Goal: Task Accomplishment & Management: Use online tool/utility

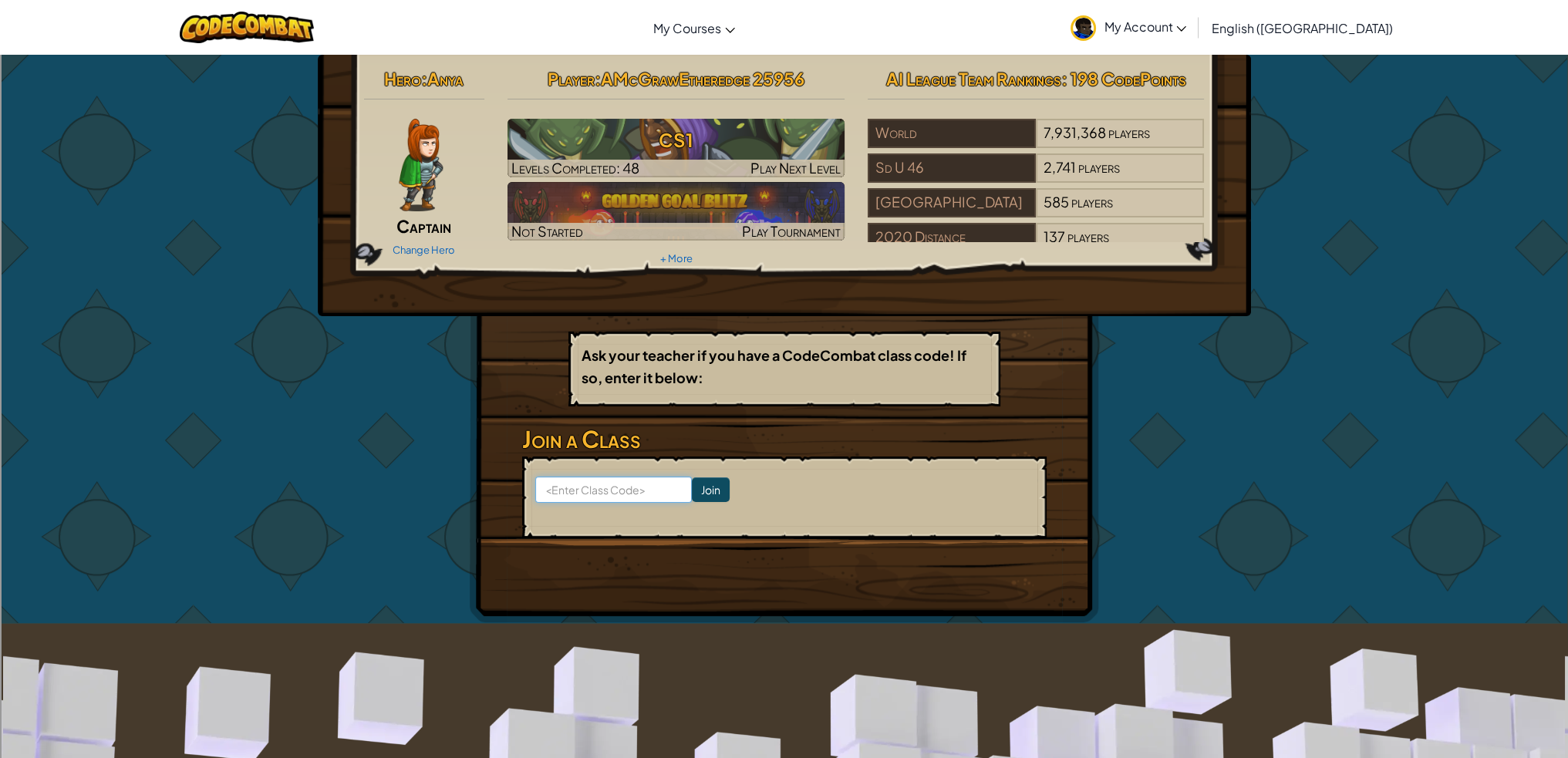
click at [614, 479] on input at bounding box center [613, 490] width 157 height 26
type input "LargeFearSharp"
click at [701, 490] on input "Join" at bounding box center [711, 490] width 38 height 25
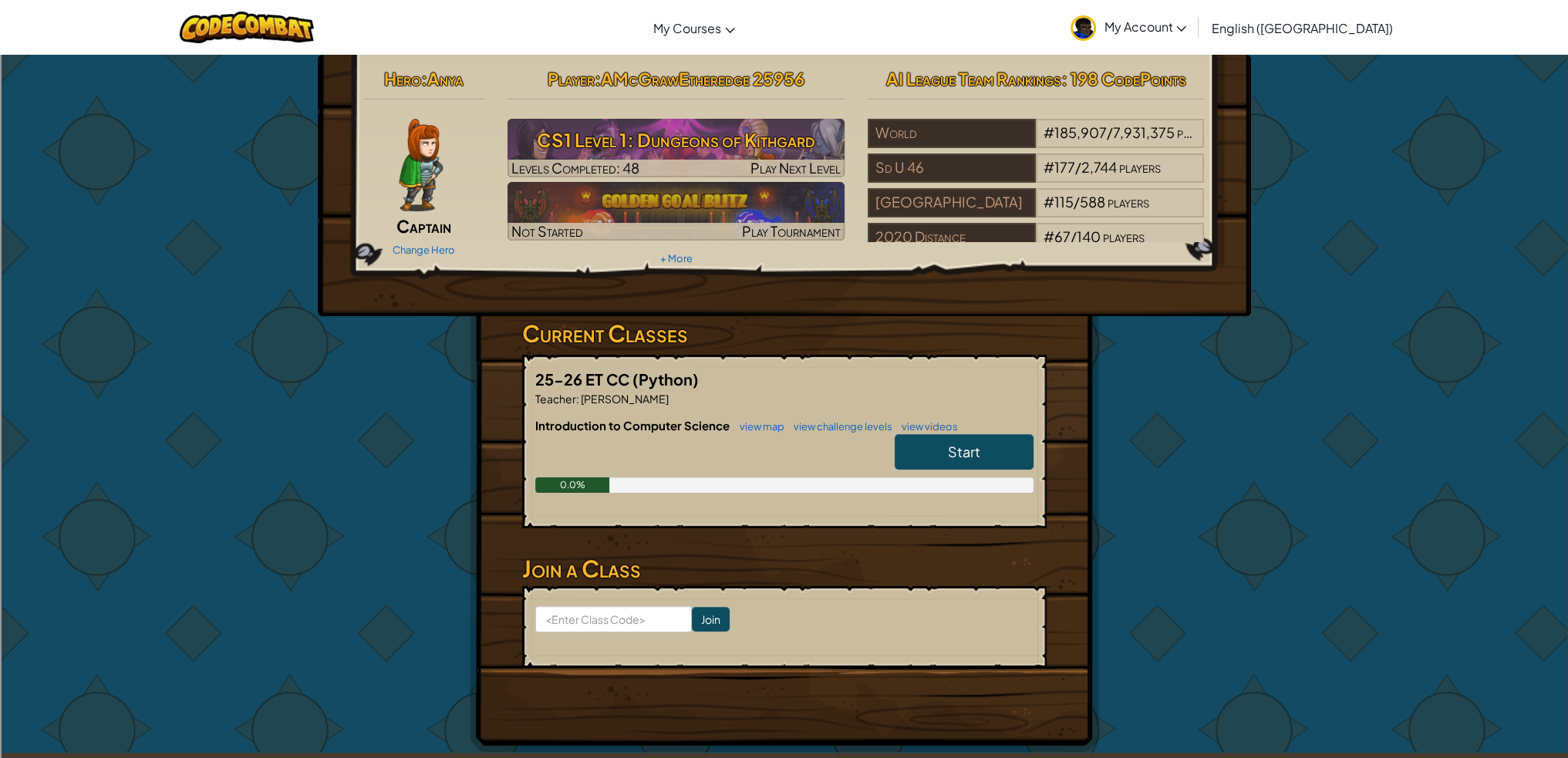
click at [989, 443] on link "Start" at bounding box center [964, 452] width 139 height 36
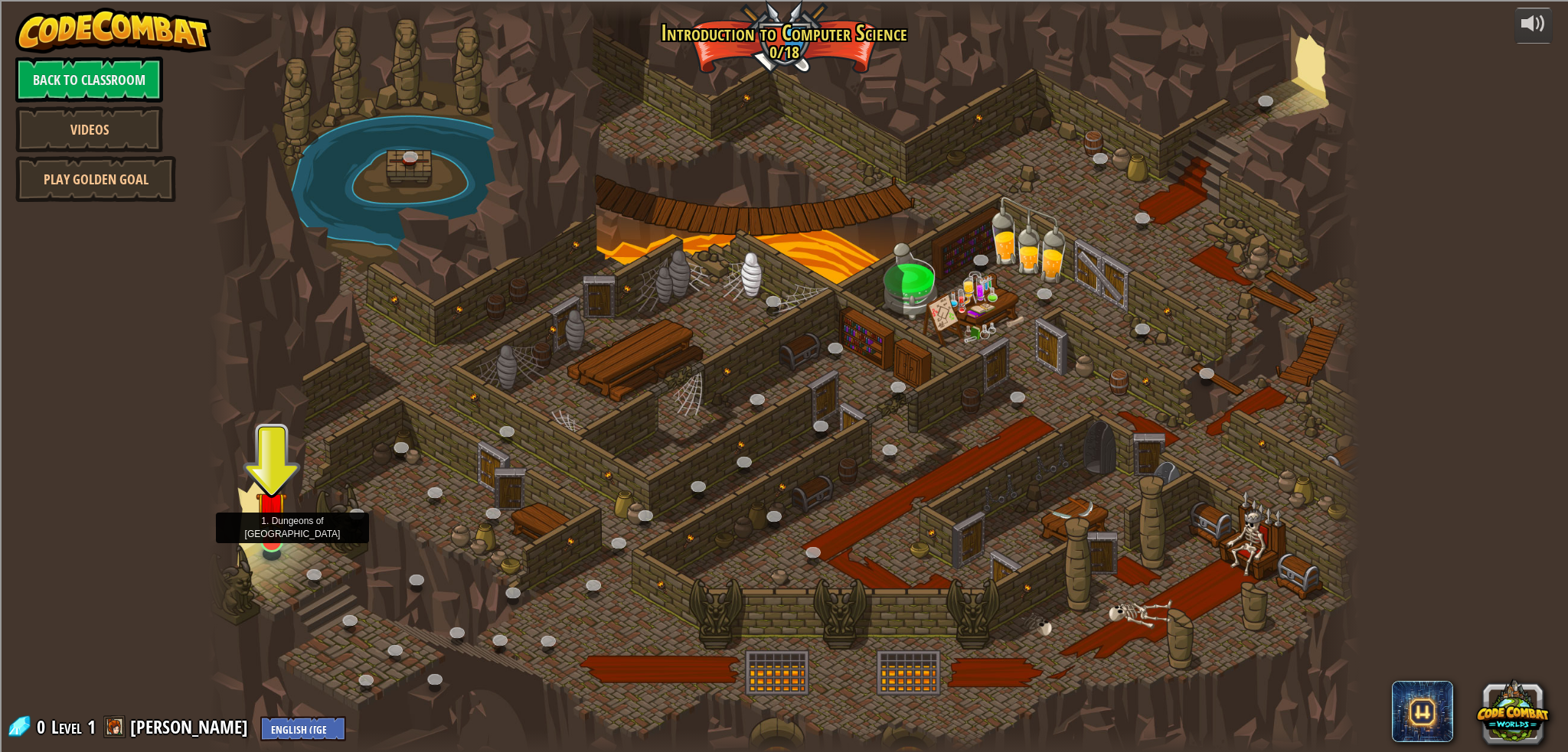
click at [279, 510] on img at bounding box center [271, 507] width 31 height 72
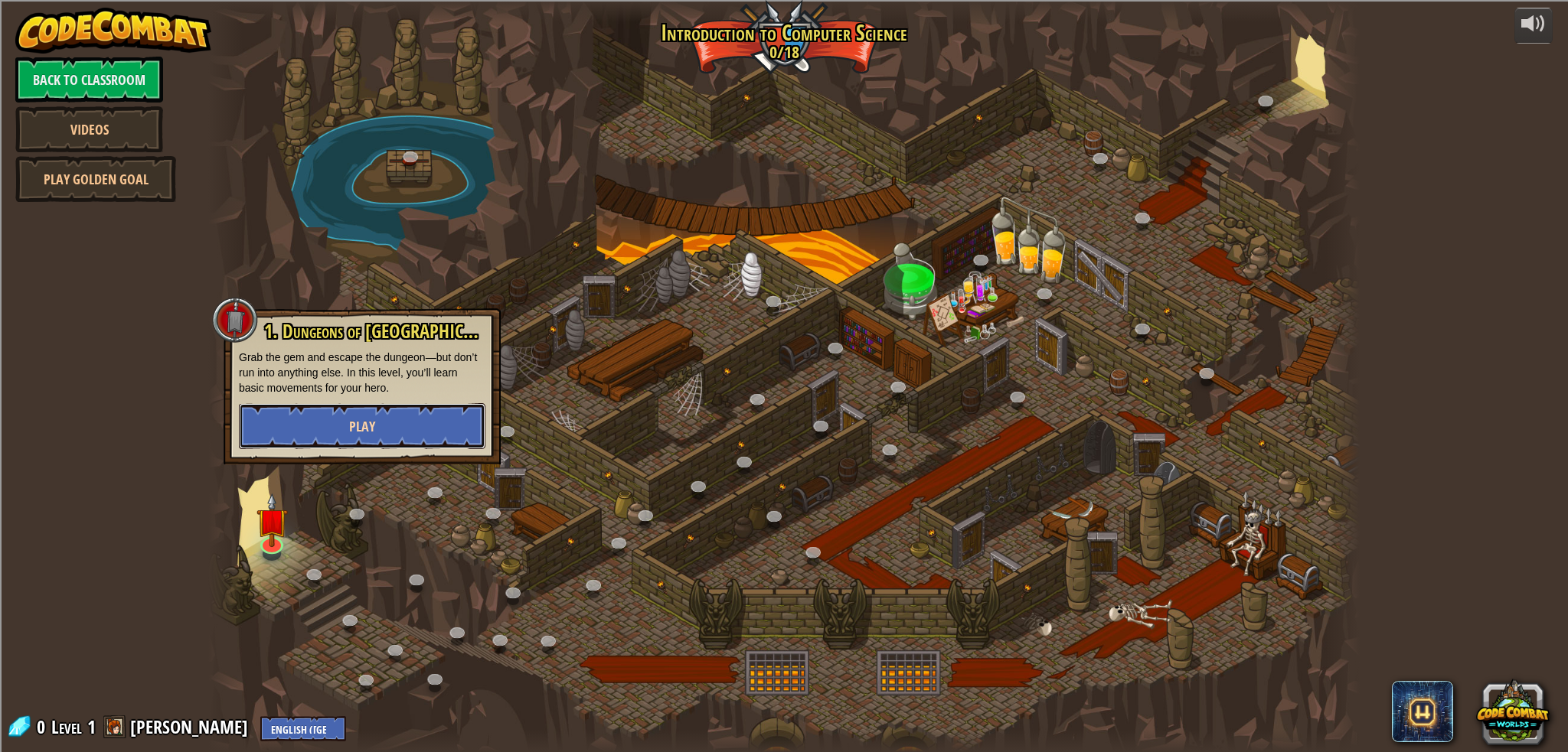
click at [364, 442] on button "Play" at bounding box center [362, 426] width 246 height 46
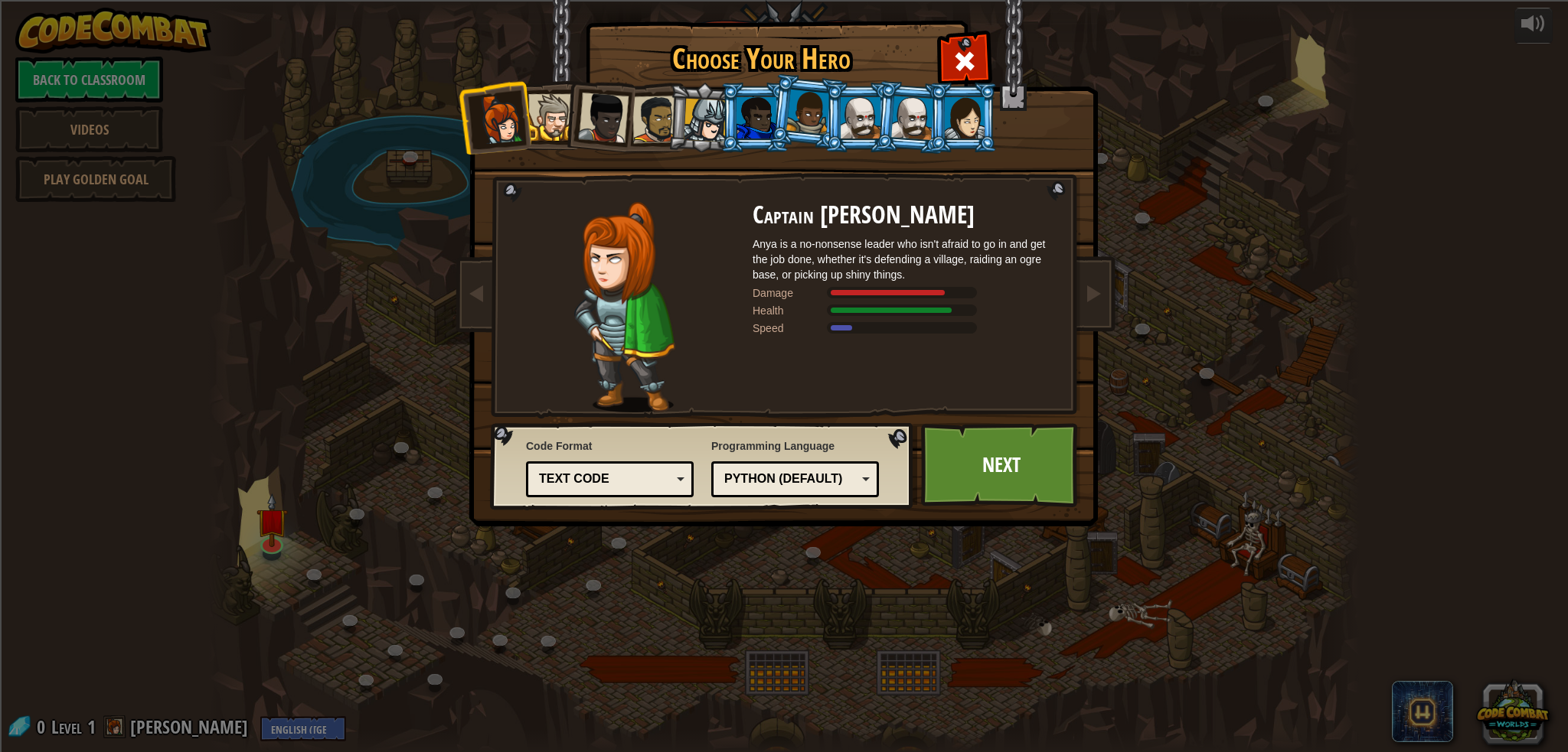
click at [641, 113] on div at bounding box center [656, 119] width 47 height 47
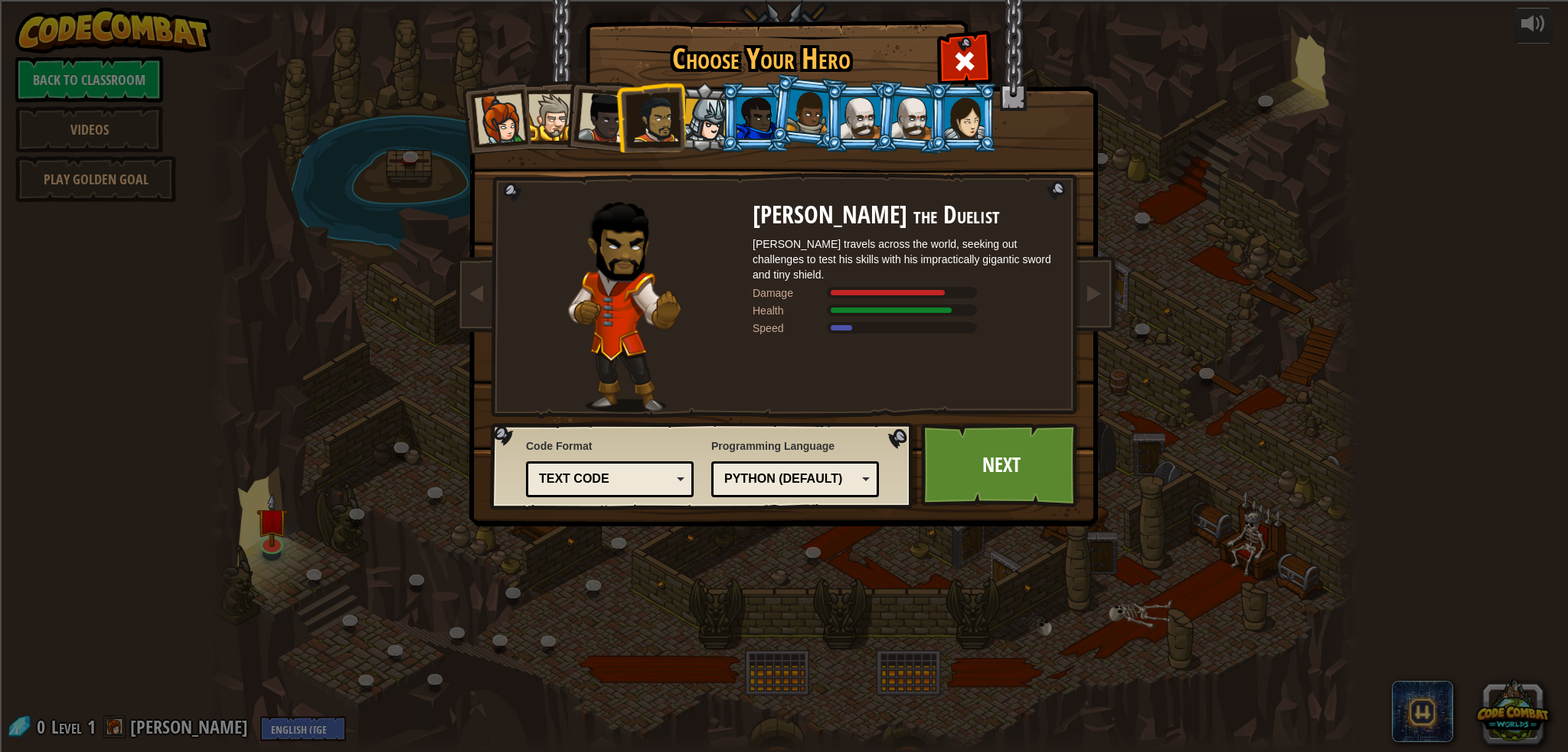
click at [736, 102] on div at bounding box center [756, 118] width 40 height 41
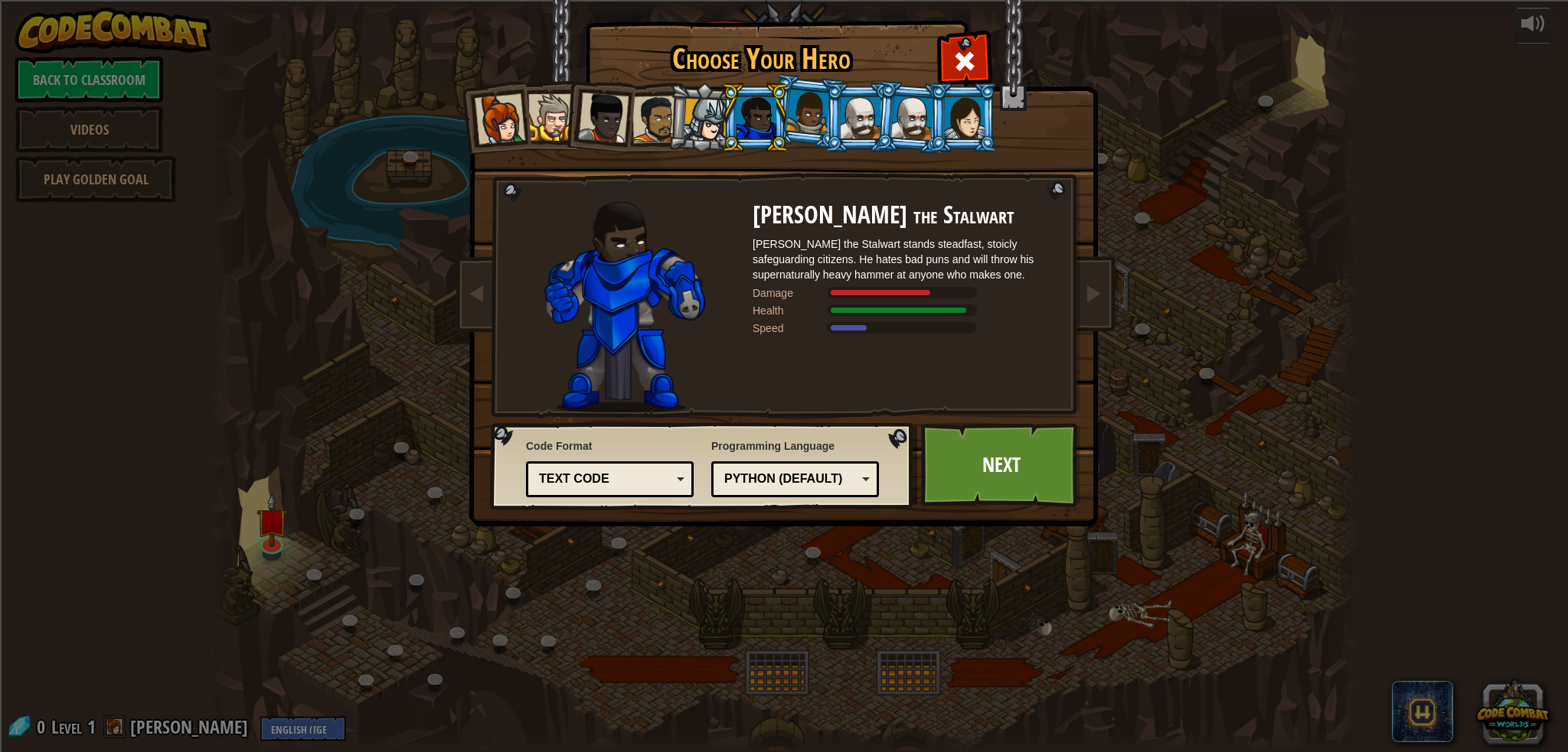
click at [793, 116] on div at bounding box center [808, 113] width 44 height 45
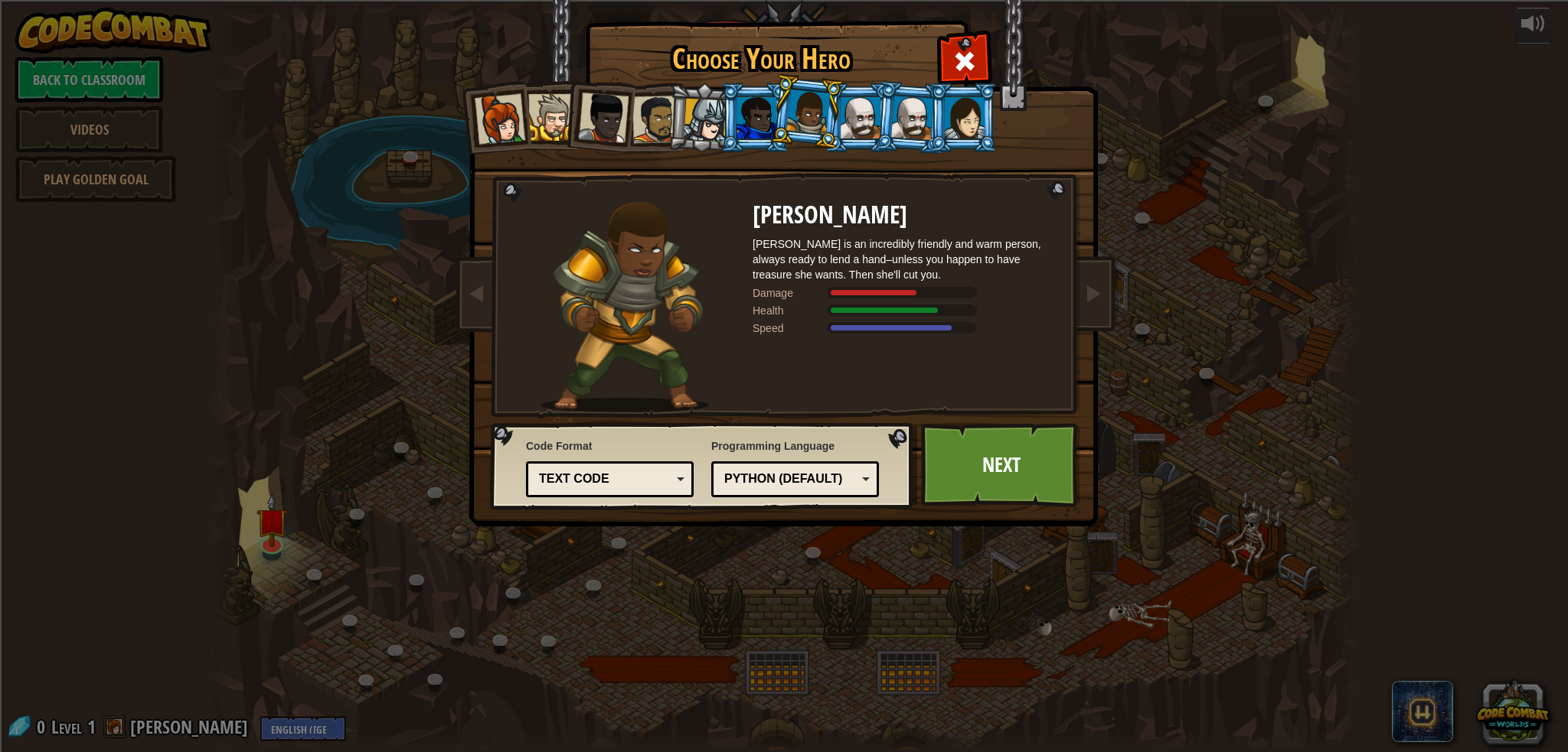
click at [862, 114] on div at bounding box center [860, 118] width 40 height 41
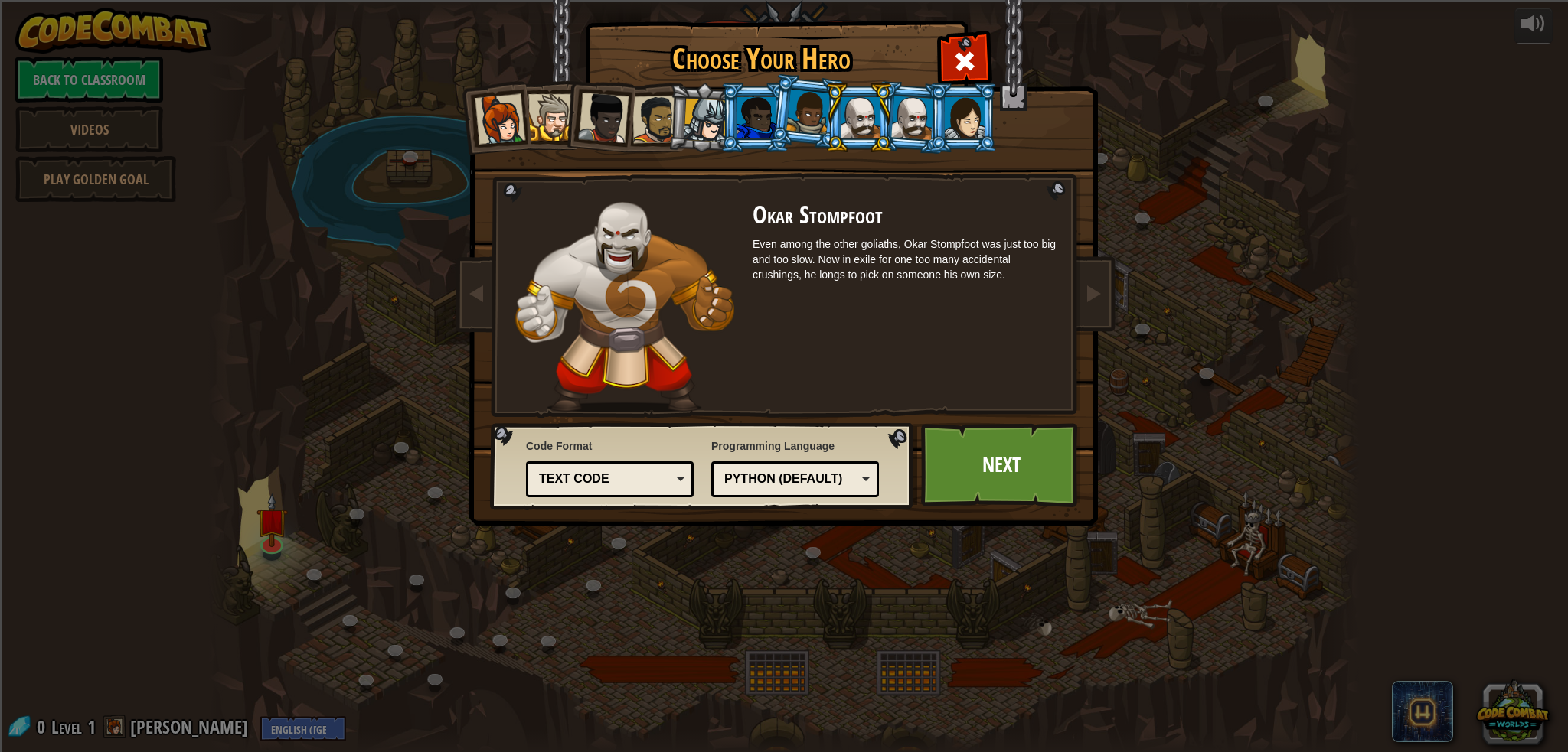
click at [907, 125] on div at bounding box center [912, 118] width 43 height 44
click at [966, 122] on div at bounding box center [964, 118] width 40 height 41
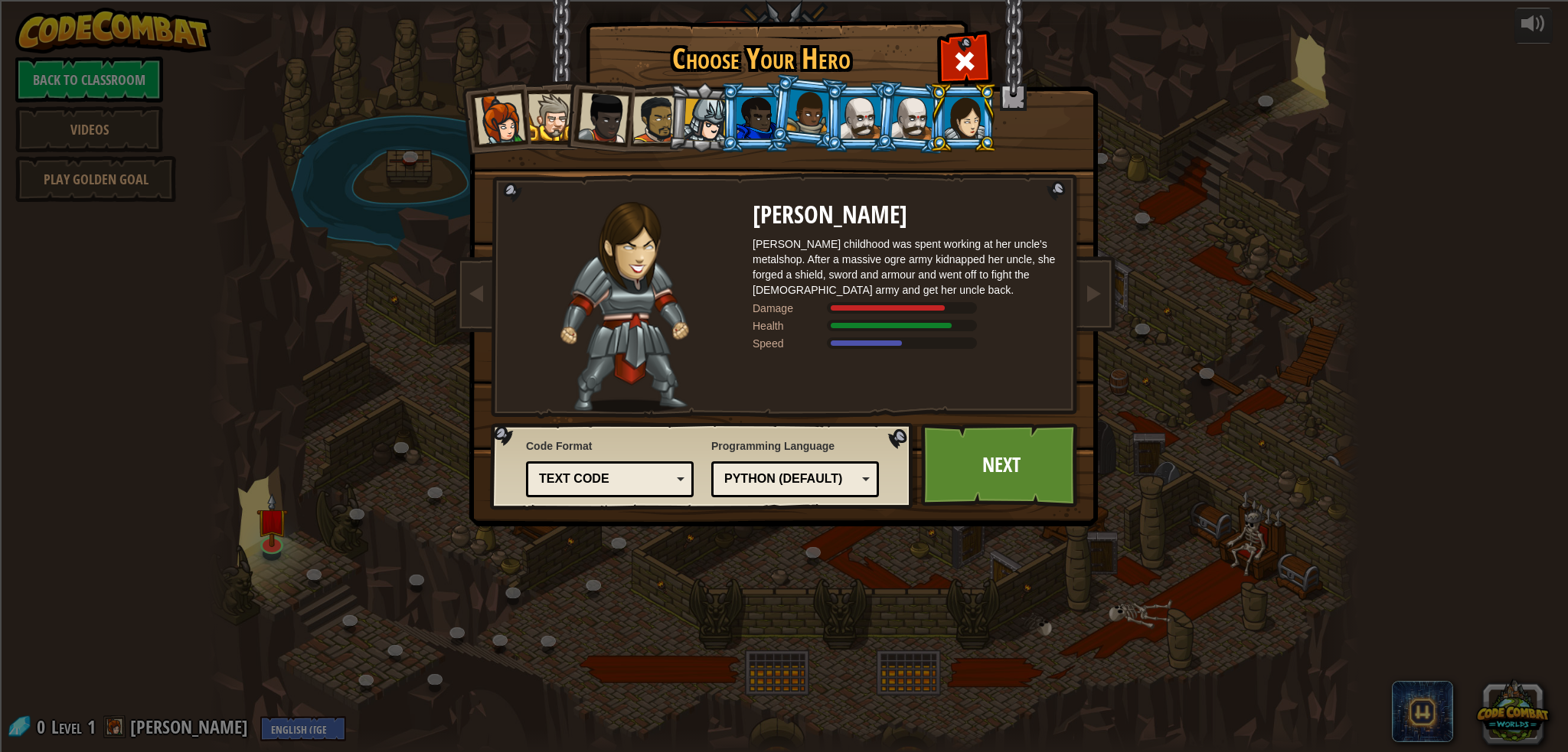
drag, startPoint x: 778, startPoint y: 113, endPoint x: 690, endPoint y: 128, distance: 89.3
click at [777, 113] on li at bounding box center [806, 111] width 76 height 76
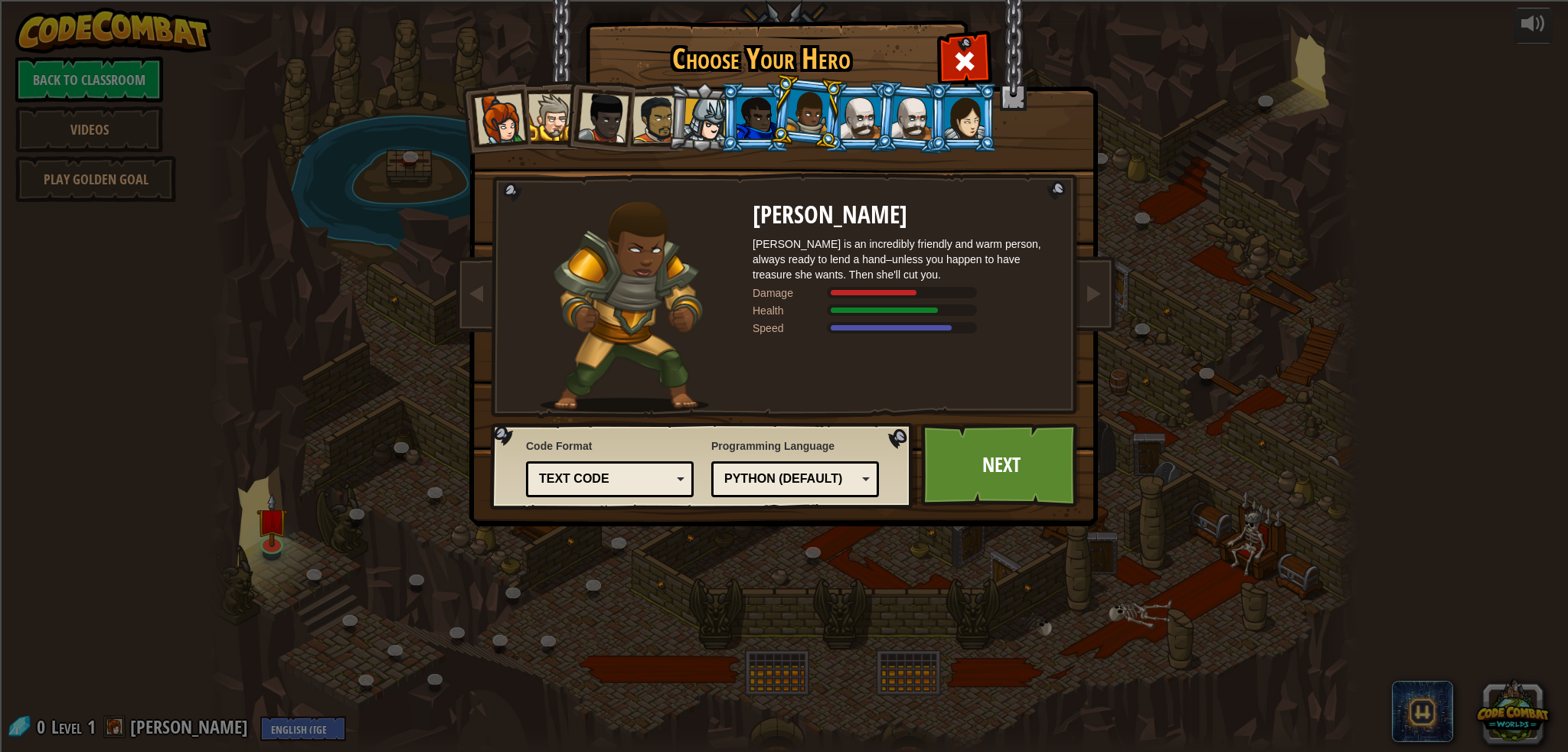
click at [711, 123] on div at bounding box center [705, 120] width 44 height 44
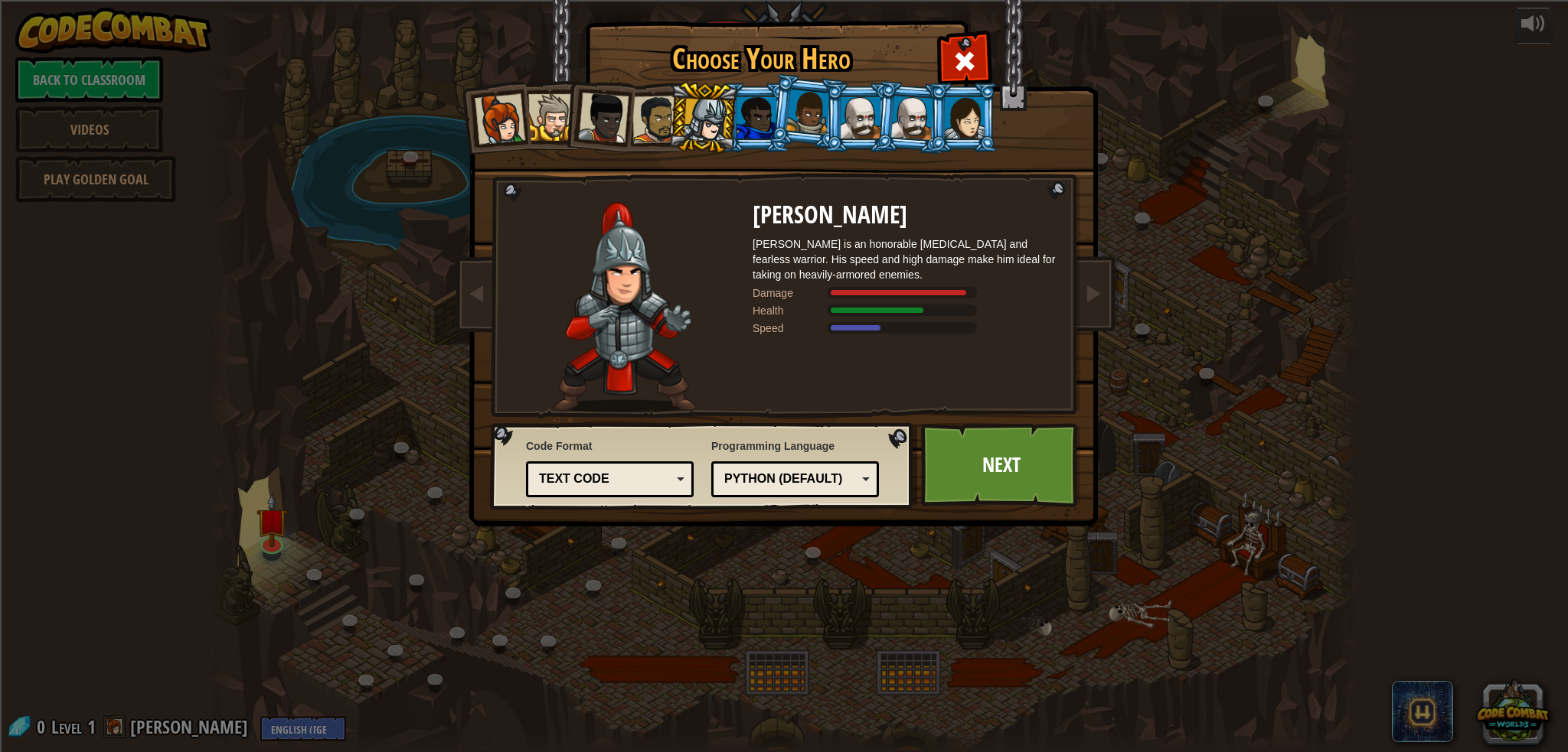
click at [656, 102] on div at bounding box center [656, 119] width 47 height 47
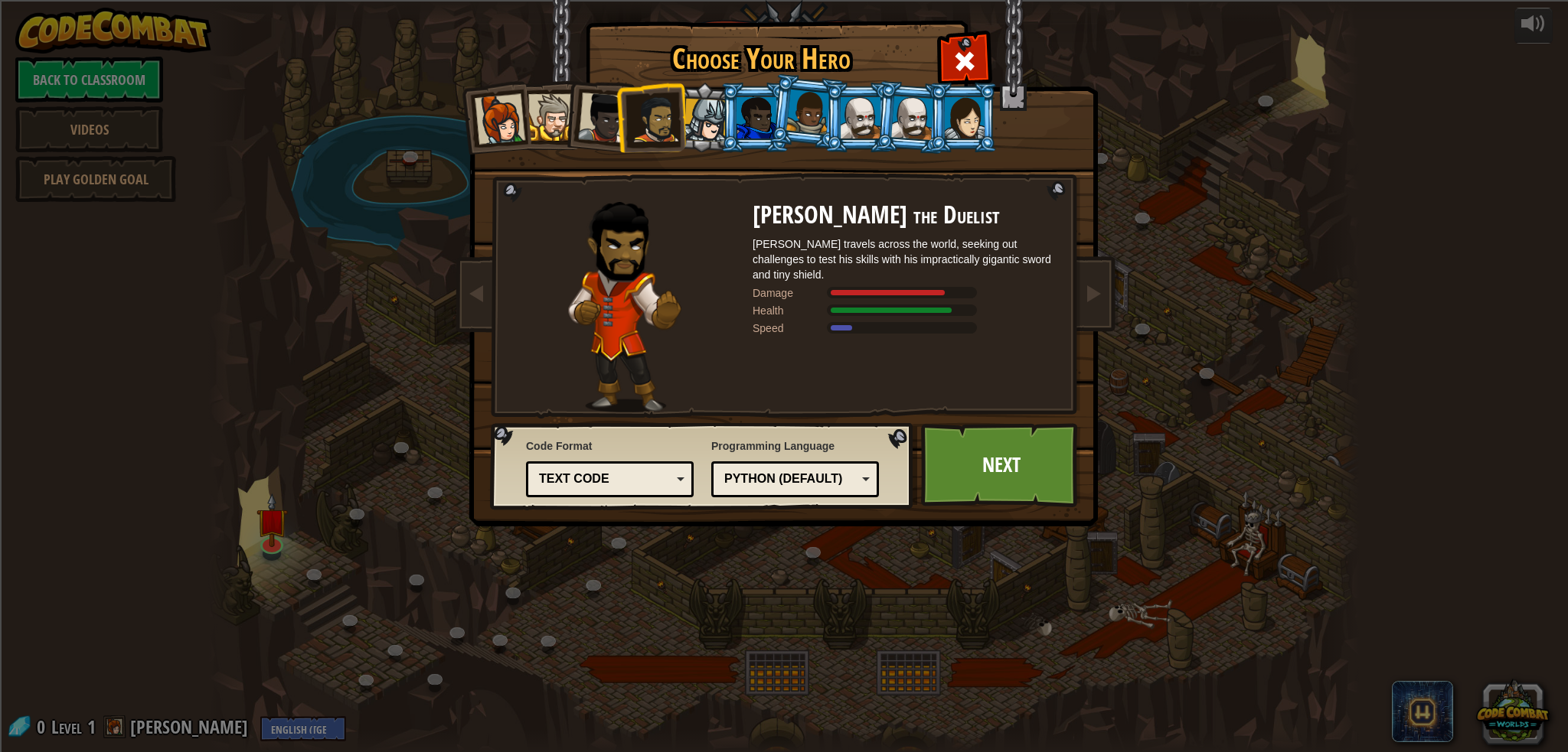
click at [721, 118] on li at bounding box center [755, 117] width 69 height 70
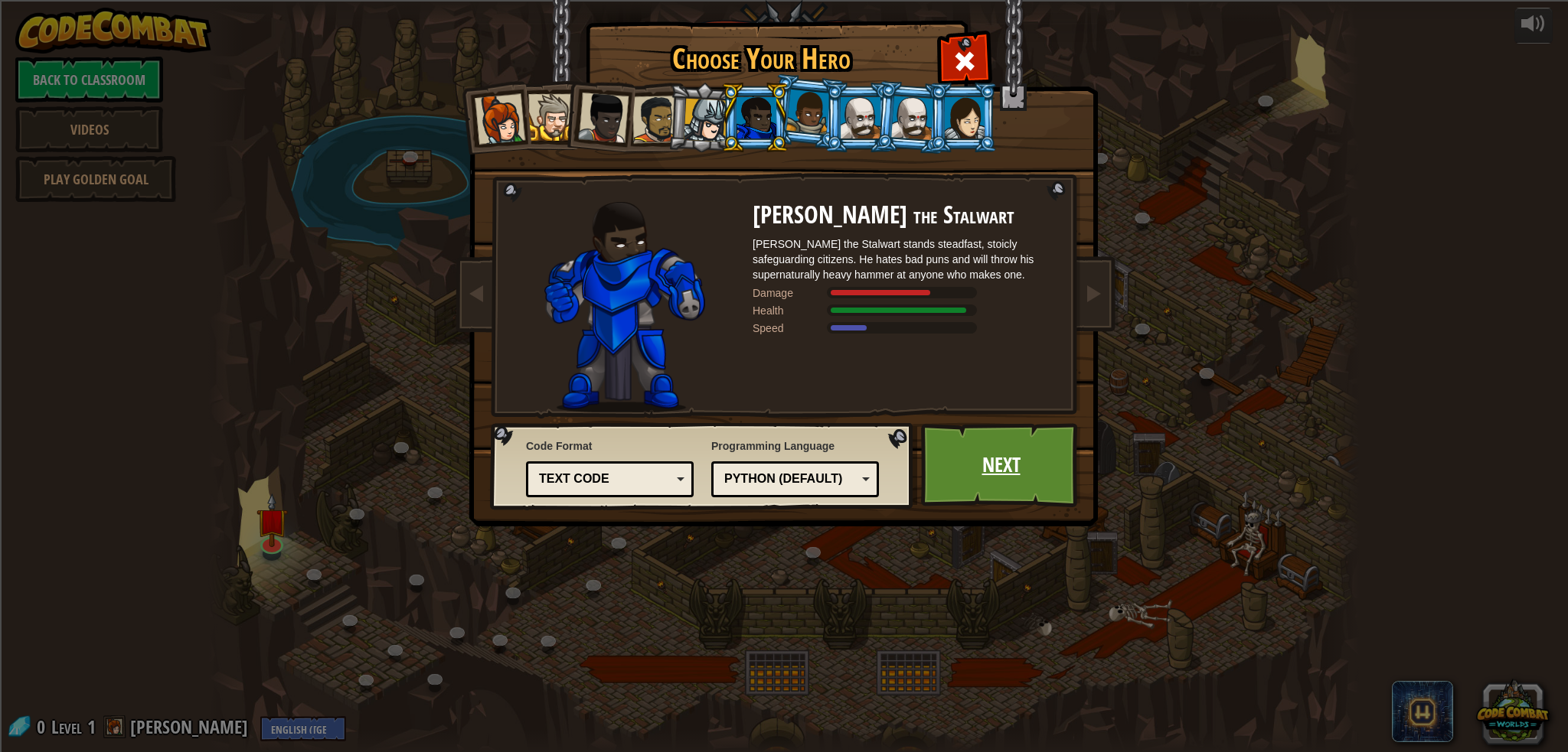
click at [994, 471] on link "Next" at bounding box center [1001, 465] width 160 height 84
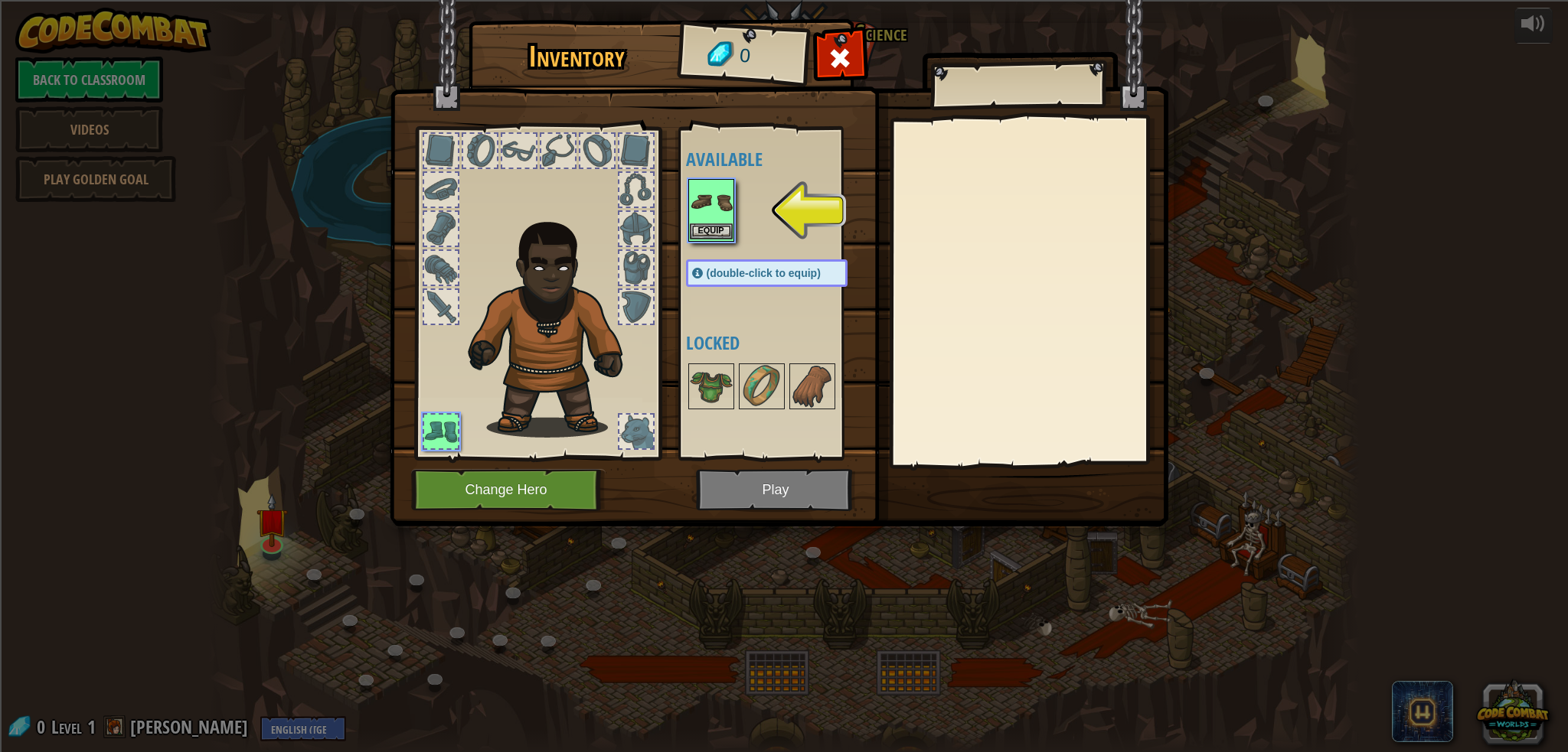
click at [707, 219] on img at bounding box center [711, 202] width 43 height 43
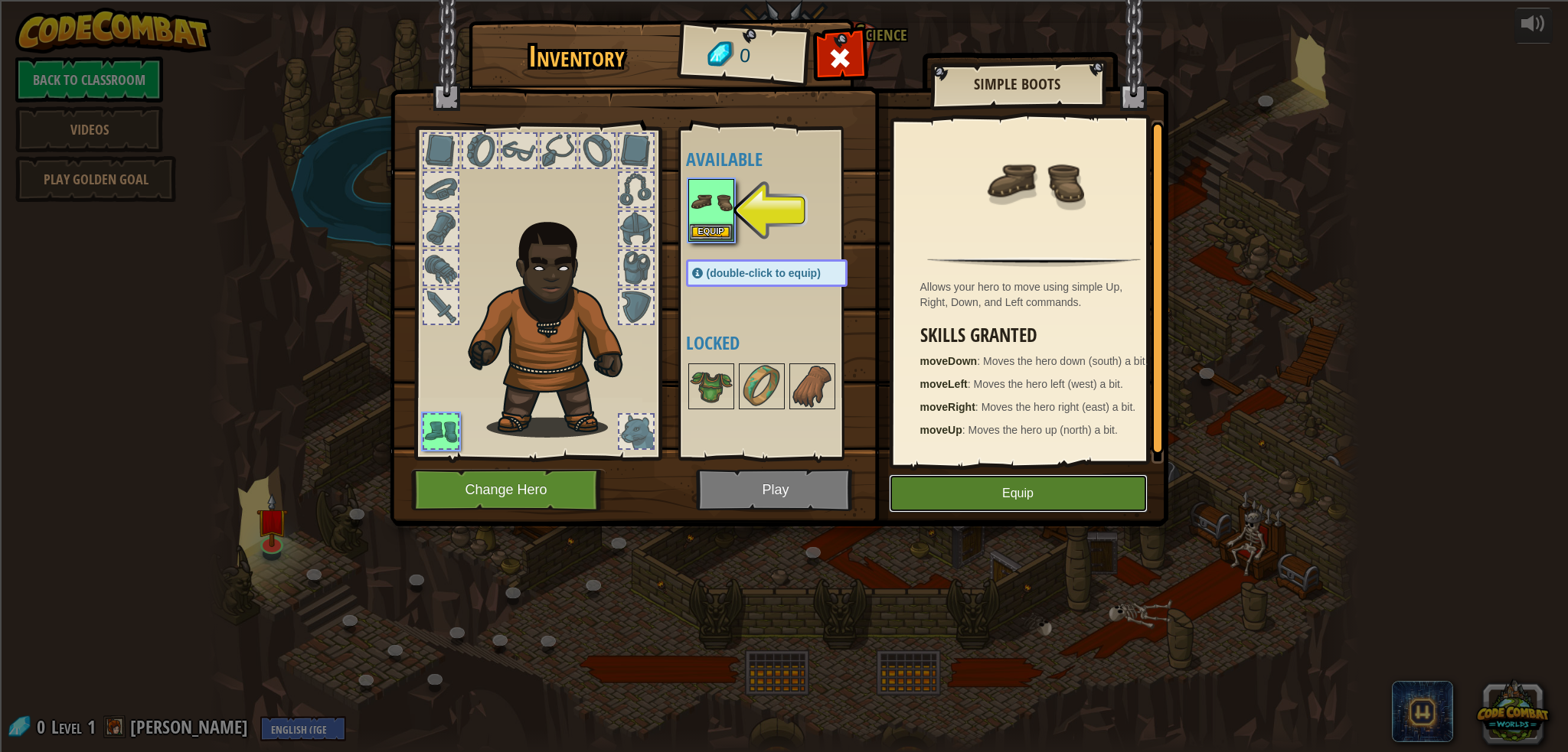
click at [1111, 502] on button "Equip" at bounding box center [1018, 494] width 259 height 39
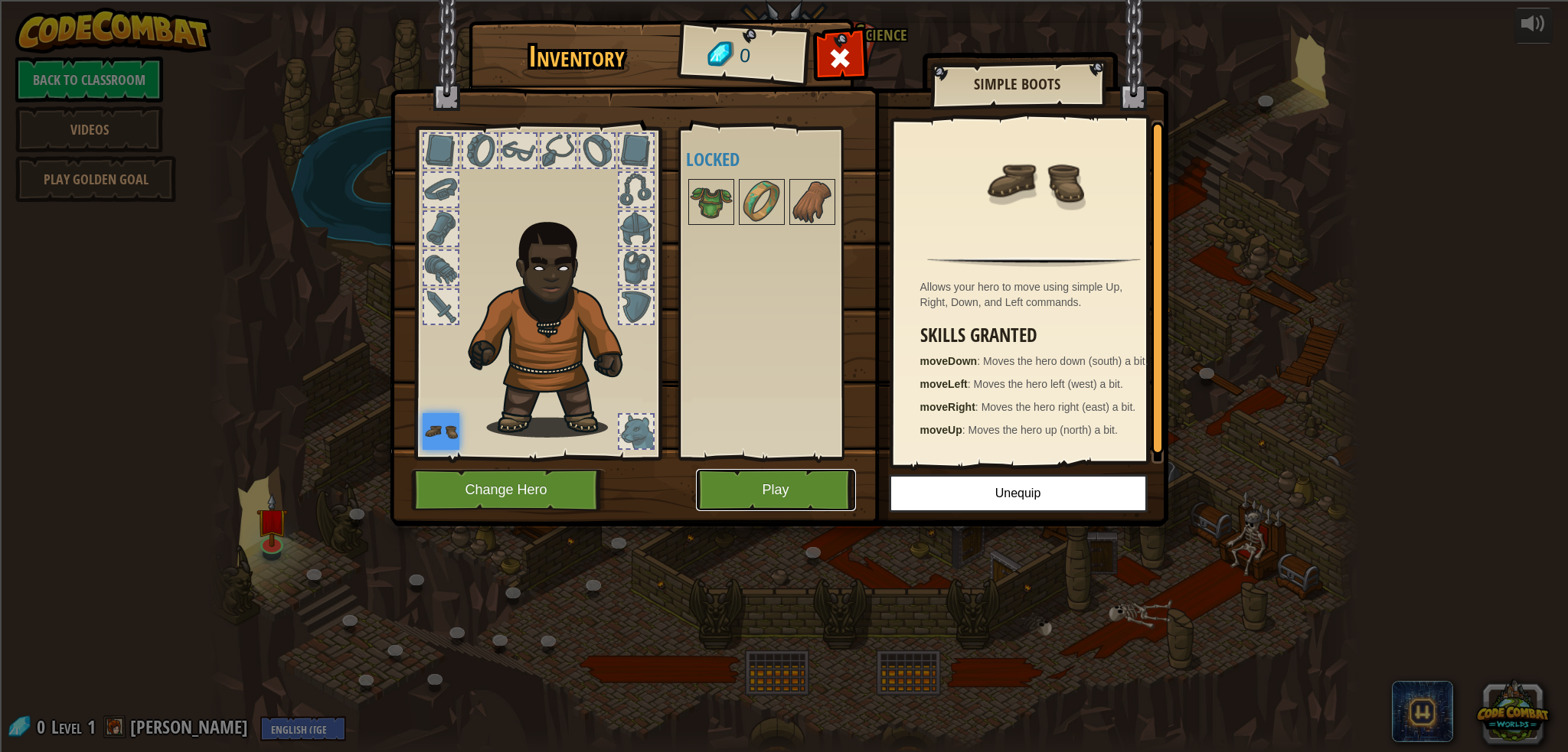
click at [740, 484] on button "Play" at bounding box center [776, 490] width 160 height 42
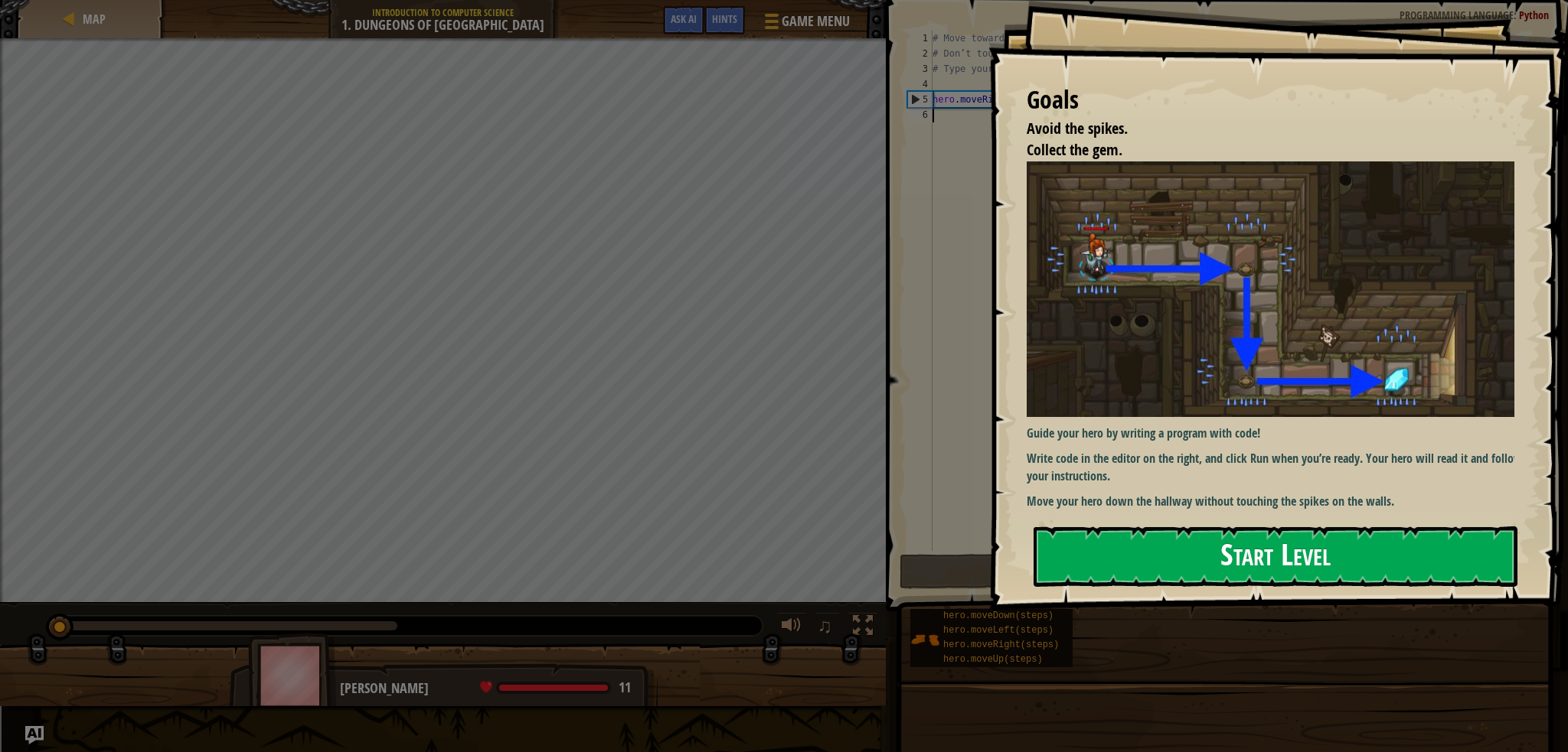
click at [1116, 578] on button "Start Level" at bounding box center [1275, 557] width 484 height 60
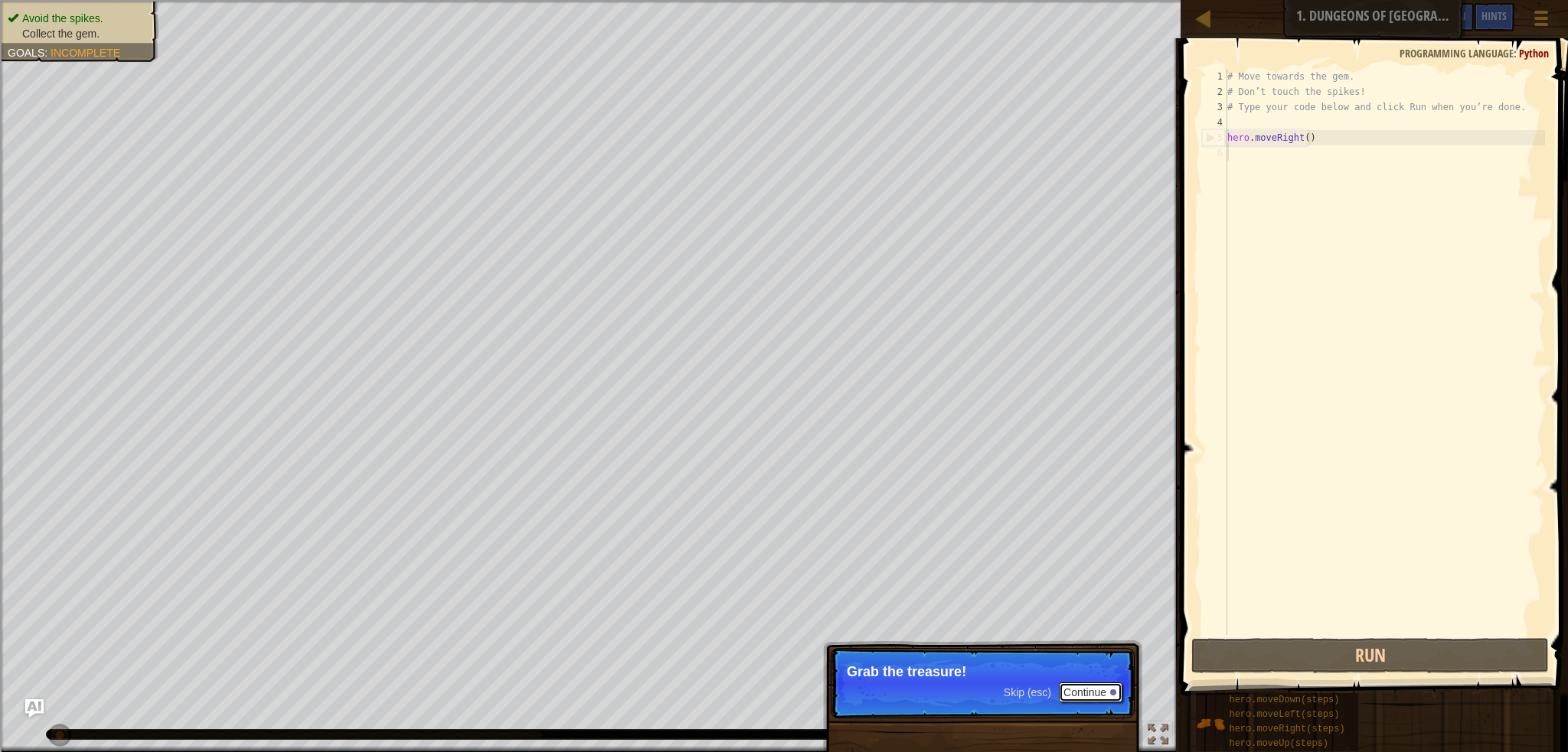
click at [1096, 683] on button "Continue" at bounding box center [1090, 692] width 64 height 20
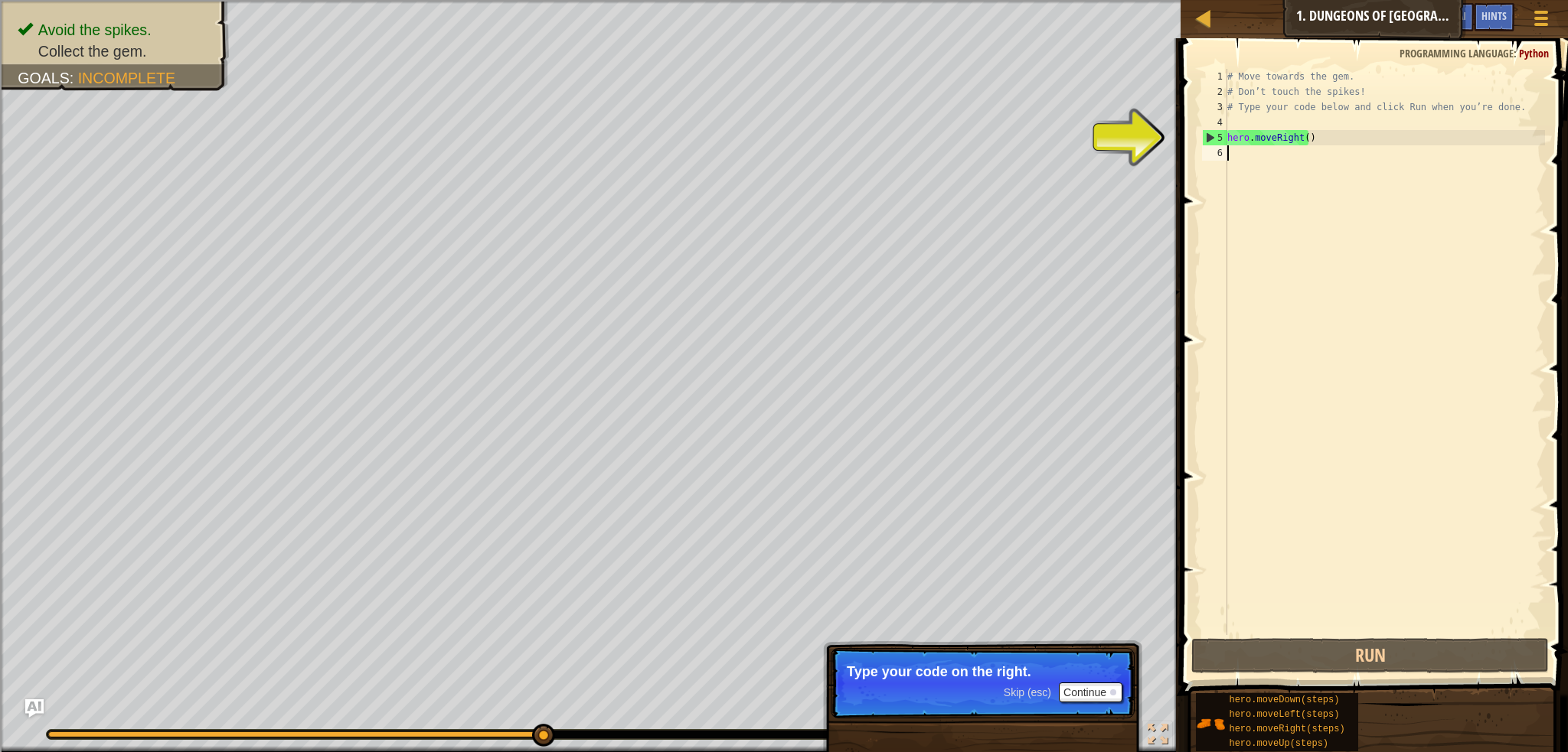
click at [1275, 171] on div "# Move towards the gem. # Don’t touch the spikes! # Type your code below and cl…" at bounding box center [1385, 367] width 321 height 597
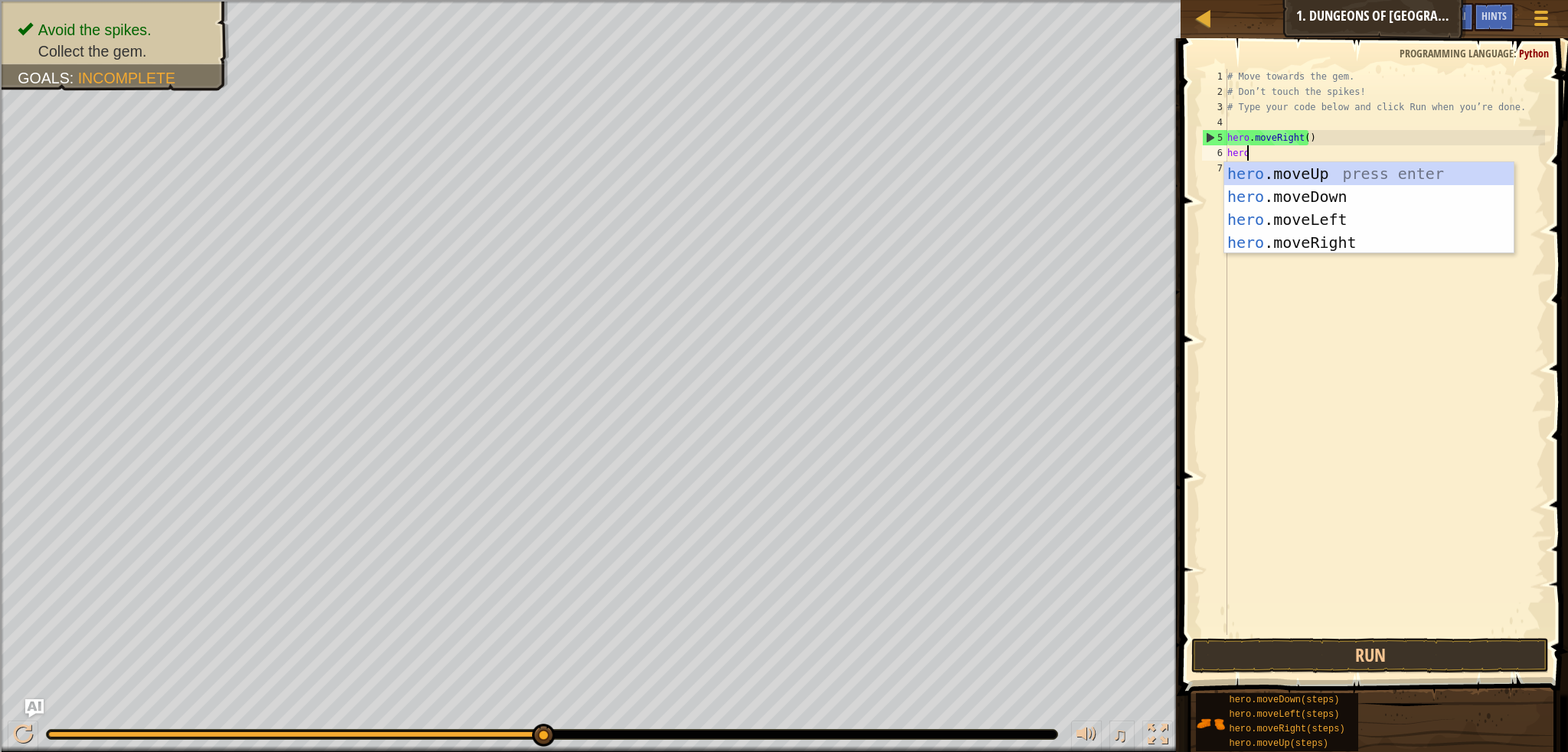
type textarea "hero."
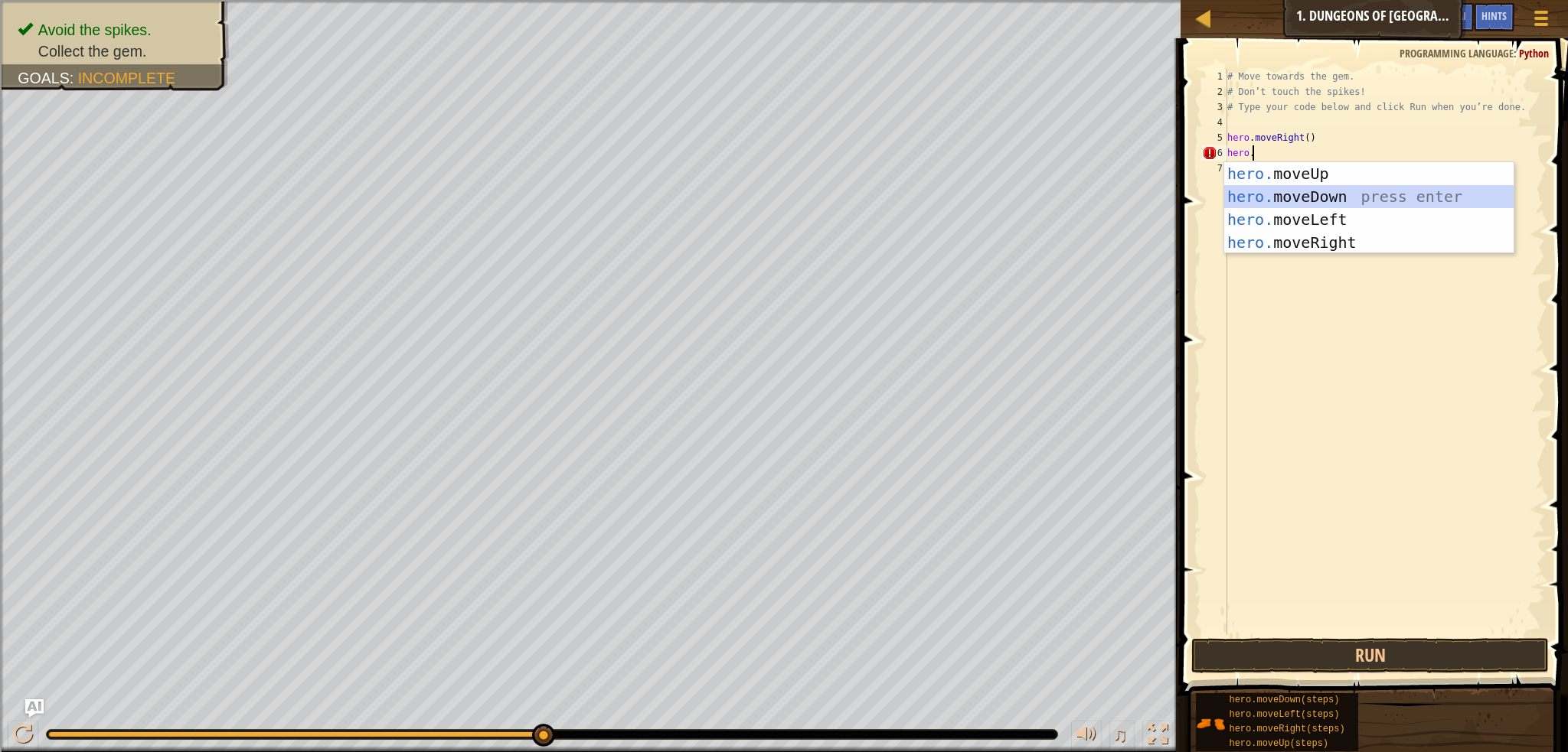
click at [1232, 202] on div "hero. moveUp press enter hero. moveDown press enter hero. moveLeft press enter …" at bounding box center [1369, 231] width 289 height 138
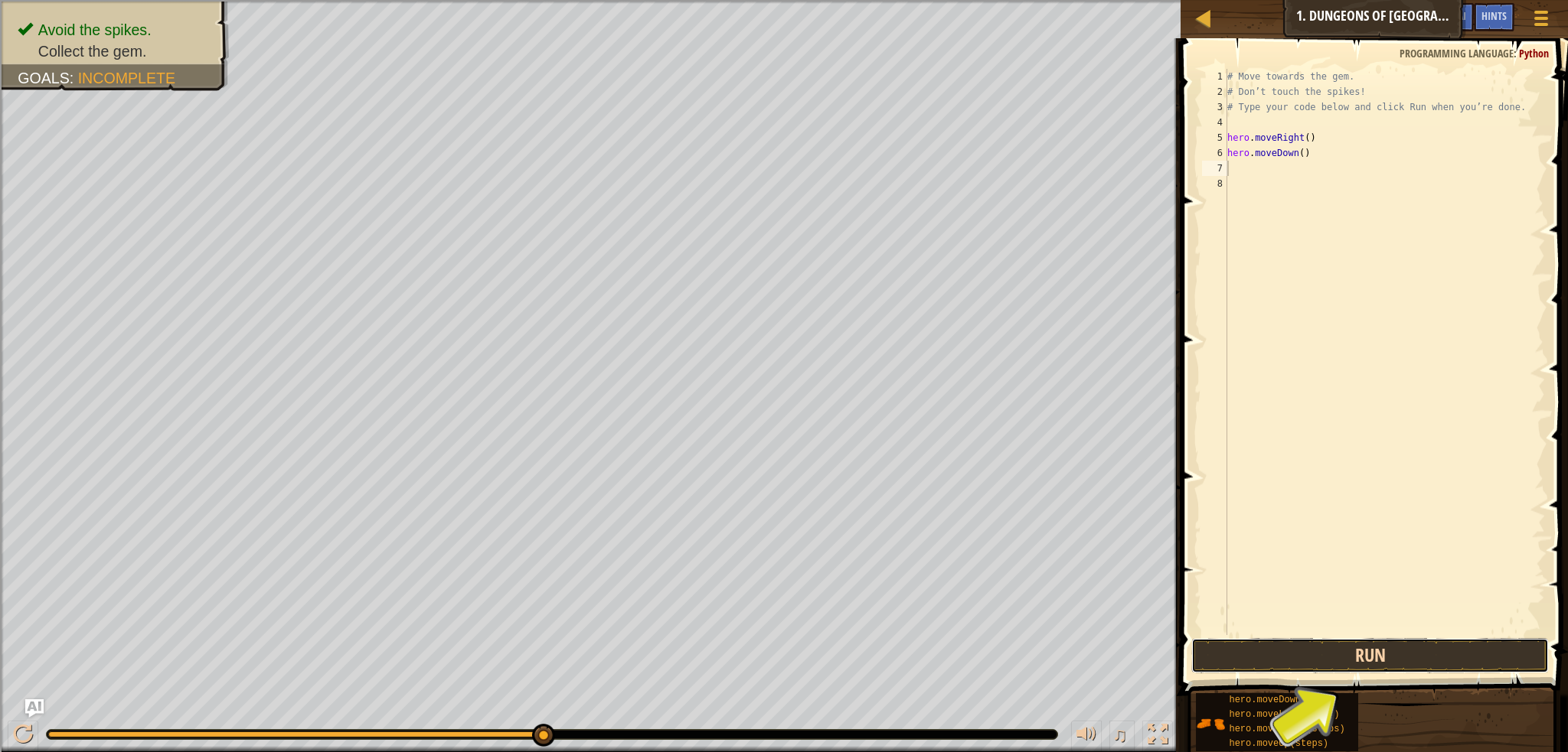
click at [1332, 661] on button "Run" at bounding box center [1370, 656] width 357 height 35
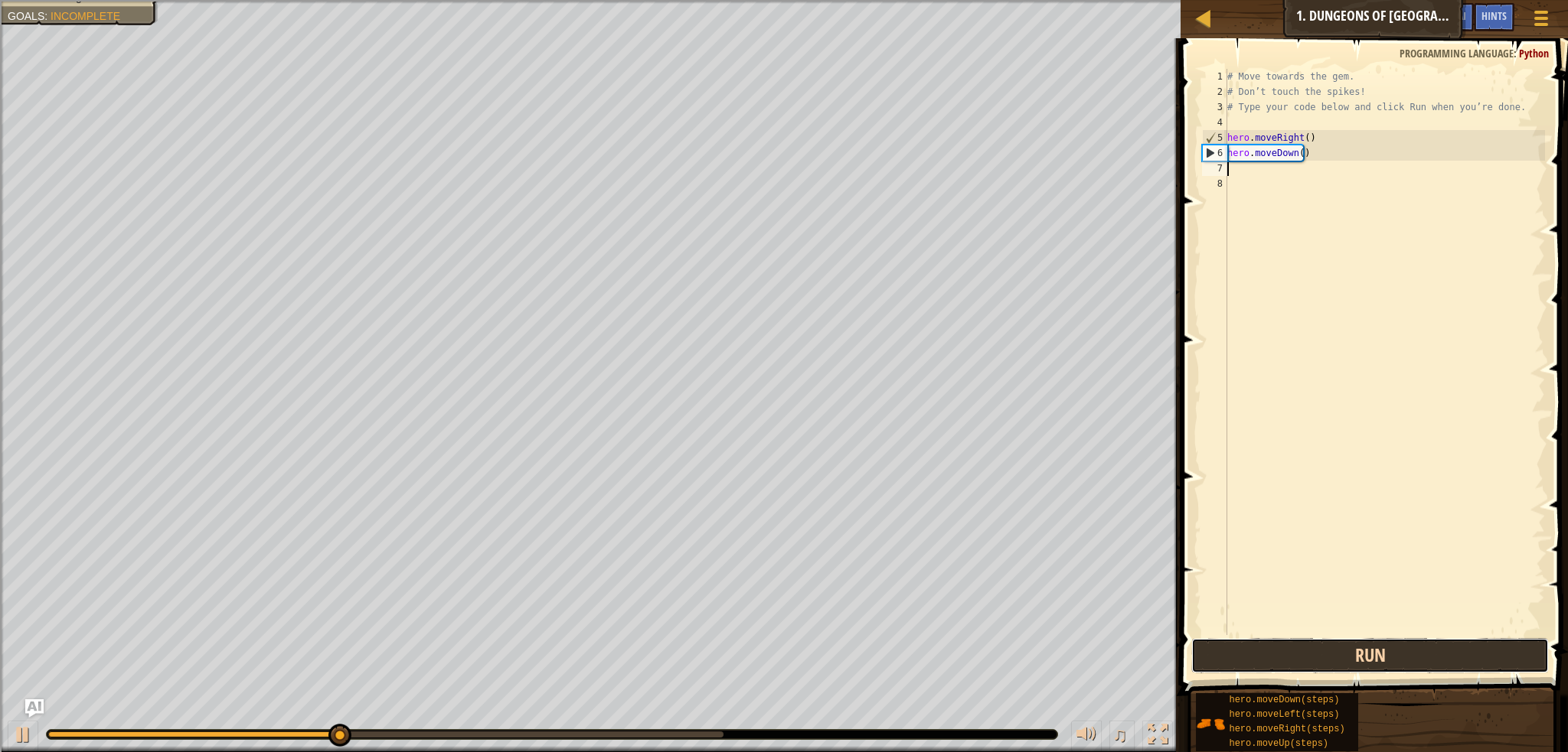
click at [1332, 661] on button "Run" at bounding box center [1370, 656] width 357 height 35
click at [1253, 176] on div "# Move towards the gem. # Don’t touch the spikes! # Type your code below and cl…" at bounding box center [1385, 367] width 321 height 597
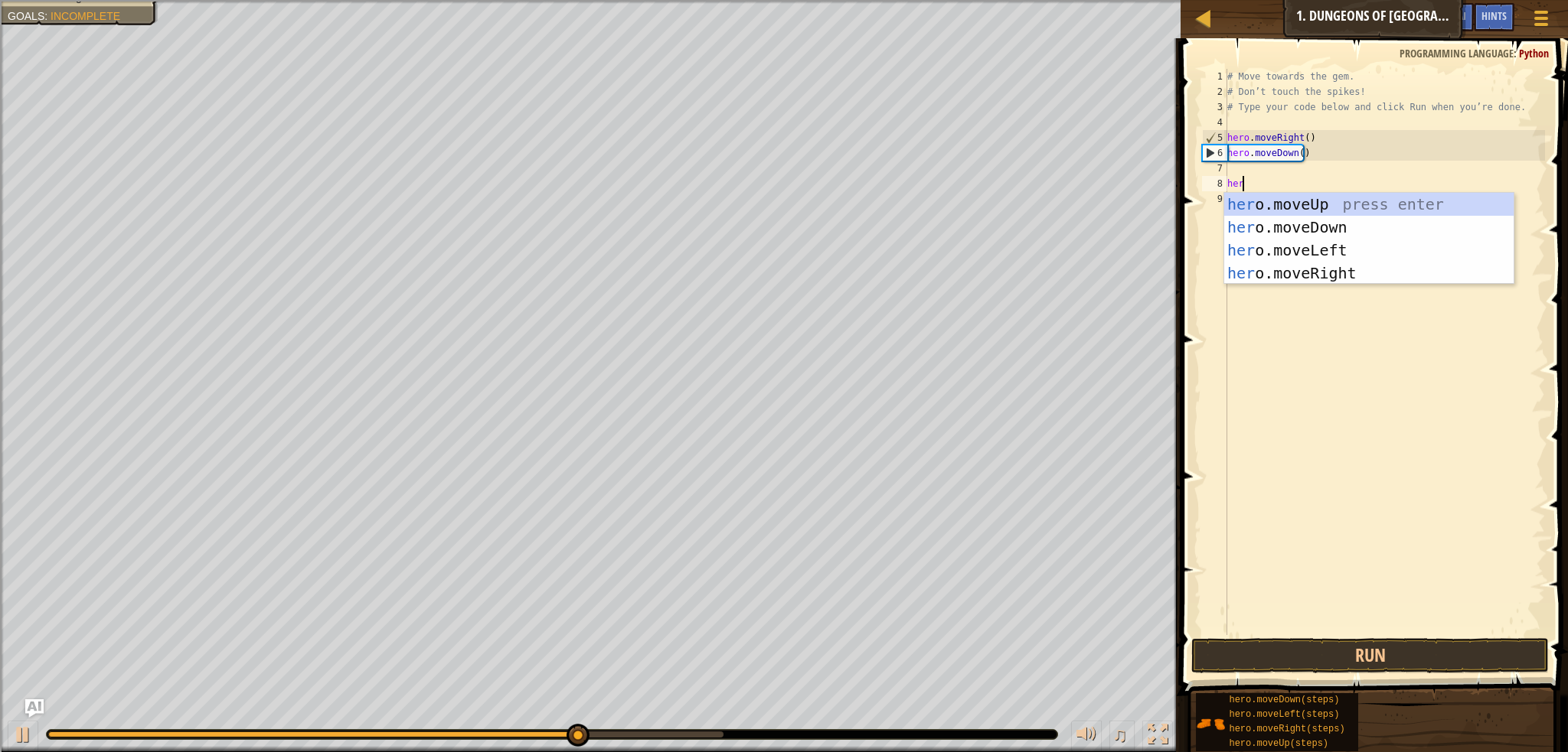
type textarea "hero"
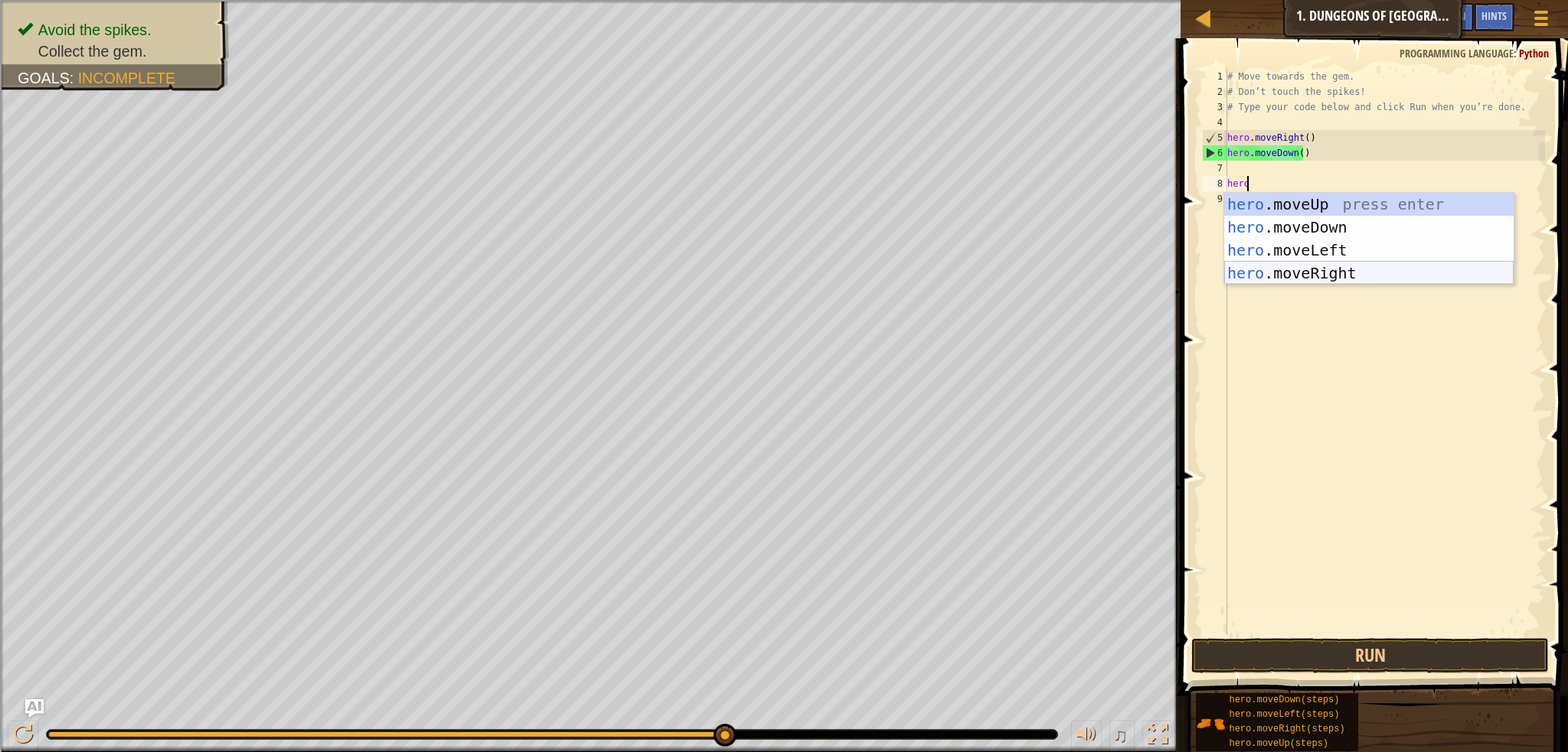
click at [1270, 276] on div "hero .moveUp press enter hero .moveDown press enter hero .moveLeft press enter …" at bounding box center [1369, 261] width 289 height 138
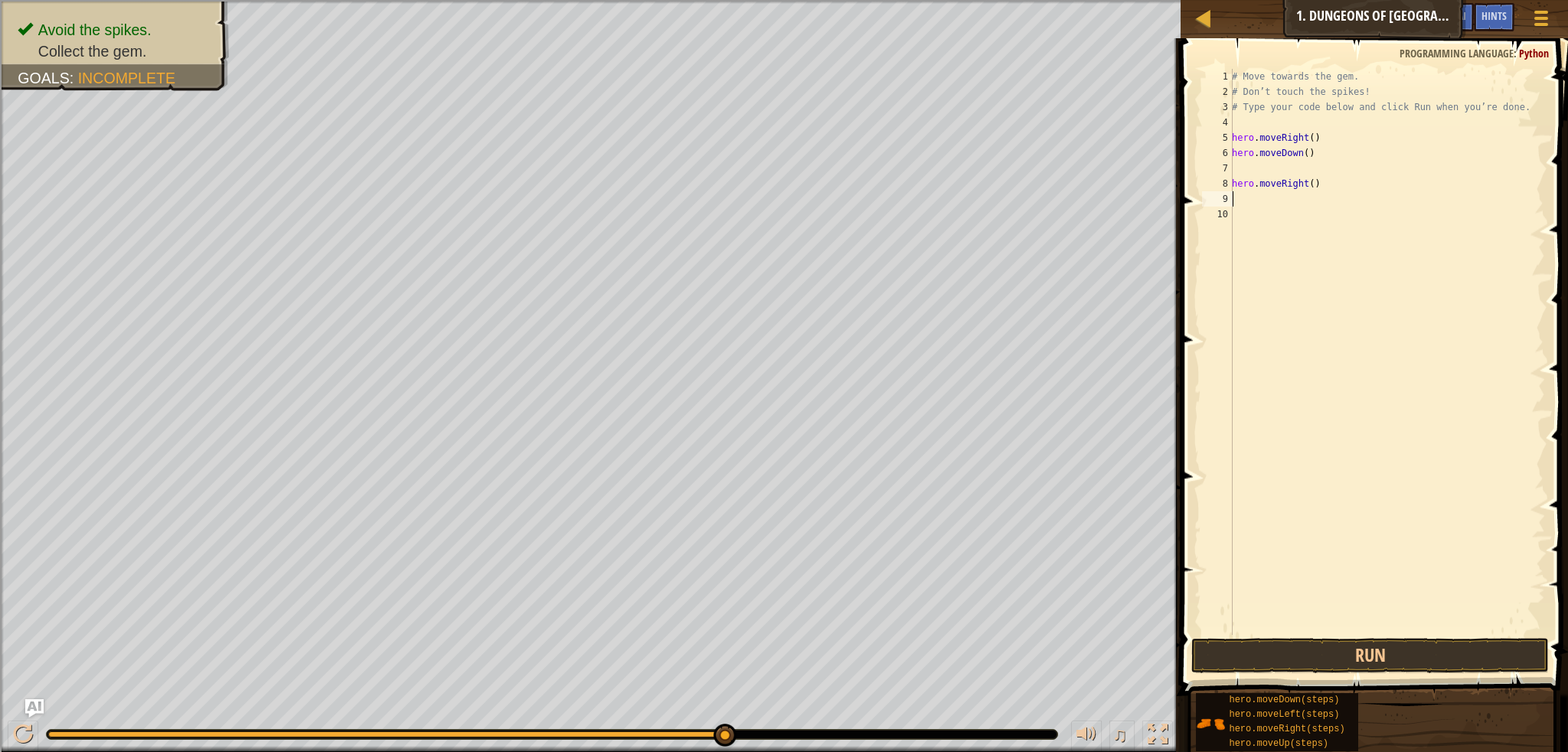
click at [1280, 167] on div "# Move towards the gem. # Don’t touch the spikes! # Type your code below and cl…" at bounding box center [1387, 367] width 316 height 597
type textarea "hero.moveDown()"
click at [1273, 644] on button "Run" at bounding box center [1370, 656] width 357 height 35
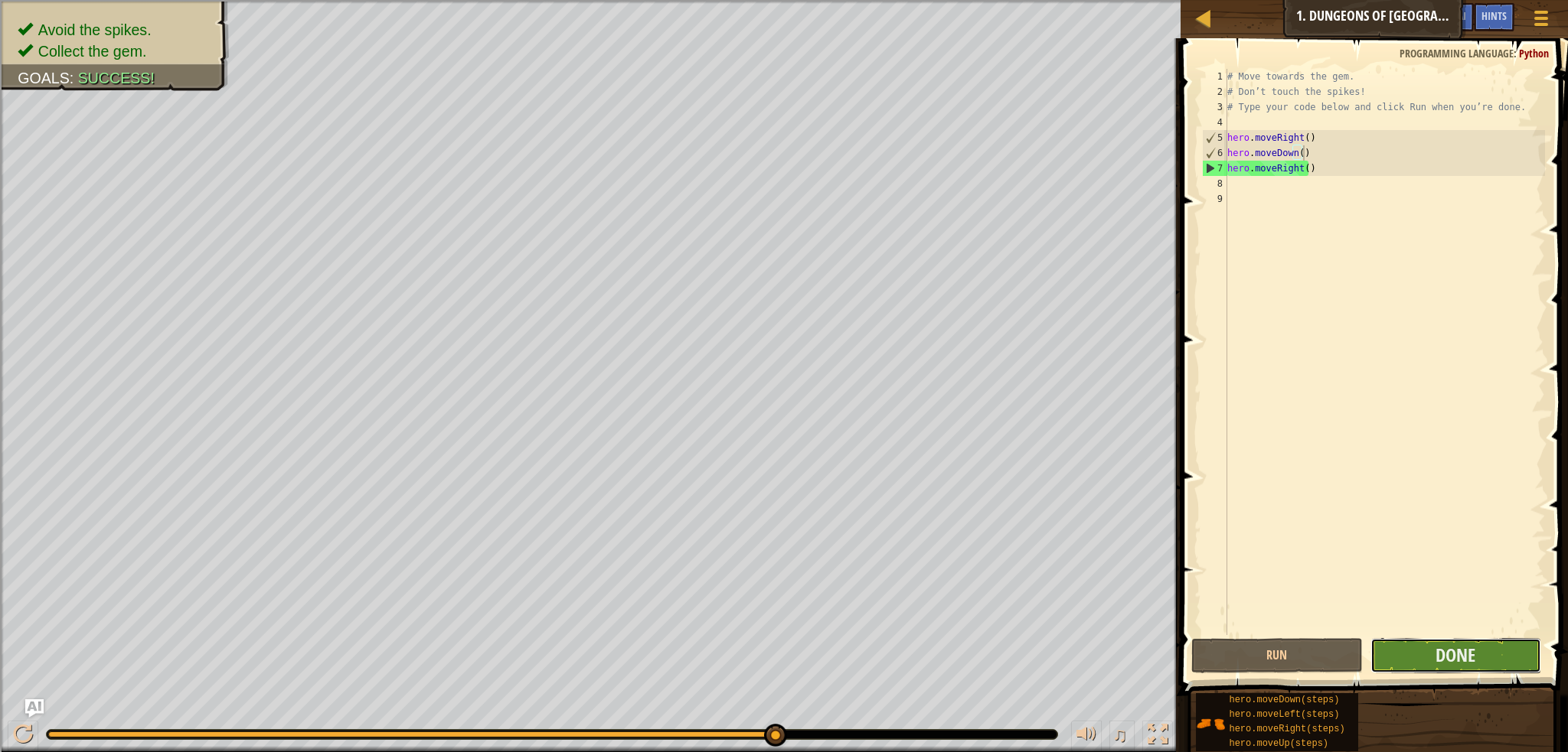
click at [1487, 653] on button "Done" at bounding box center [1456, 656] width 172 height 35
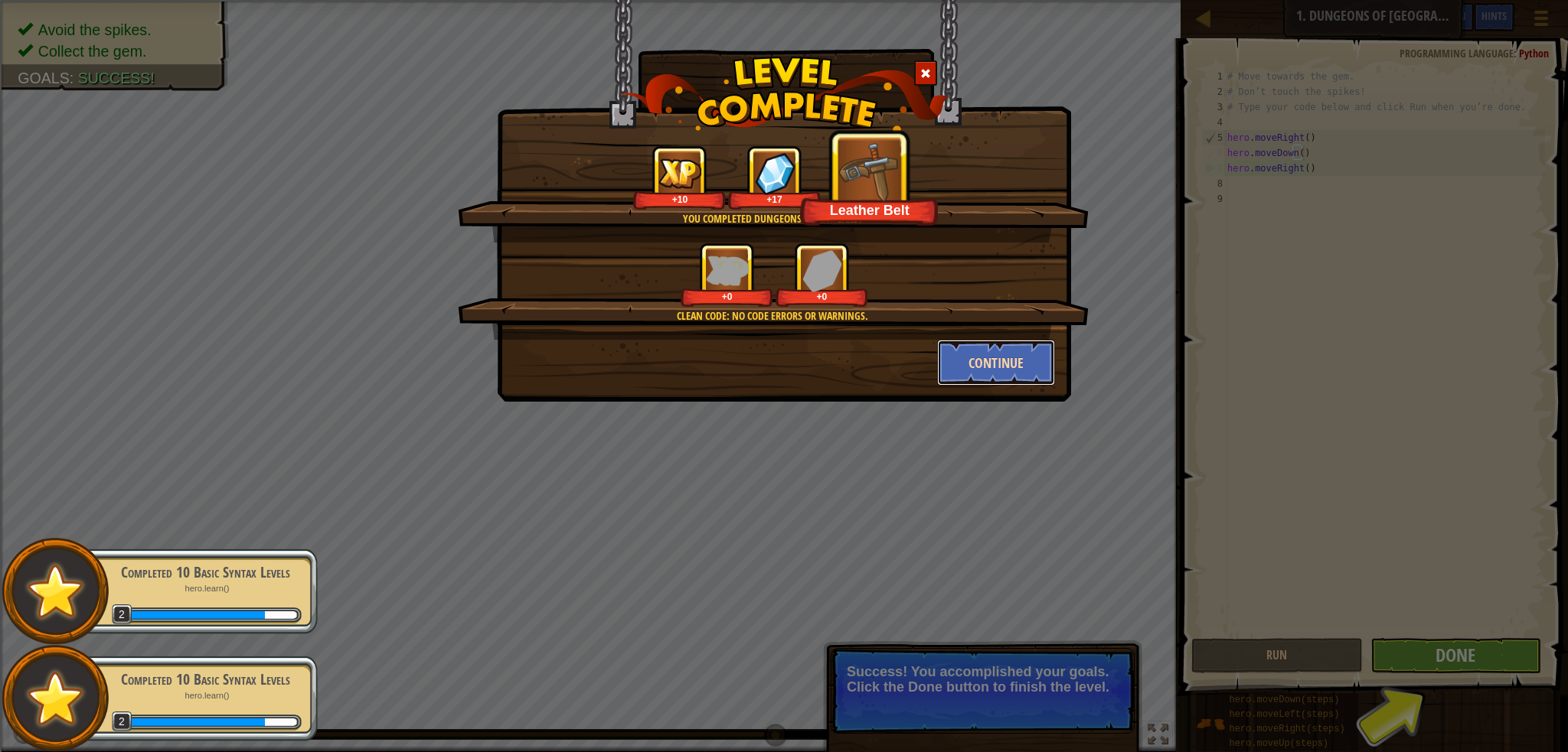
click at [964, 345] on button "Continue" at bounding box center [996, 362] width 119 height 46
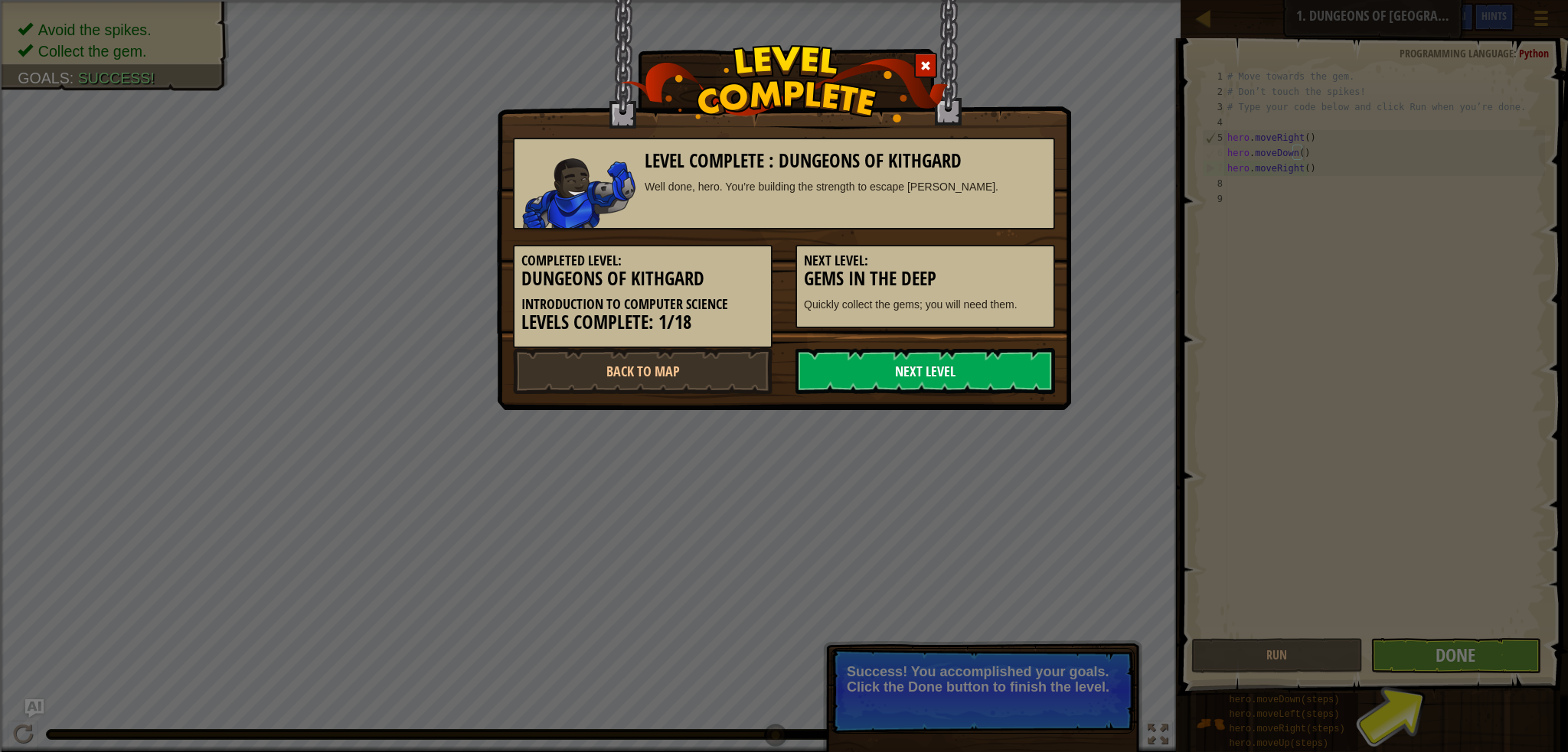
click at [890, 381] on link "Next Level" at bounding box center [925, 371] width 260 height 46
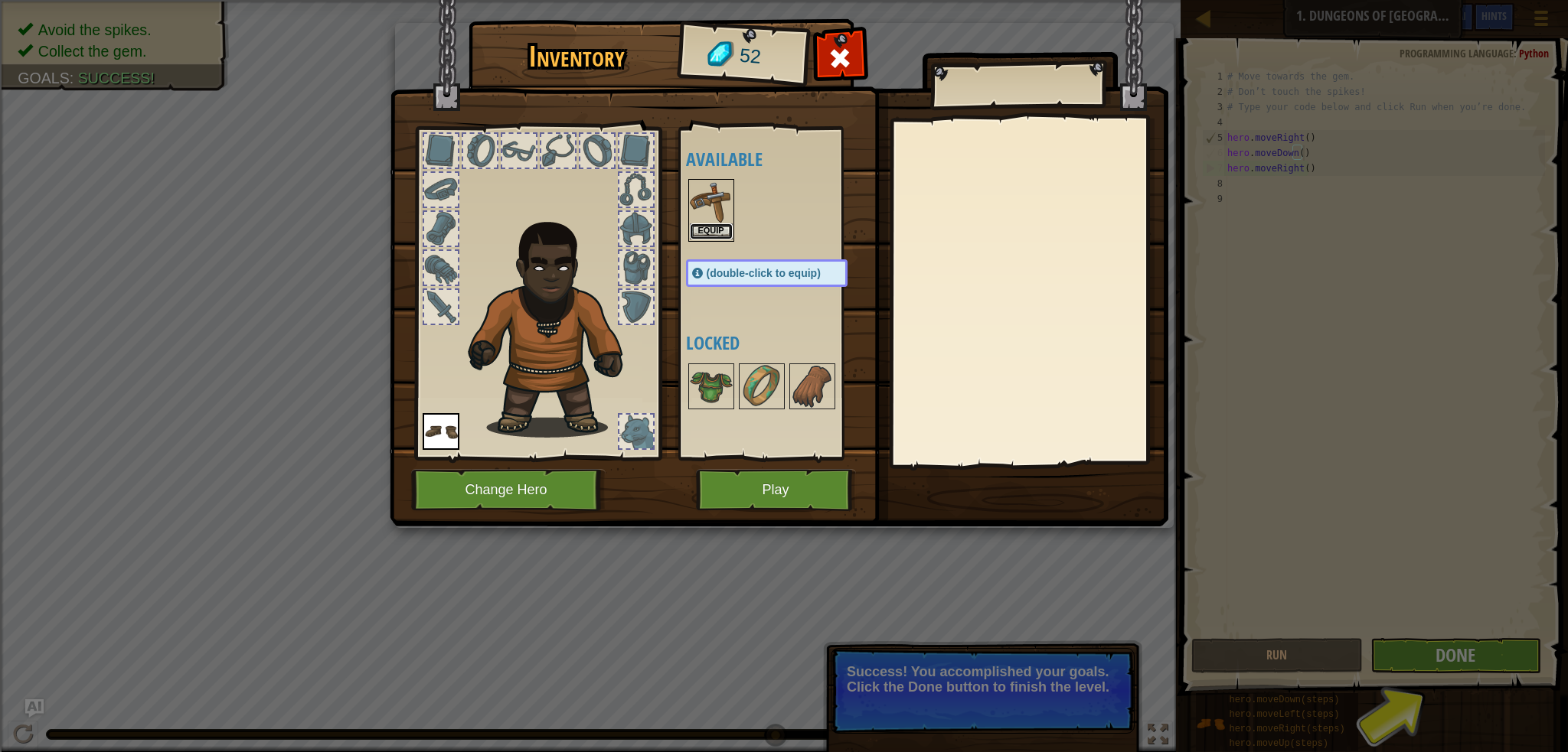
click at [720, 229] on button "Equip" at bounding box center [711, 231] width 43 height 16
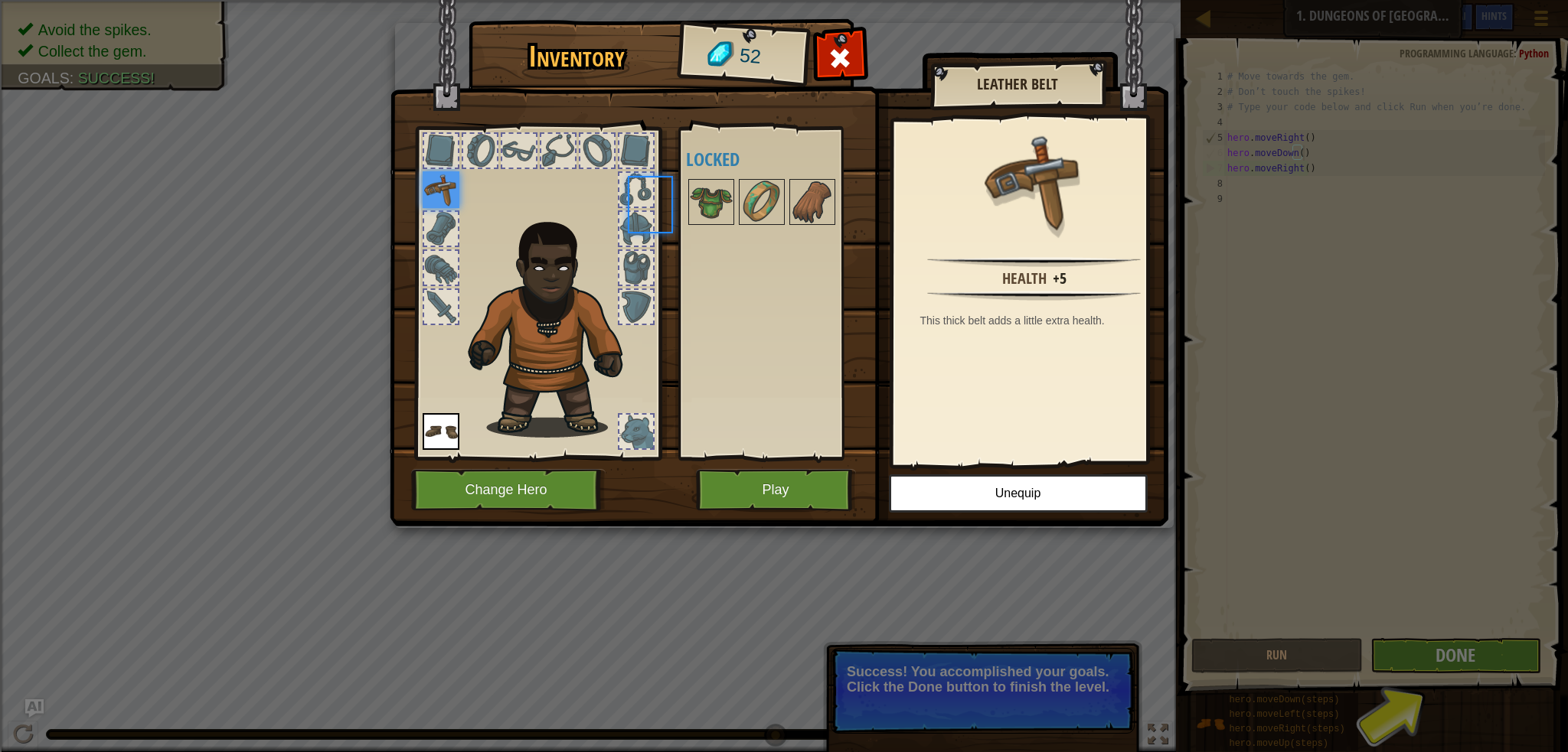
click at [720, 229] on div "Available Equip Equip (double-click to equip) Locked" at bounding box center [782, 293] width 193 height 319
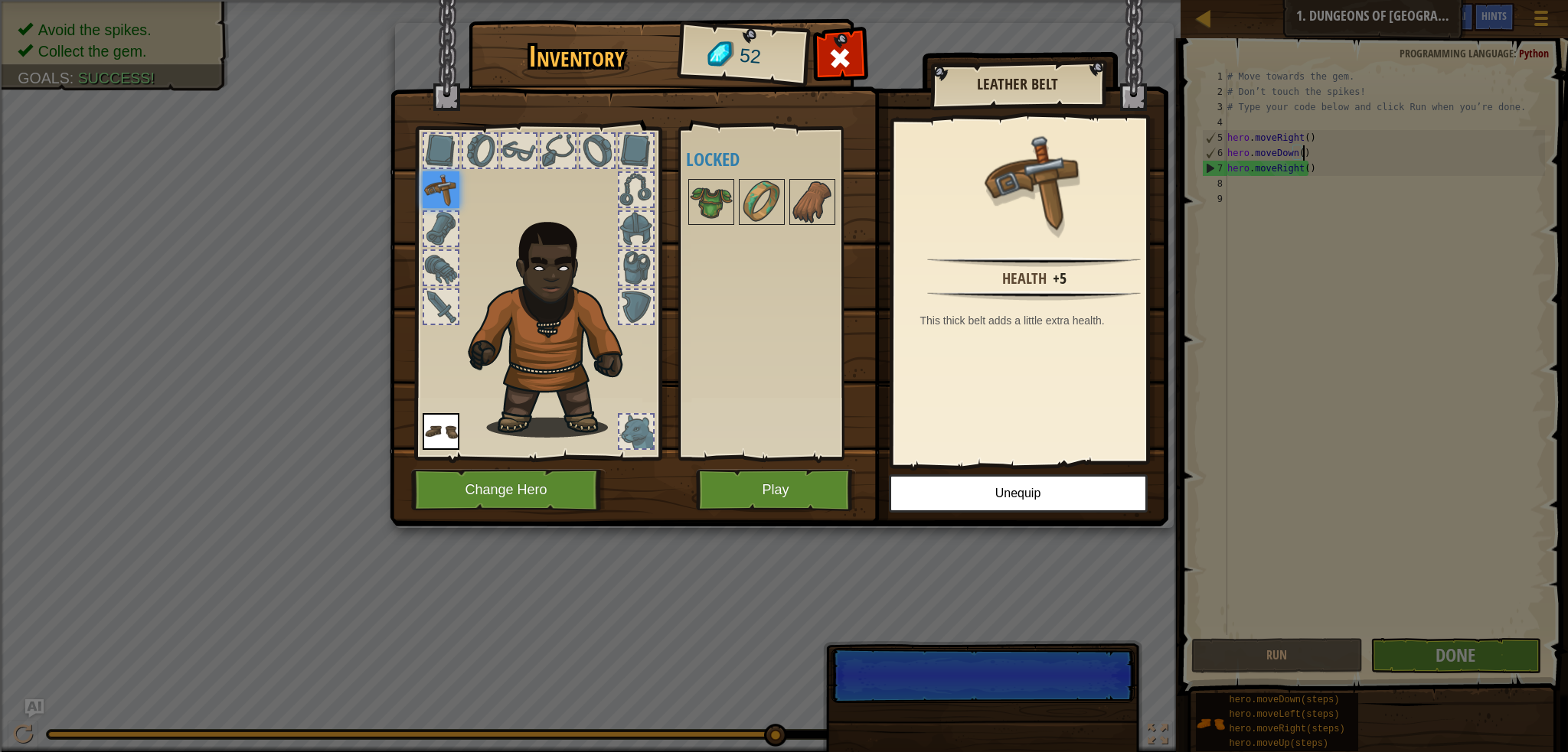
scroll to position [7, 5]
click at [784, 475] on button "Play" at bounding box center [776, 490] width 160 height 42
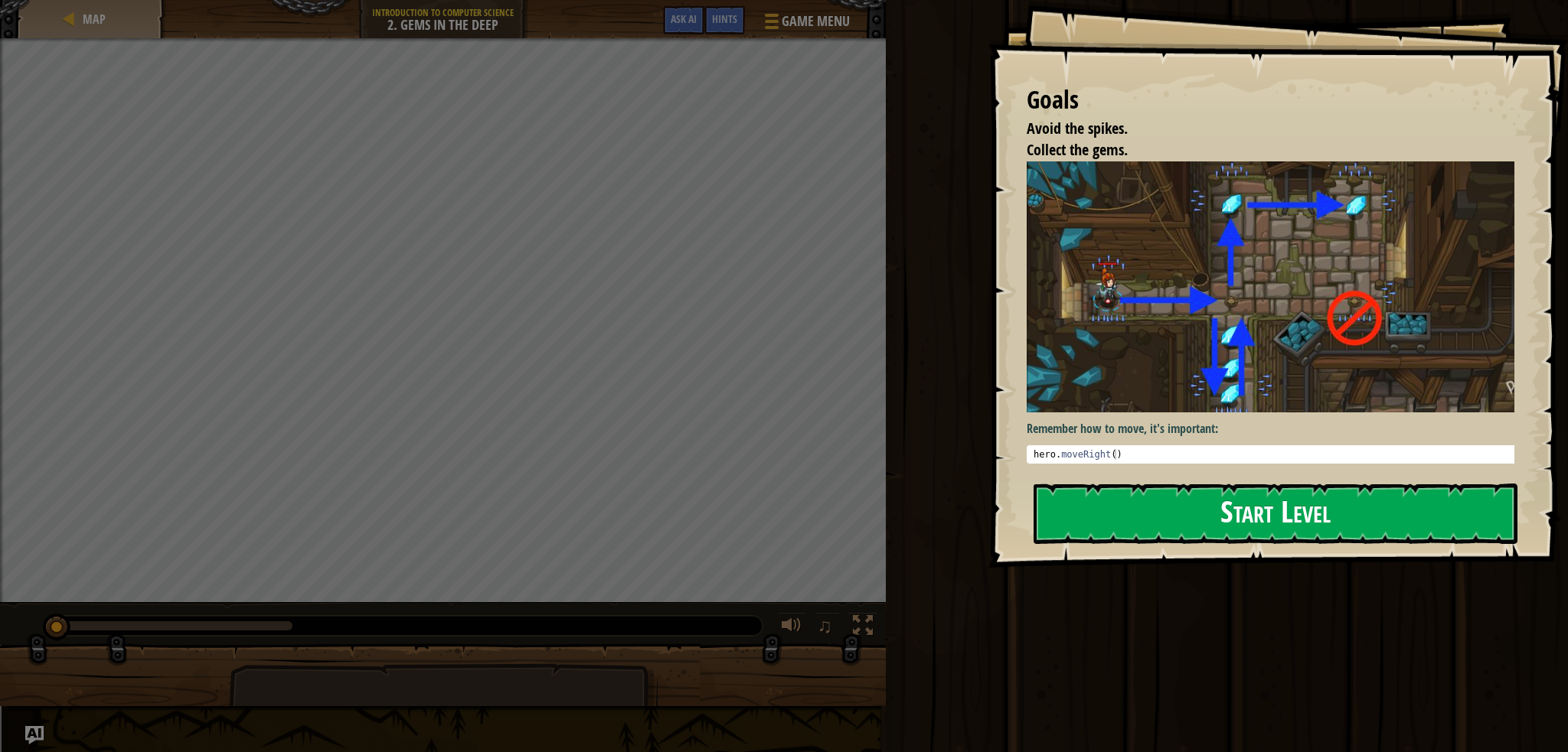
click at [1136, 523] on button "Start Level" at bounding box center [1275, 514] width 484 height 60
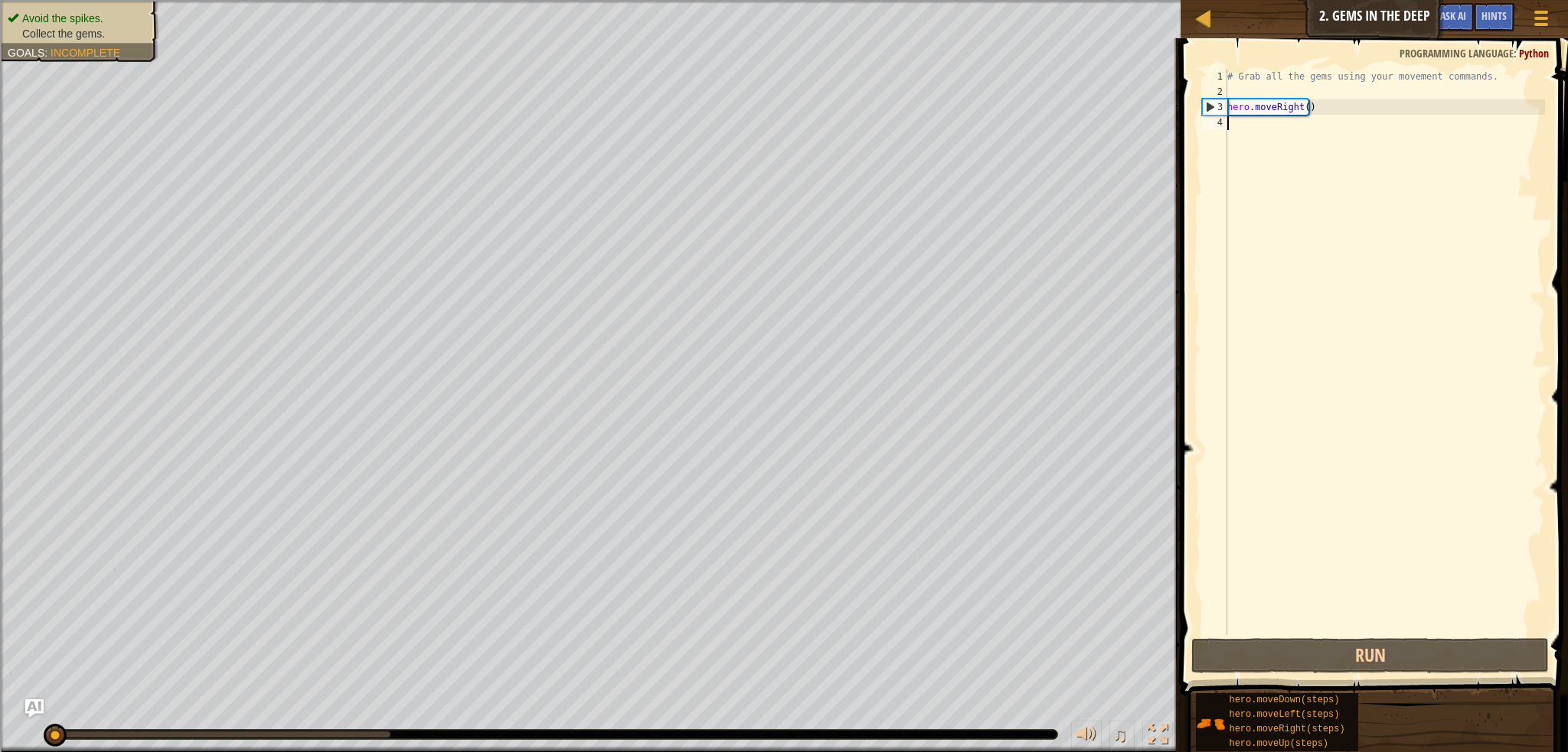
click at [1249, 122] on div "# Grab all the gems using your movement commands. hero . moveRight ( )" at bounding box center [1385, 367] width 321 height 597
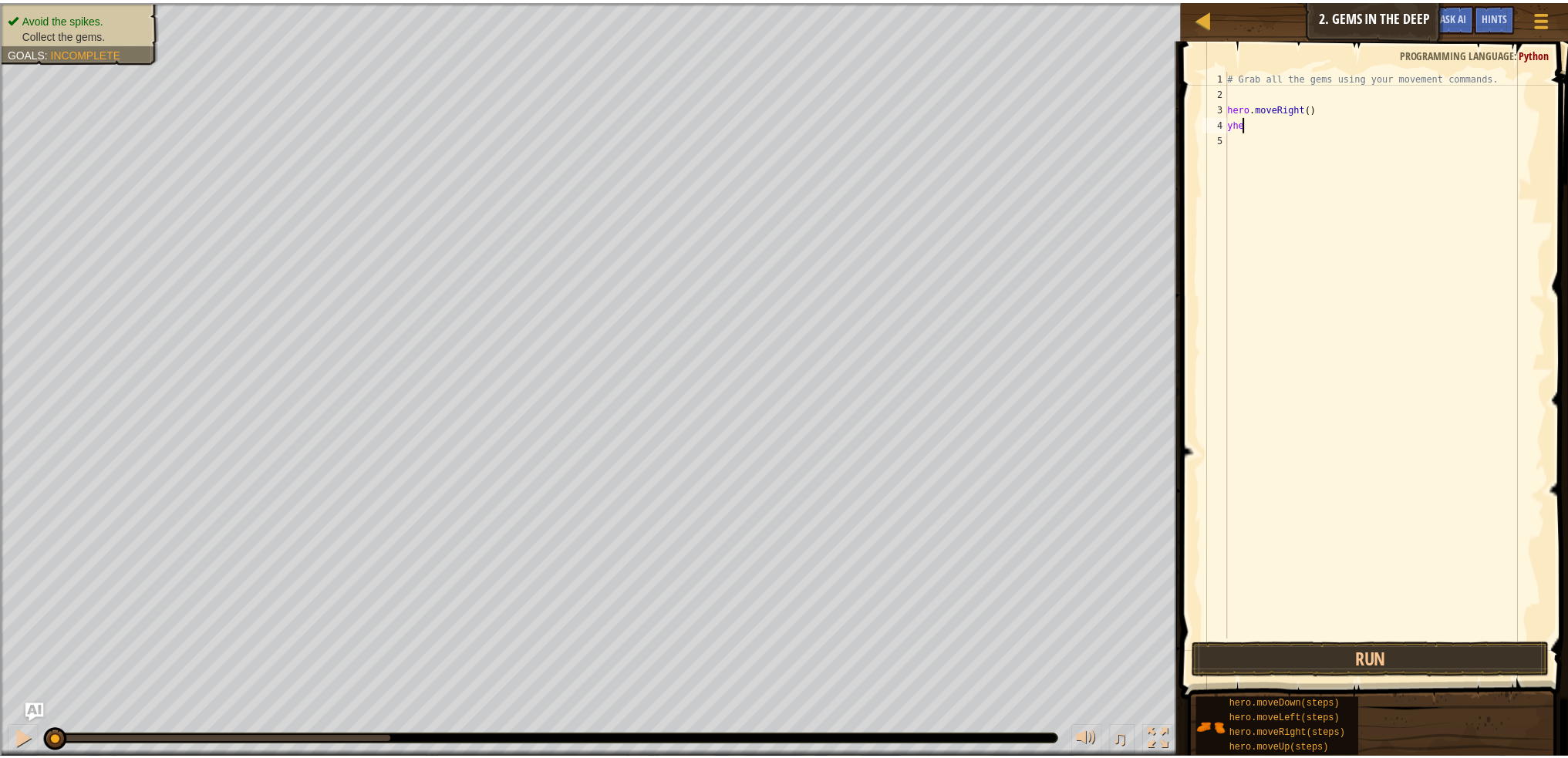
scroll to position [7, 0]
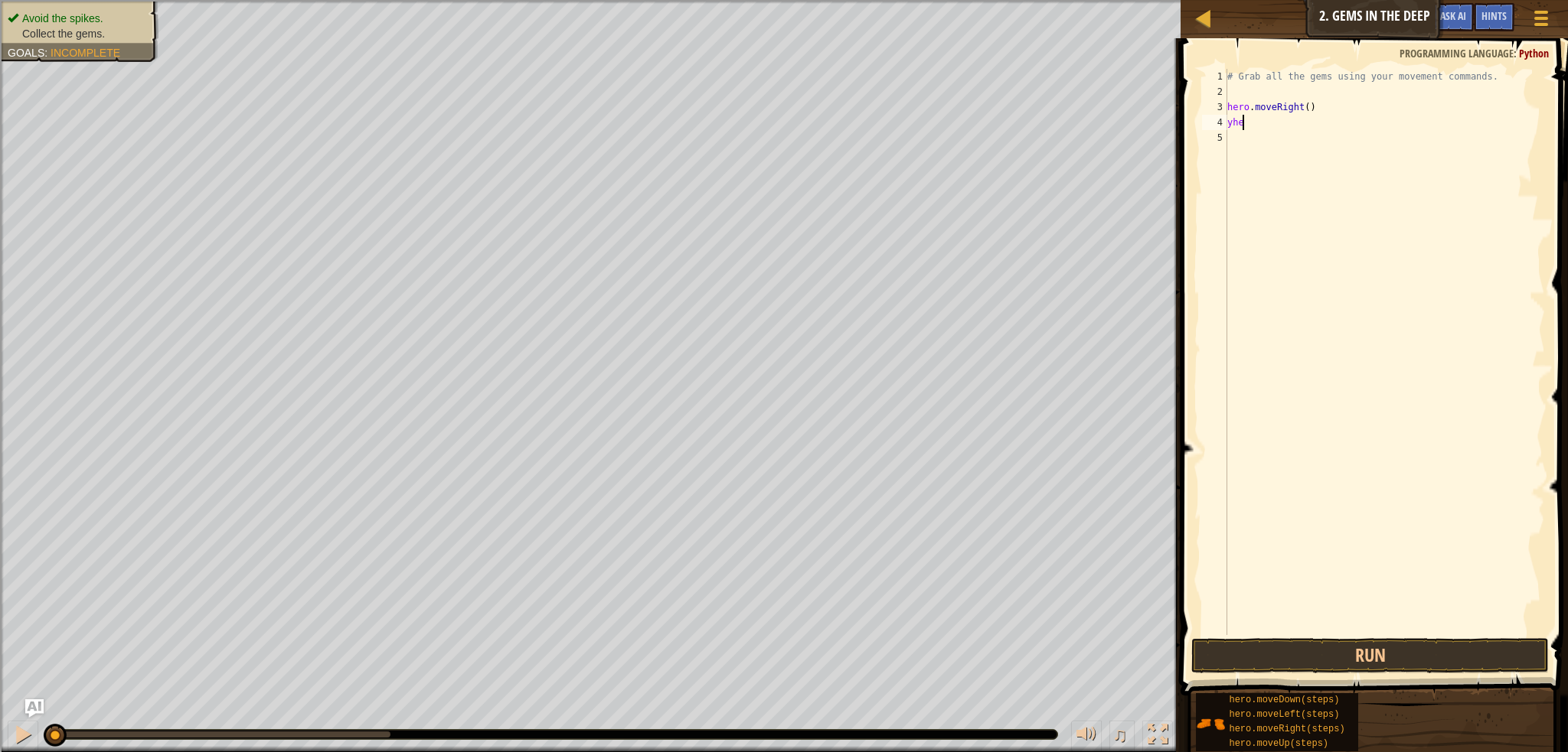
type textarea "y"
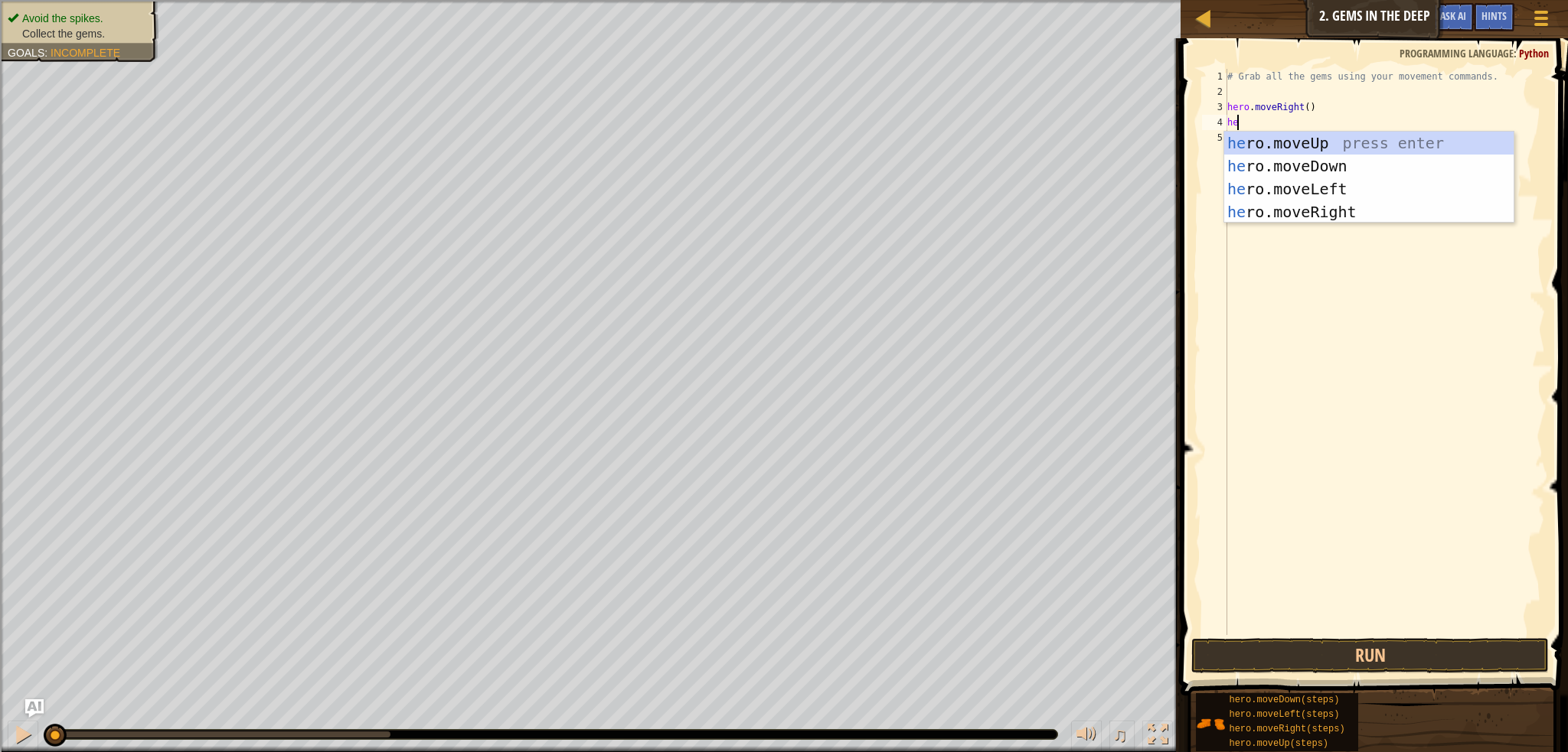
type textarea "her"
click at [1333, 165] on div "her o.moveUp press enter her o.moveDown press enter her o.moveLeft press enter …" at bounding box center [1369, 201] width 289 height 138
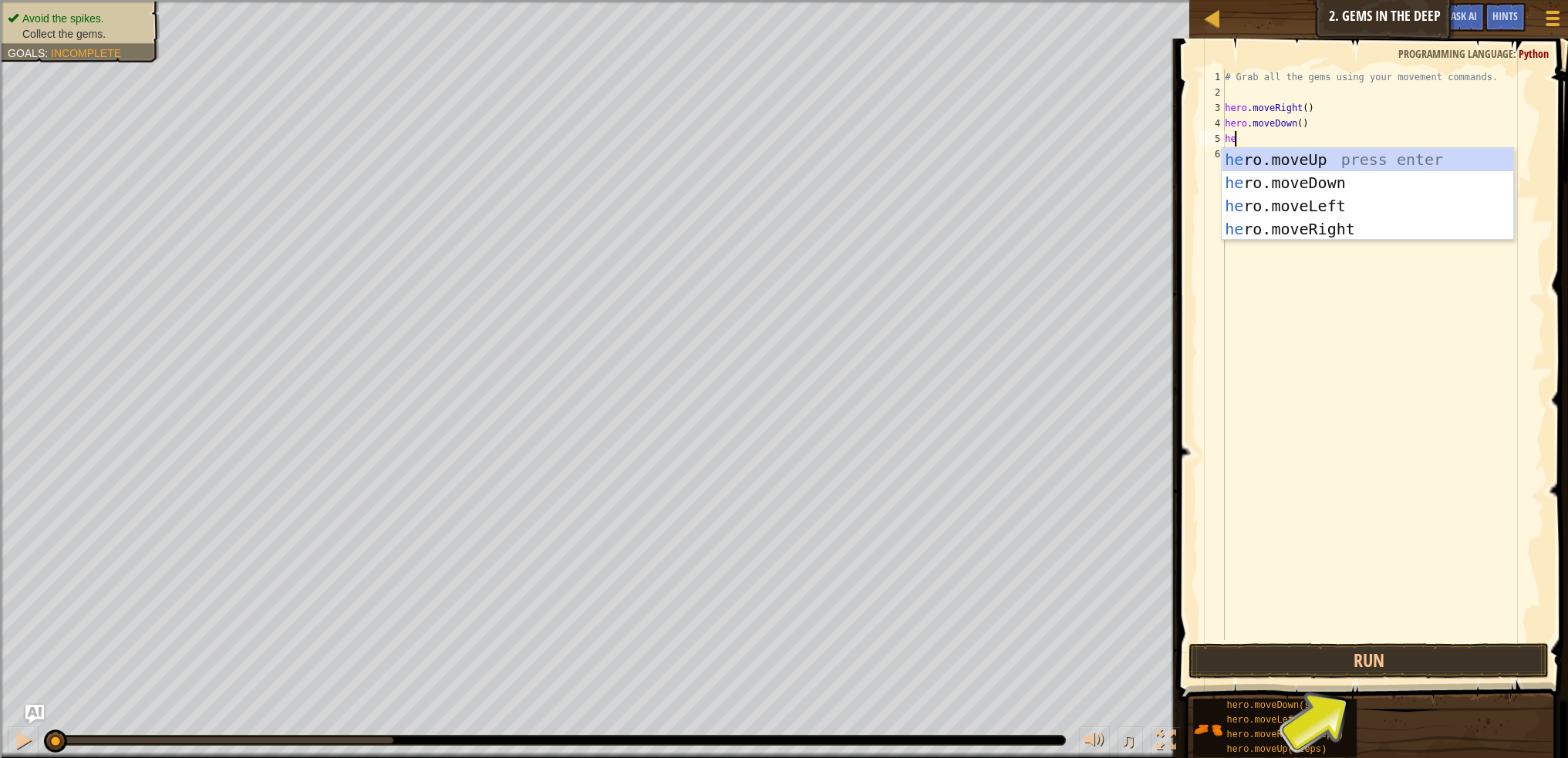
type textarea "hero"
click at [1304, 165] on div "hero .moveUp press enter hero .moveDown press enter hero .moveLeft press enter …" at bounding box center [1368, 218] width 291 height 139
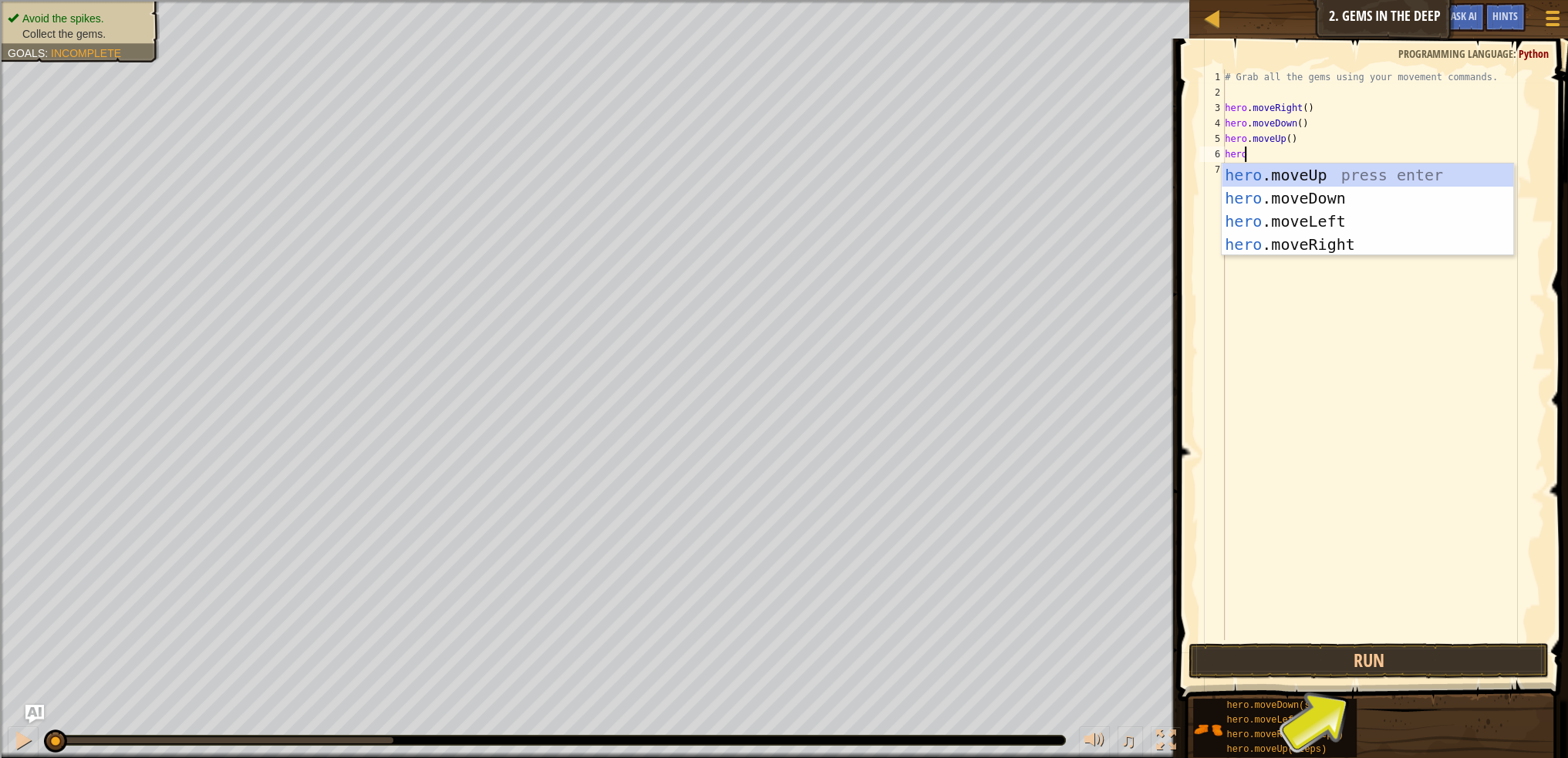
type textarea "hero."
click at [1327, 236] on div "hero. moveUp press enter hero. moveDown press enter hero. moveLeft press enter …" at bounding box center [1368, 233] width 291 height 139
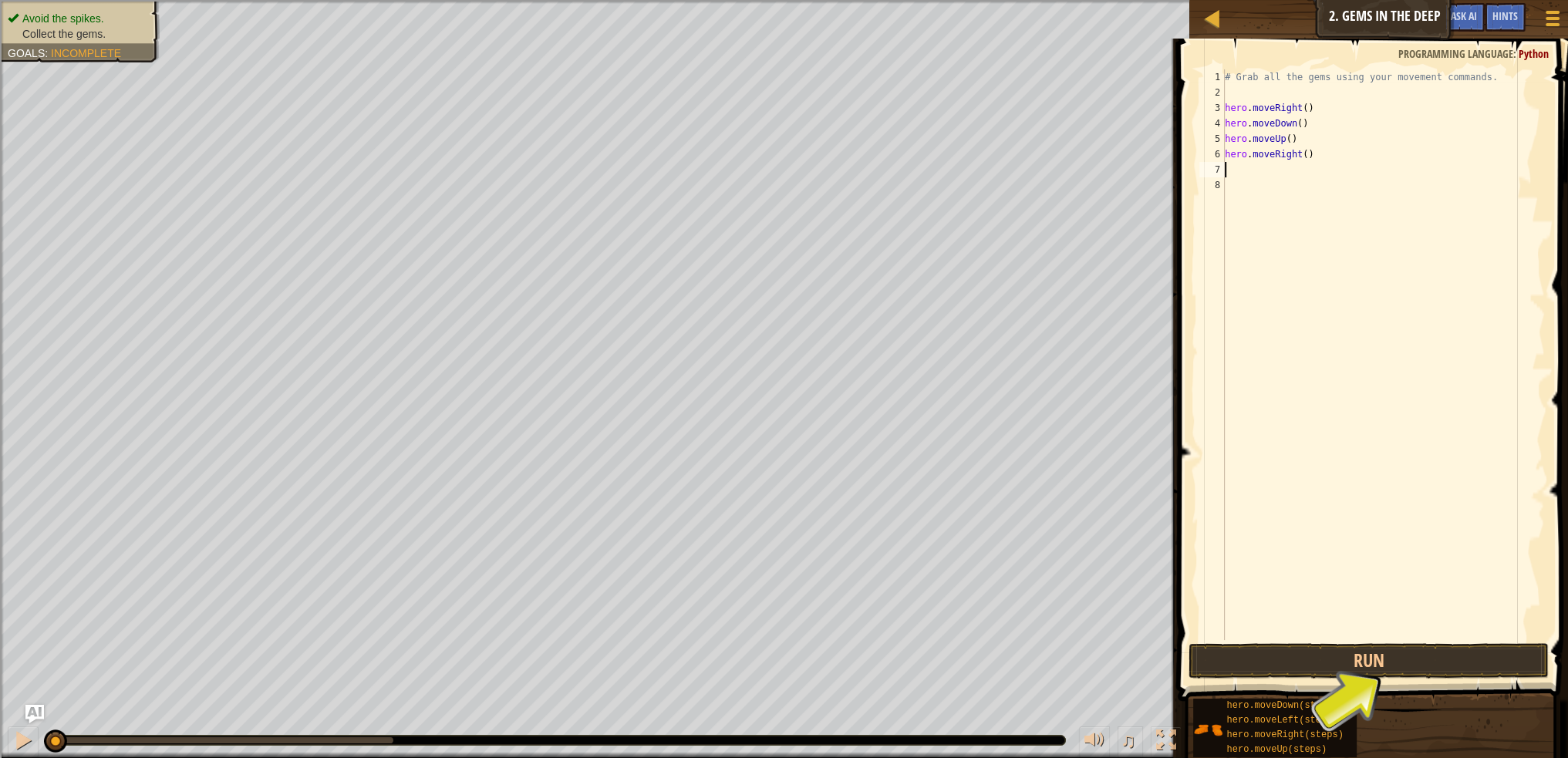
scroll to position [7, 0]
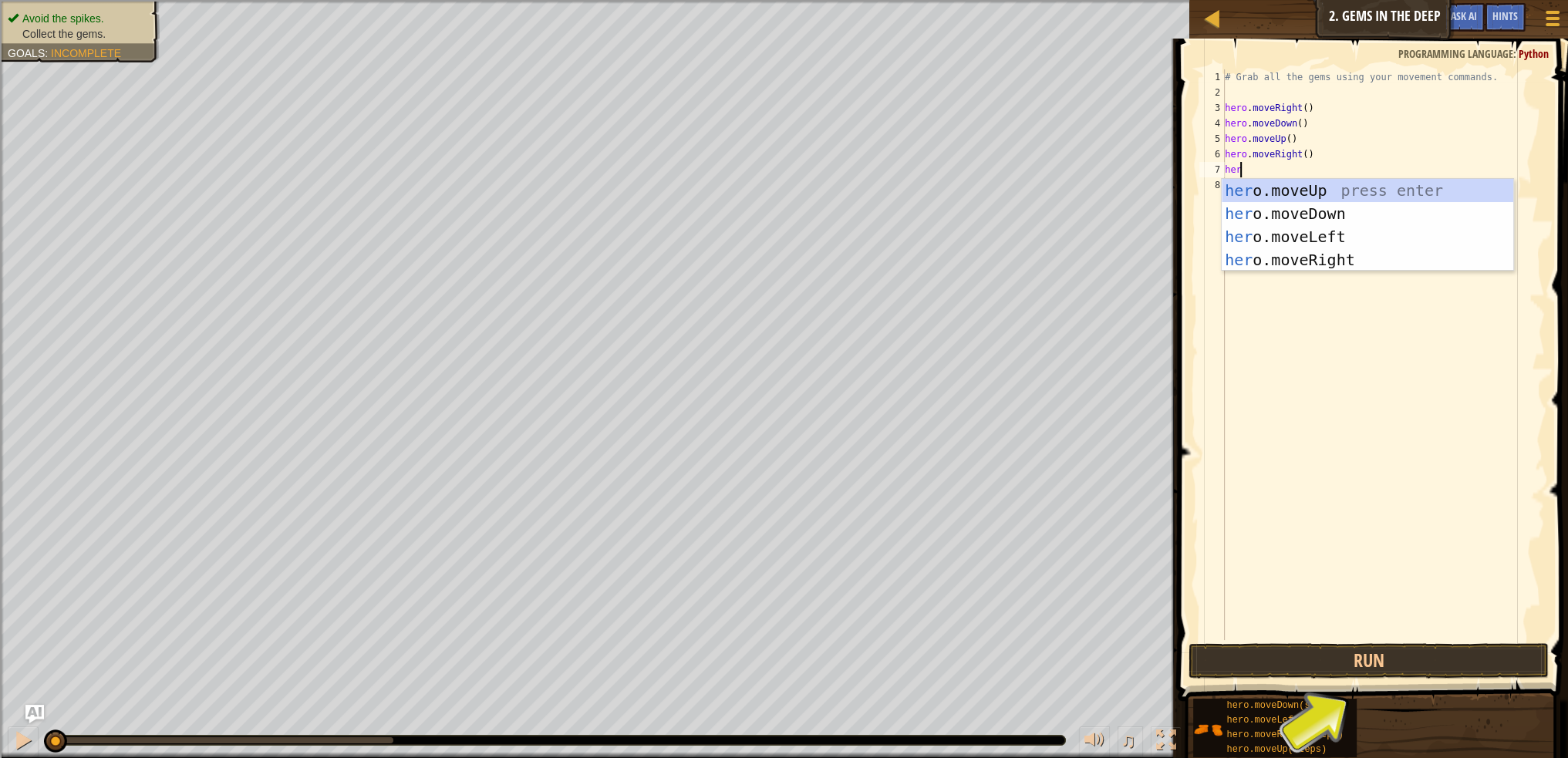
type textarea "hero"
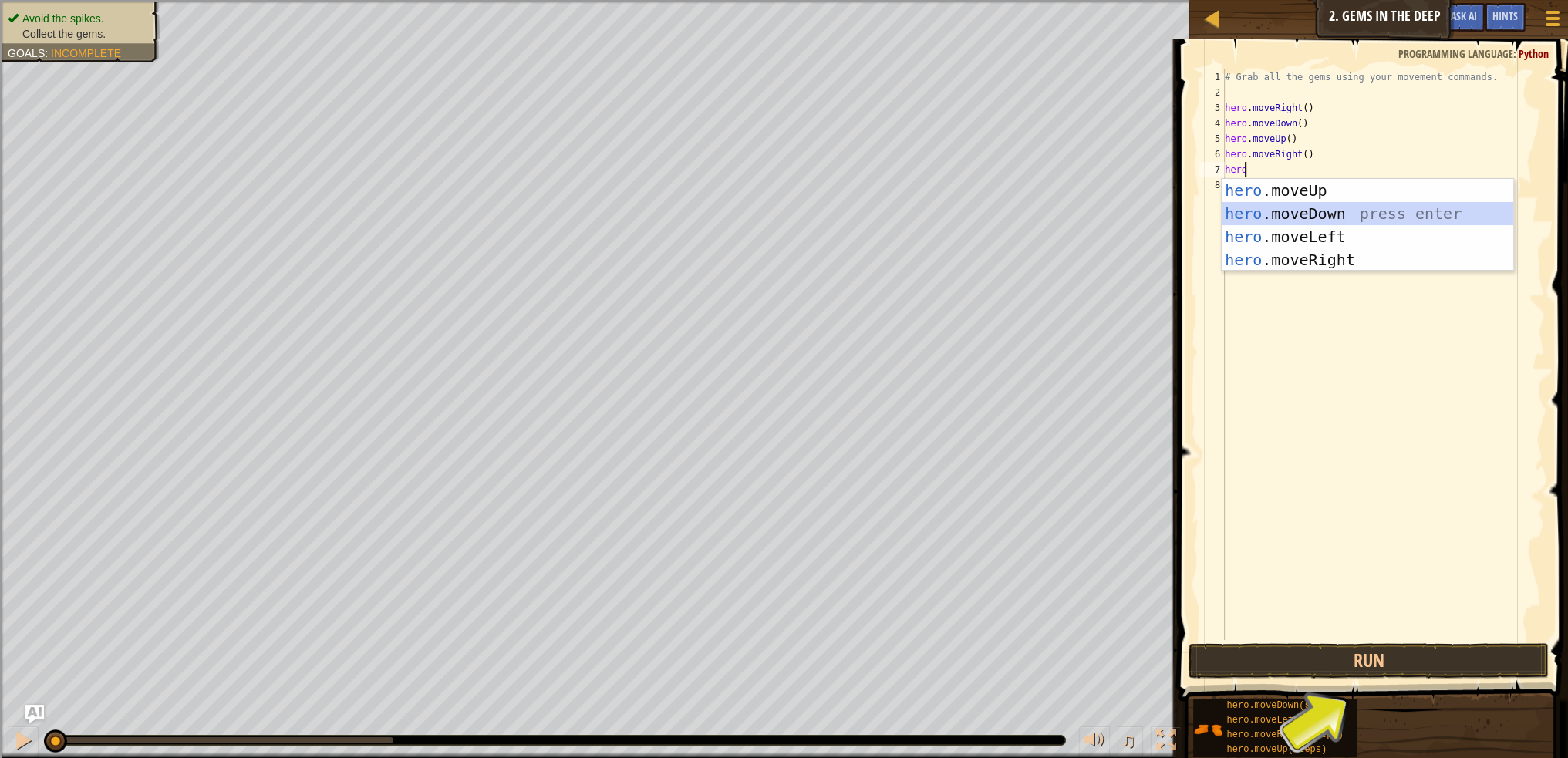
click at [1321, 221] on div "hero .moveUp press enter hero .moveDown press enter hero .moveLeft press enter …" at bounding box center [1368, 248] width 291 height 139
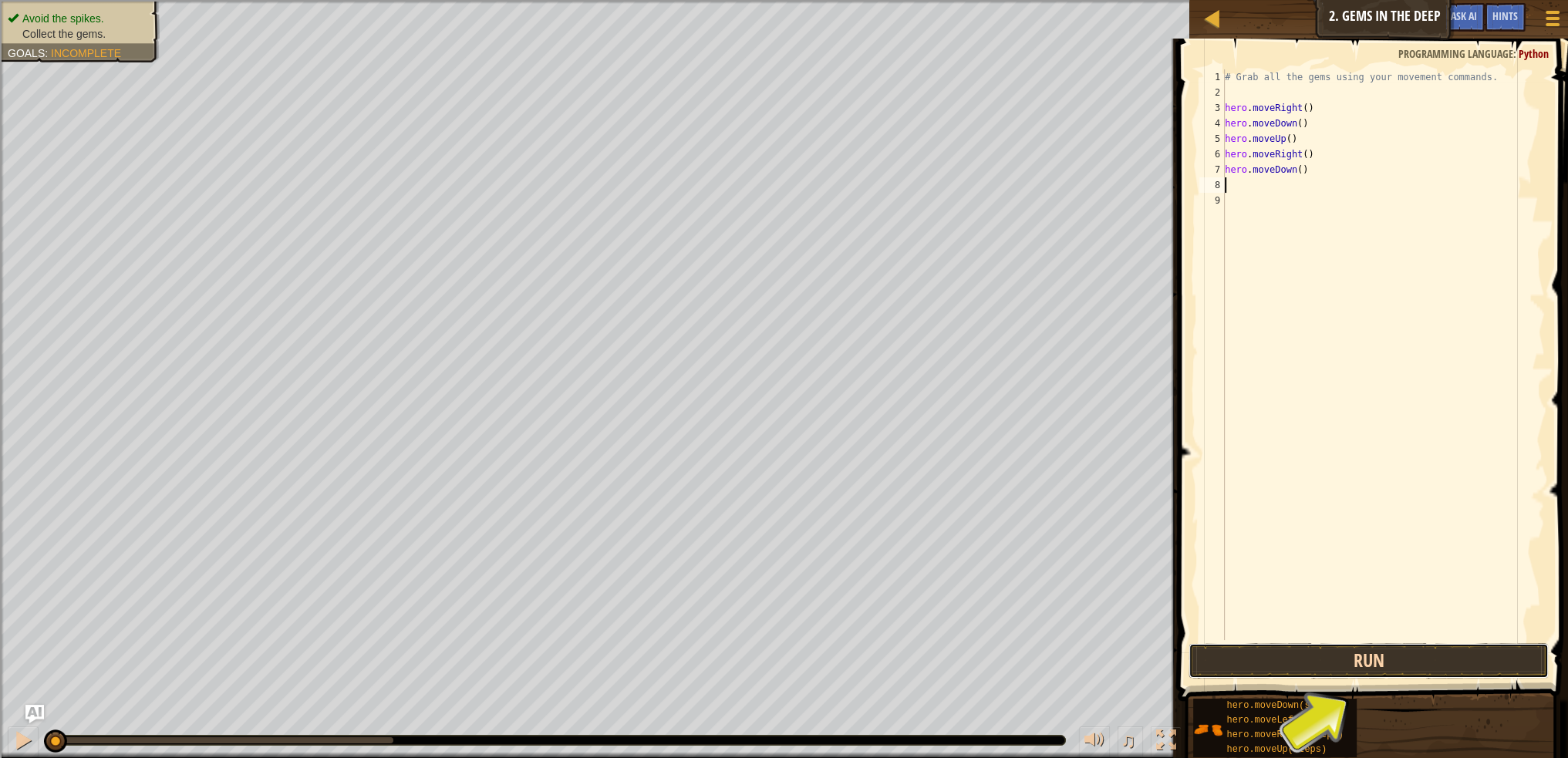
click at [1355, 668] on button "Run" at bounding box center [1368, 661] width 360 height 36
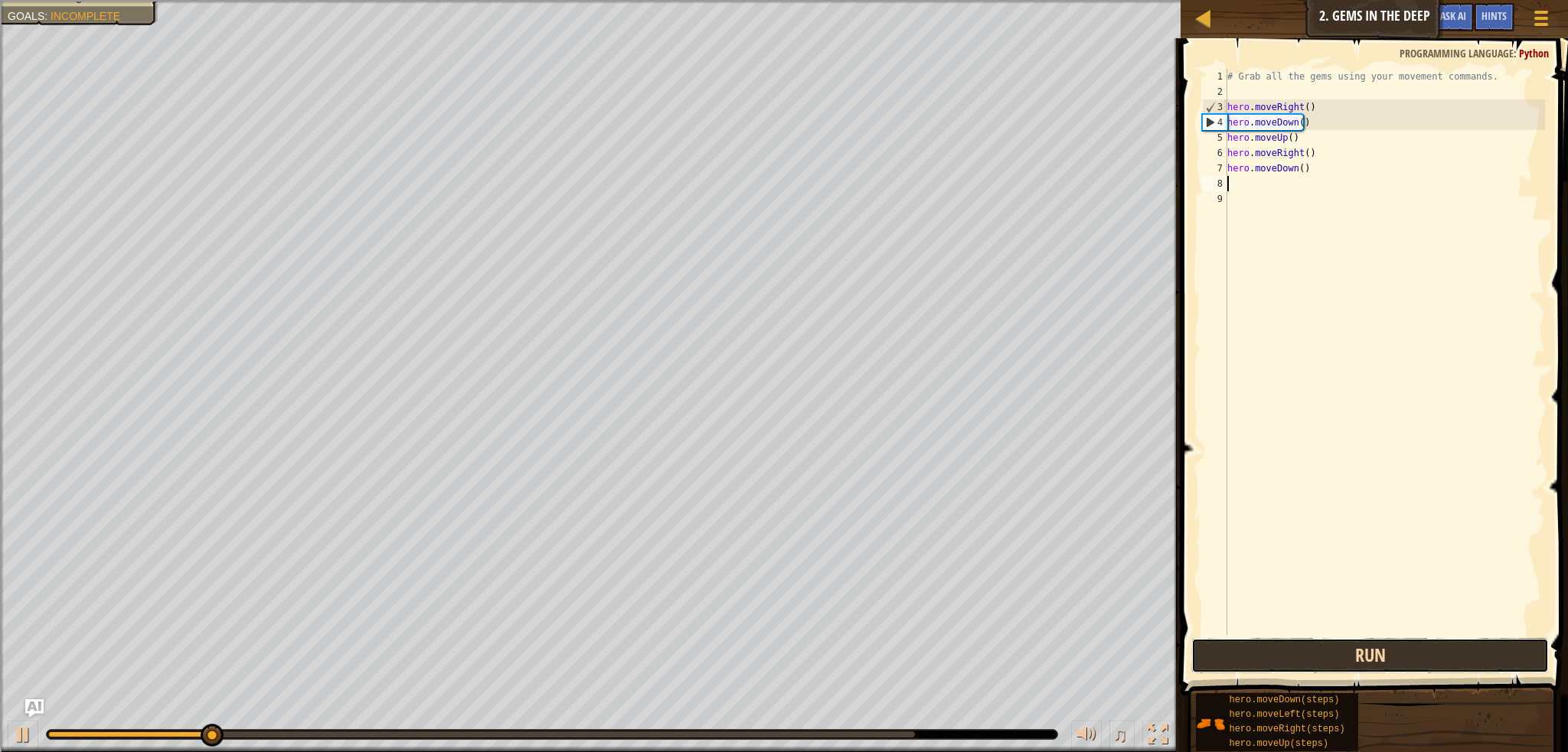
click at [1352, 655] on button "Run" at bounding box center [1370, 656] width 357 height 35
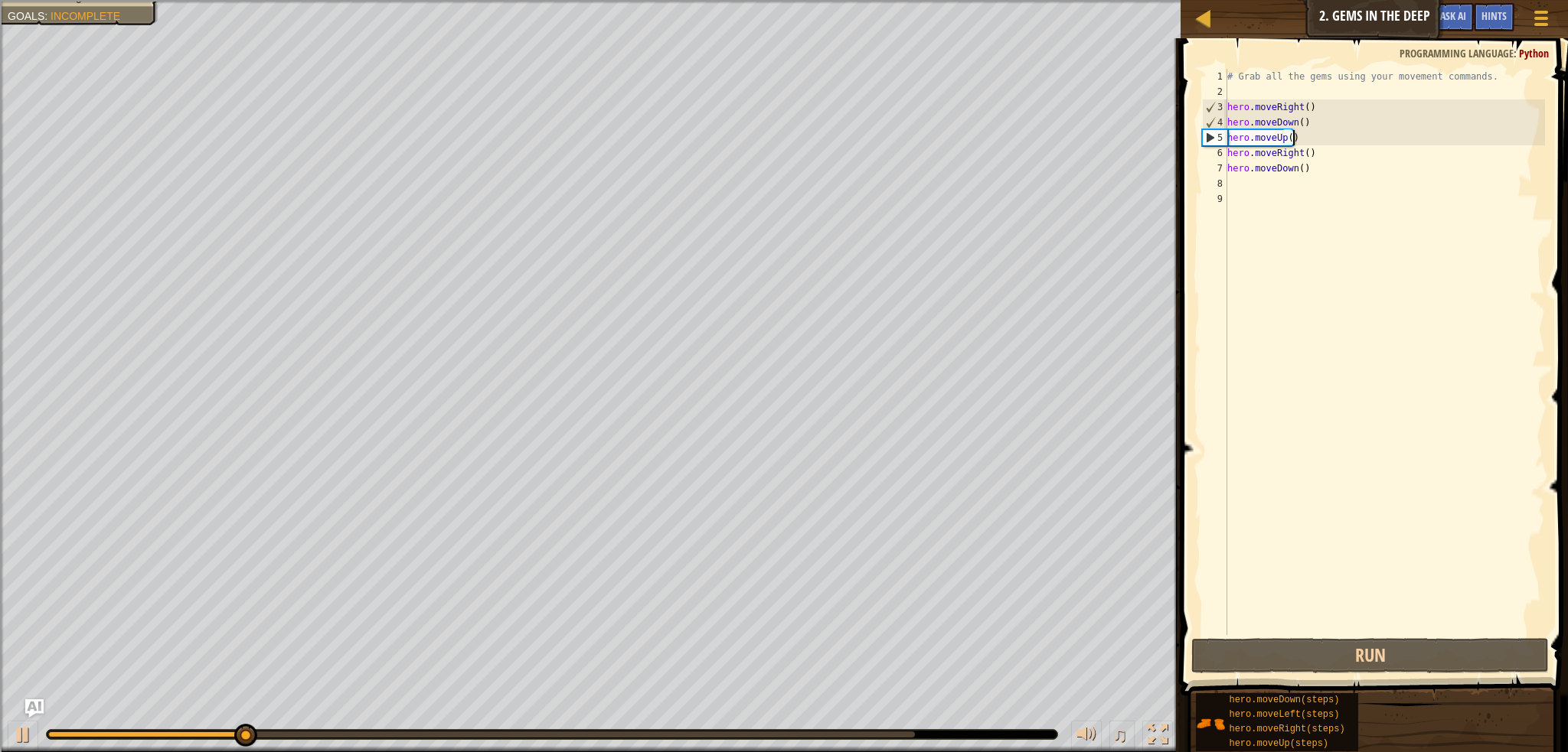
click at [1301, 136] on div "# Grab all the gems using your movement commands. hero . moveRight ( ) hero . m…" at bounding box center [1385, 367] width 321 height 597
click at [1233, 151] on div "# Grab all the gems using your movement commands. hero . moveRight ( ) hero . m…" at bounding box center [1385, 367] width 321 height 597
type textarea "hero.moveRight()"
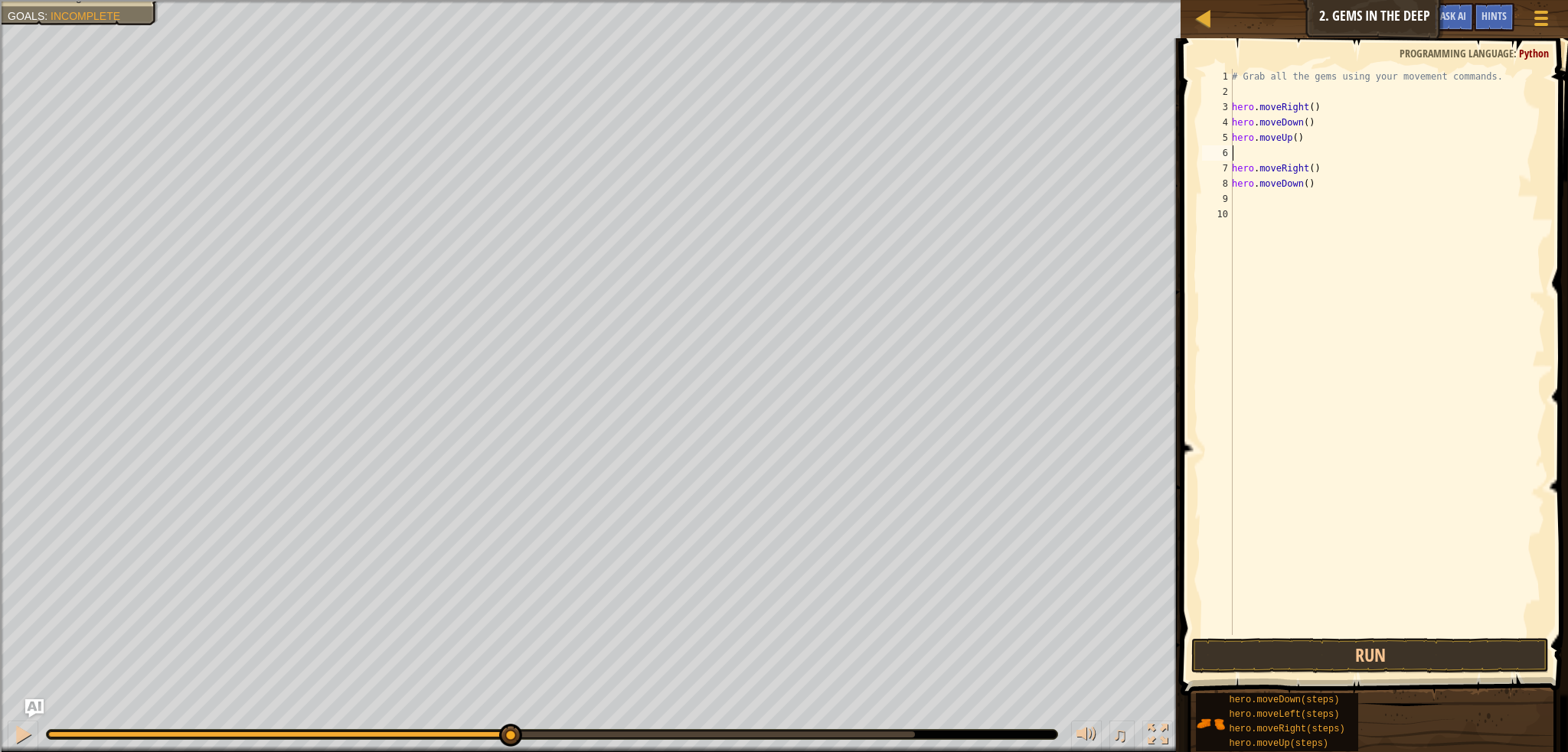
click at [1245, 149] on div "# Grab all the gems using your movement commands. hero . moveRight ( ) hero . m…" at bounding box center [1387, 367] width 316 height 597
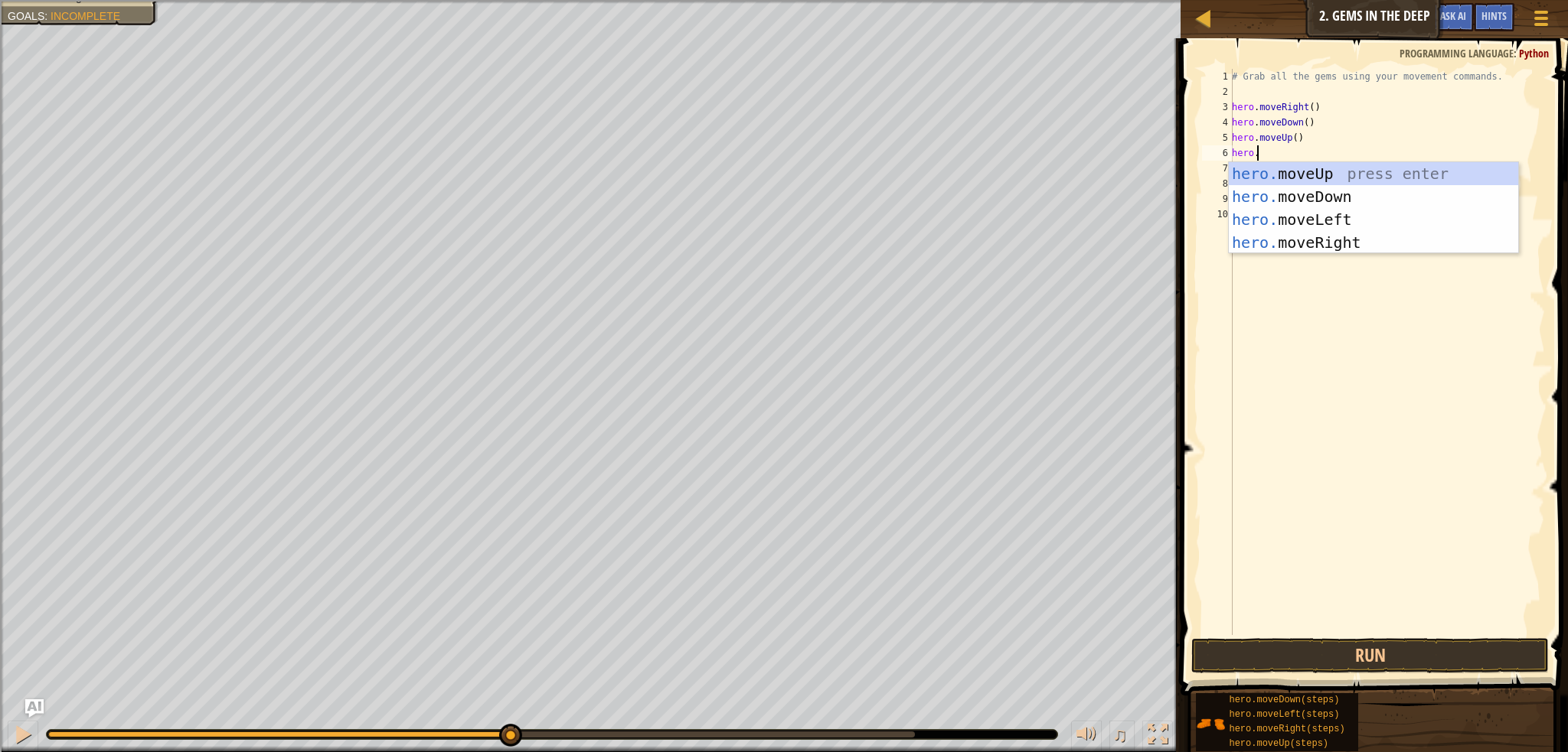
scroll to position [7, 1]
type textarea "hero.m"
click at [1307, 176] on div "hero.m oveUp press enter hero.m oveDown press enter hero.m oveLeft press enter …" at bounding box center [1374, 231] width 289 height 138
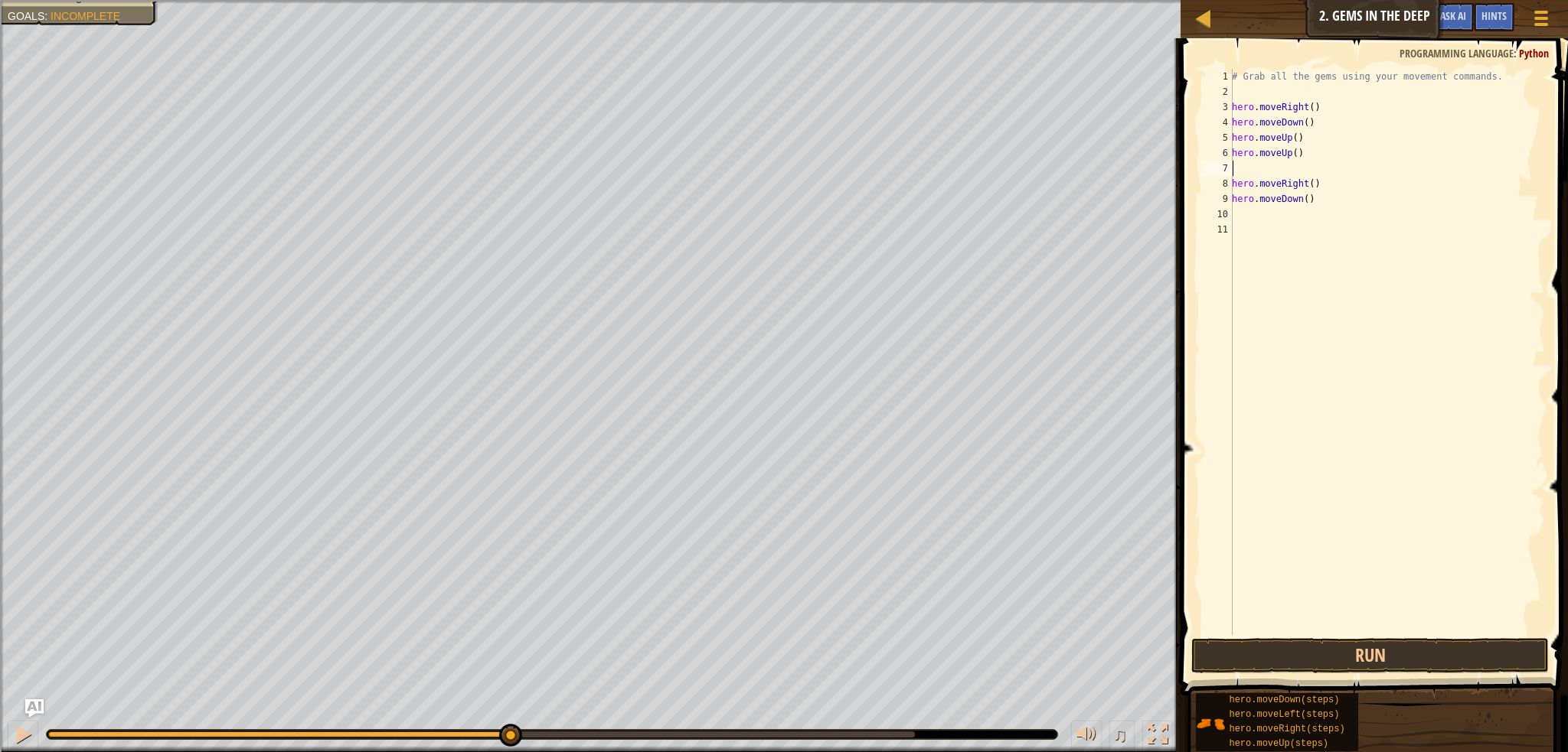
scroll to position [7, 0]
type textarea "hero.moveUp()"
click at [1312, 640] on button "Run" at bounding box center [1370, 656] width 357 height 35
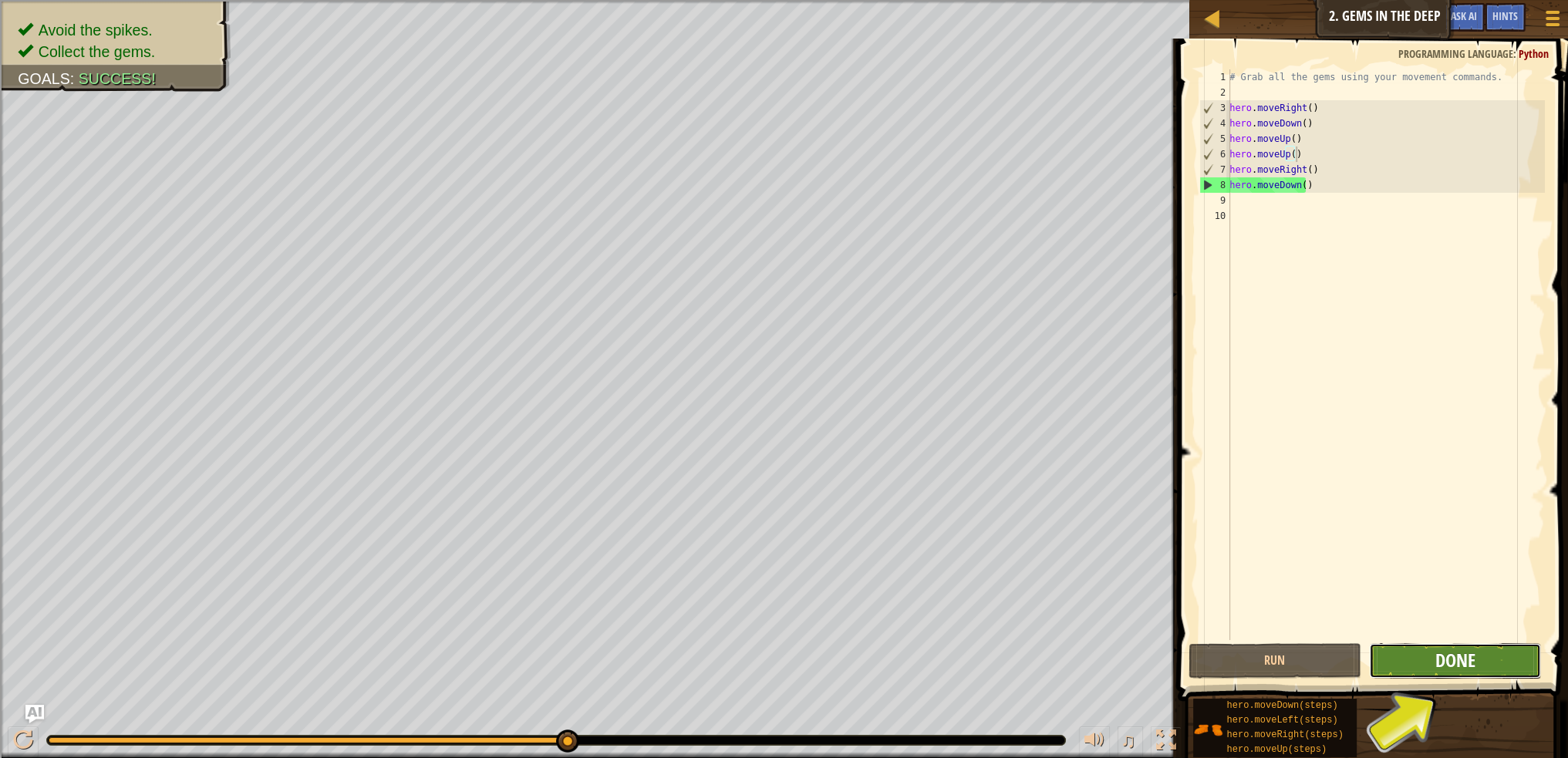
click at [1449, 666] on span "Done" at bounding box center [1454, 660] width 40 height 25
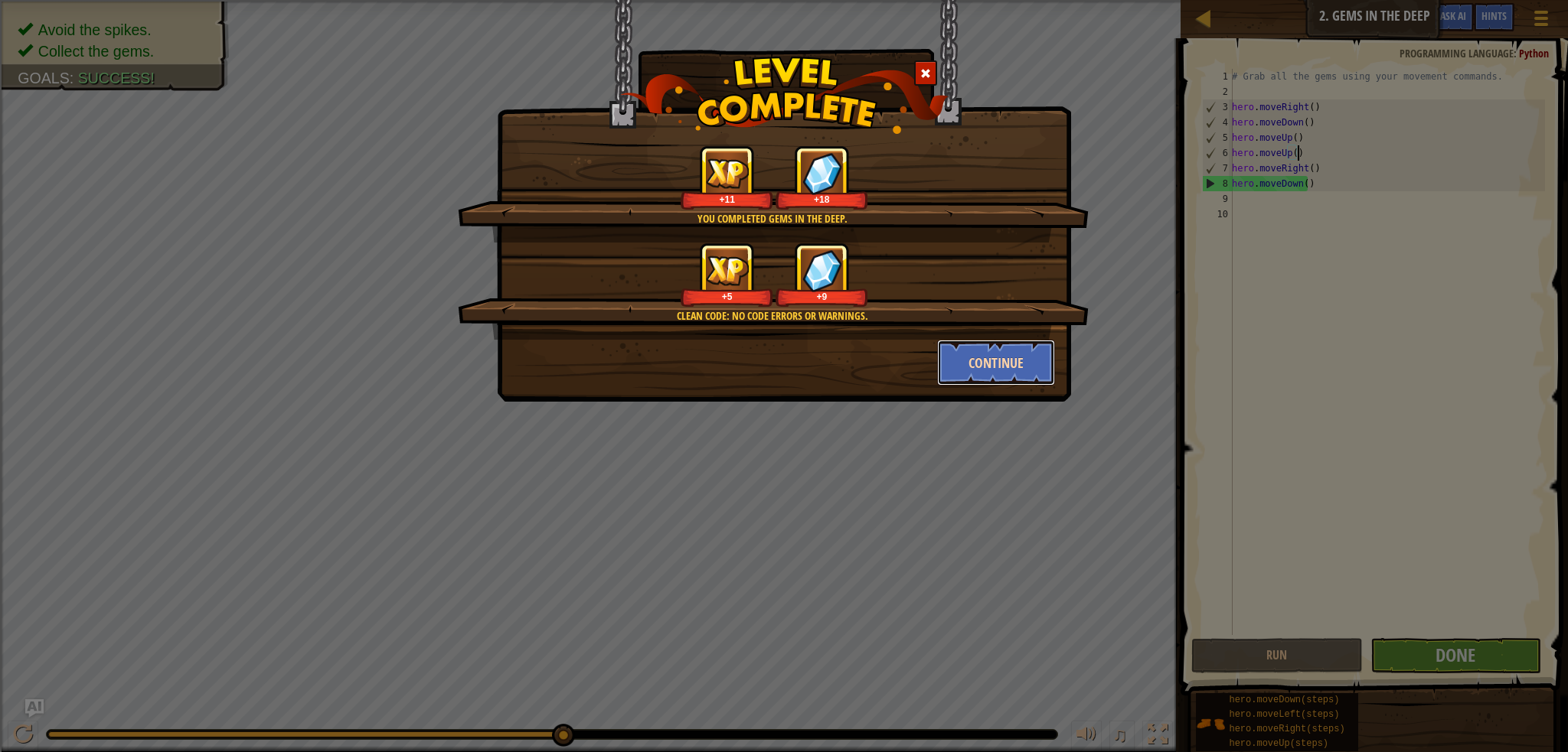
click at [1035, 366] on button "Continue" at bounding box center [996, 362] width 119 height 46
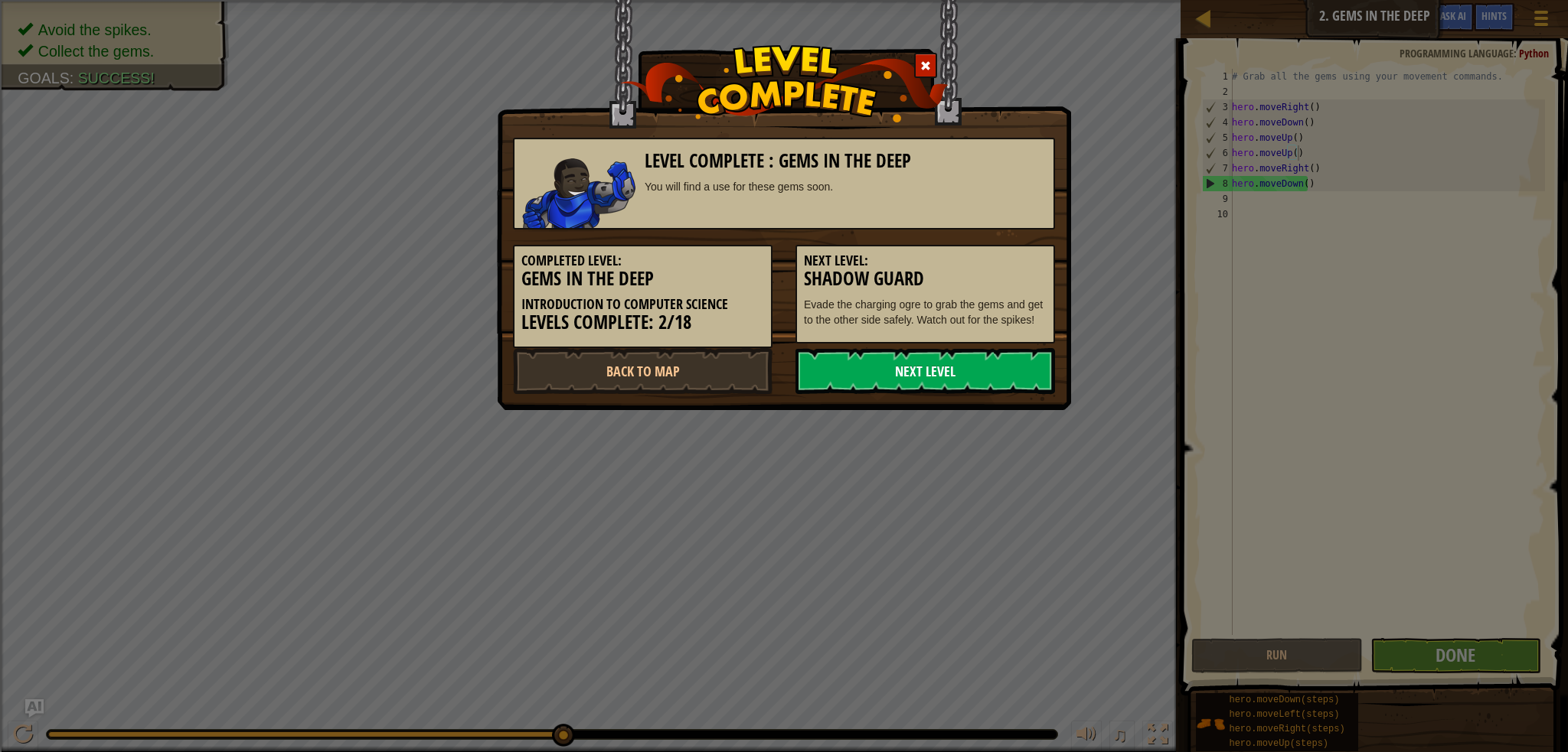
click at [1026, 365] on link "Next Level" at bounding box center [925, 371] width 260 height 46
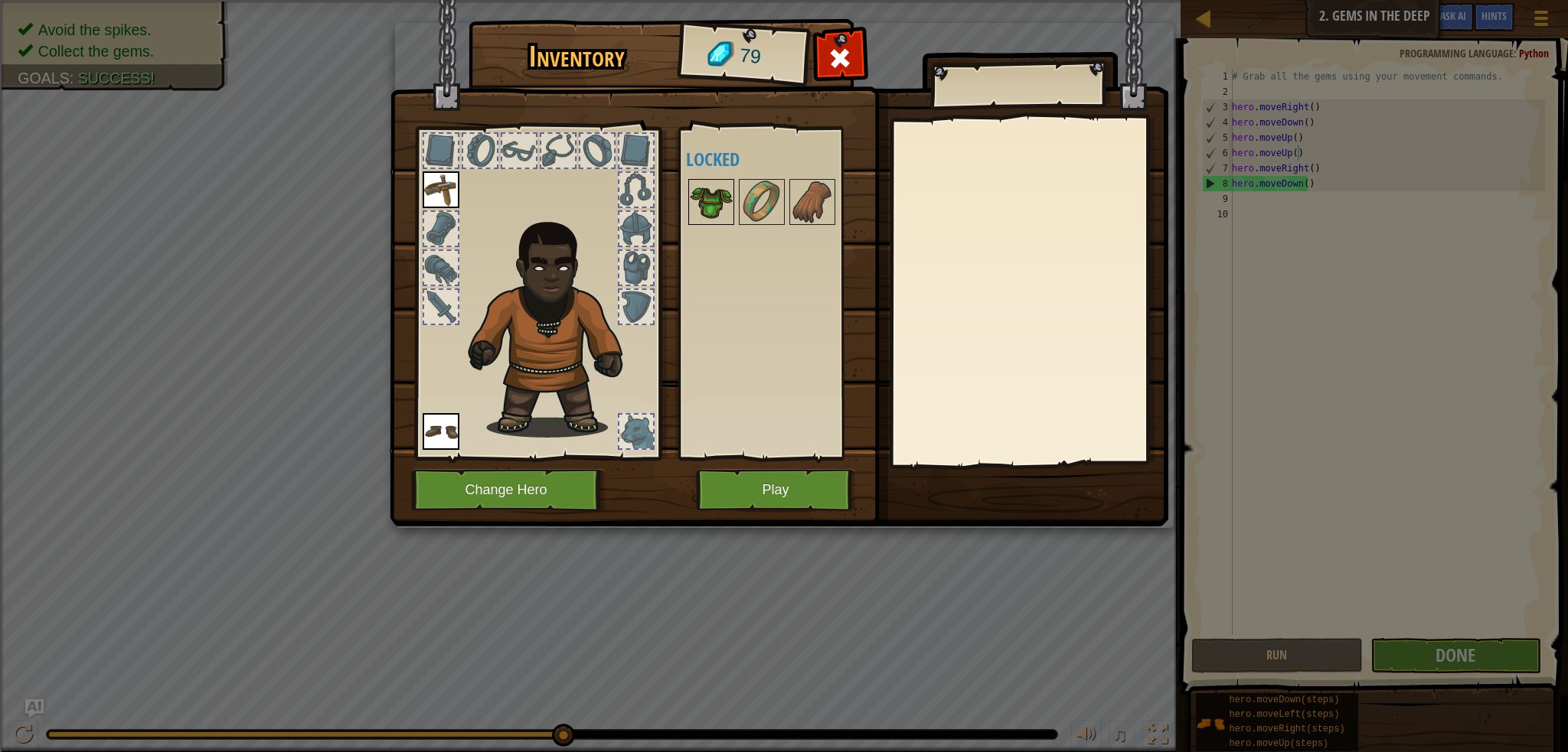
click at [700, 182] on img at bounding box center [711, 202] width 43 height 43
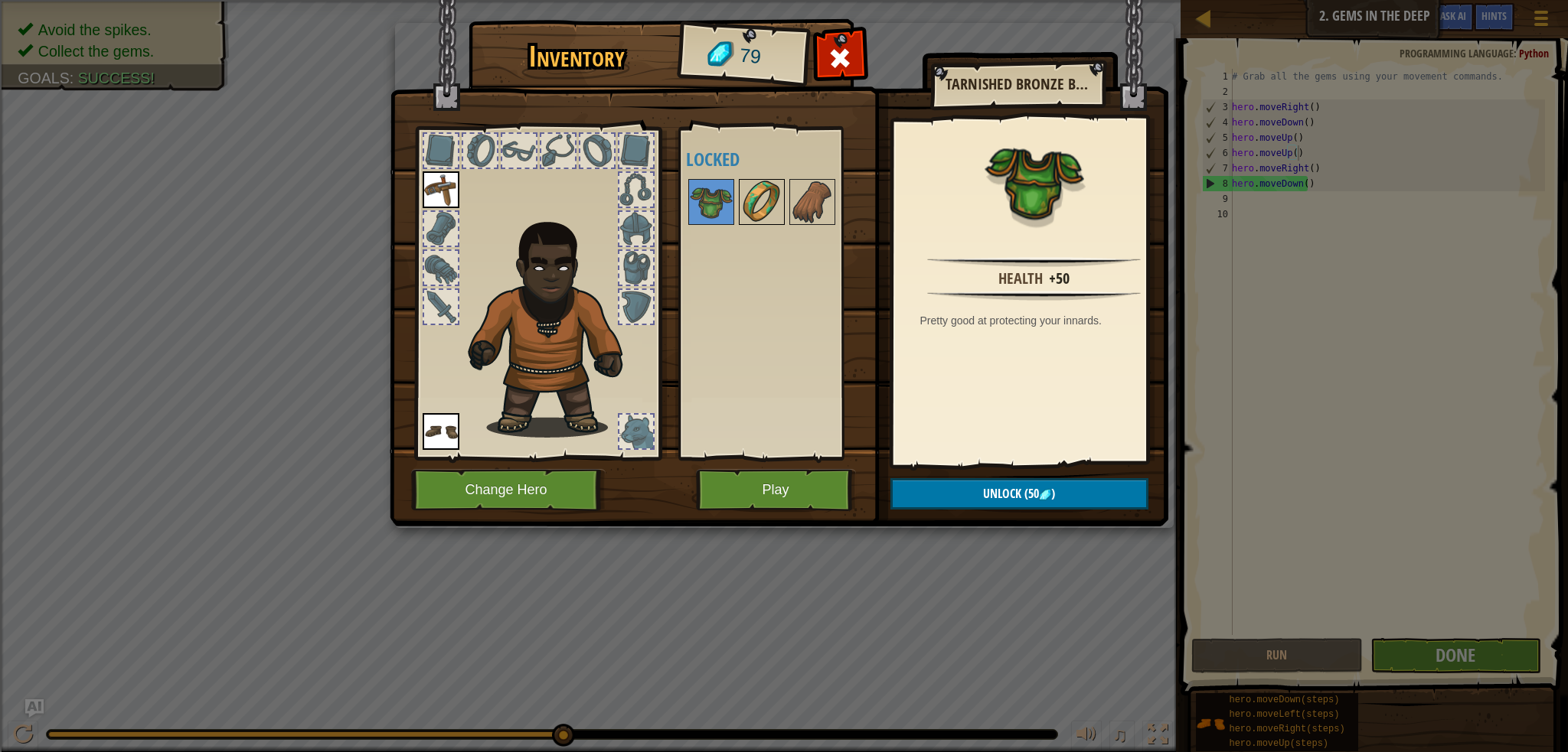
click at [751, 191] on img at bounding box center [762, 202] width 43 height 43
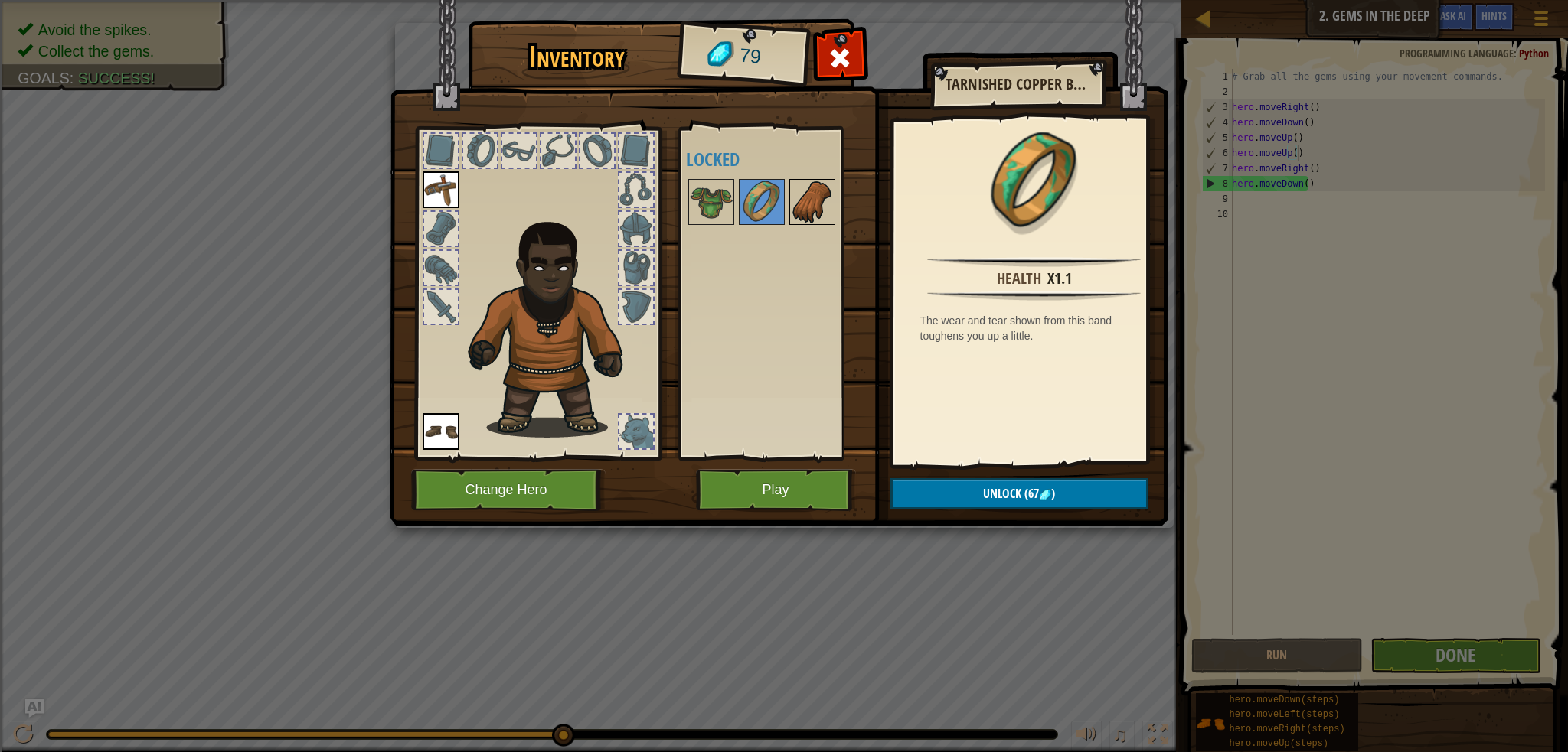
click at [797, 208] on img at bounding box center [812, 202] width 43 height 43
click at [765, 218] on img at bounding box center [762, 202] width 43 height 43
click at [984, 490] on span "Unlock" at bounding box center [1002, 493] width 39 height 17
click at [984, 490] on button "Confirm" at bounding box center [1019, 493] width 258 height 31
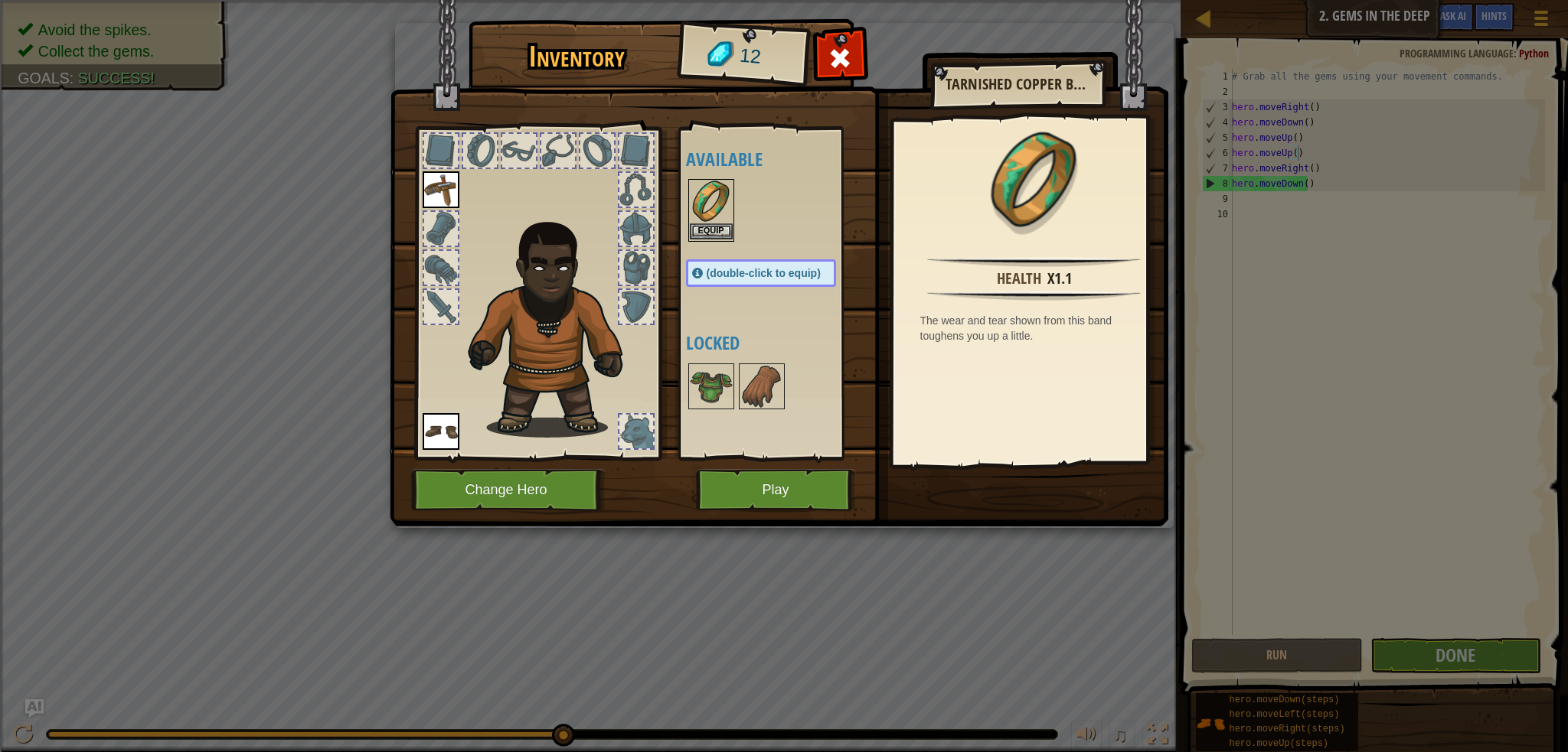
click at [701, 208] on img at bounding box center [711, 202] width 43 height 43
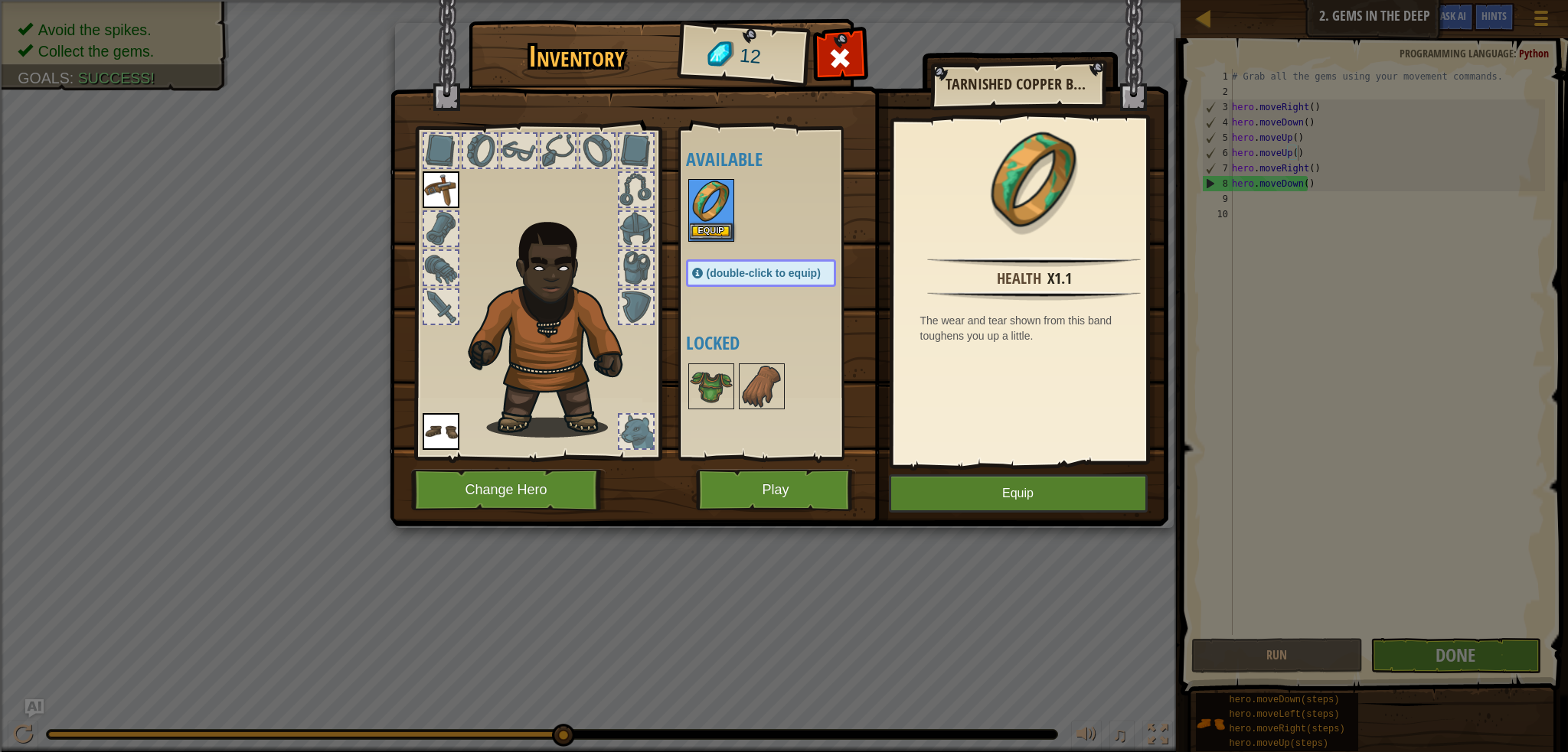
click at [701, 208] on img at bounding box center [711, 202] width 43 height 43
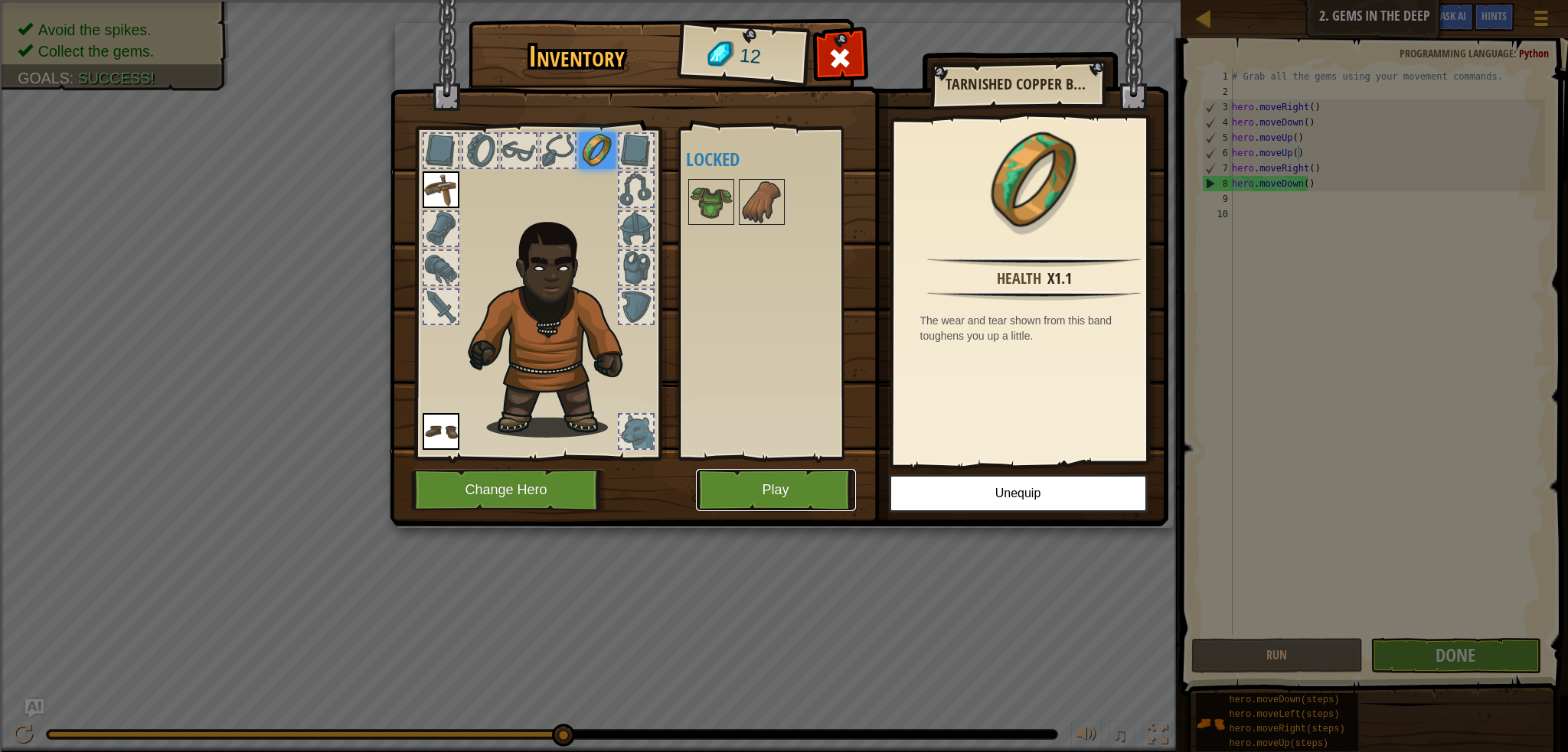
click at [814, 508] on button "Play" at bounding box center [776, 490] width 160 height 42
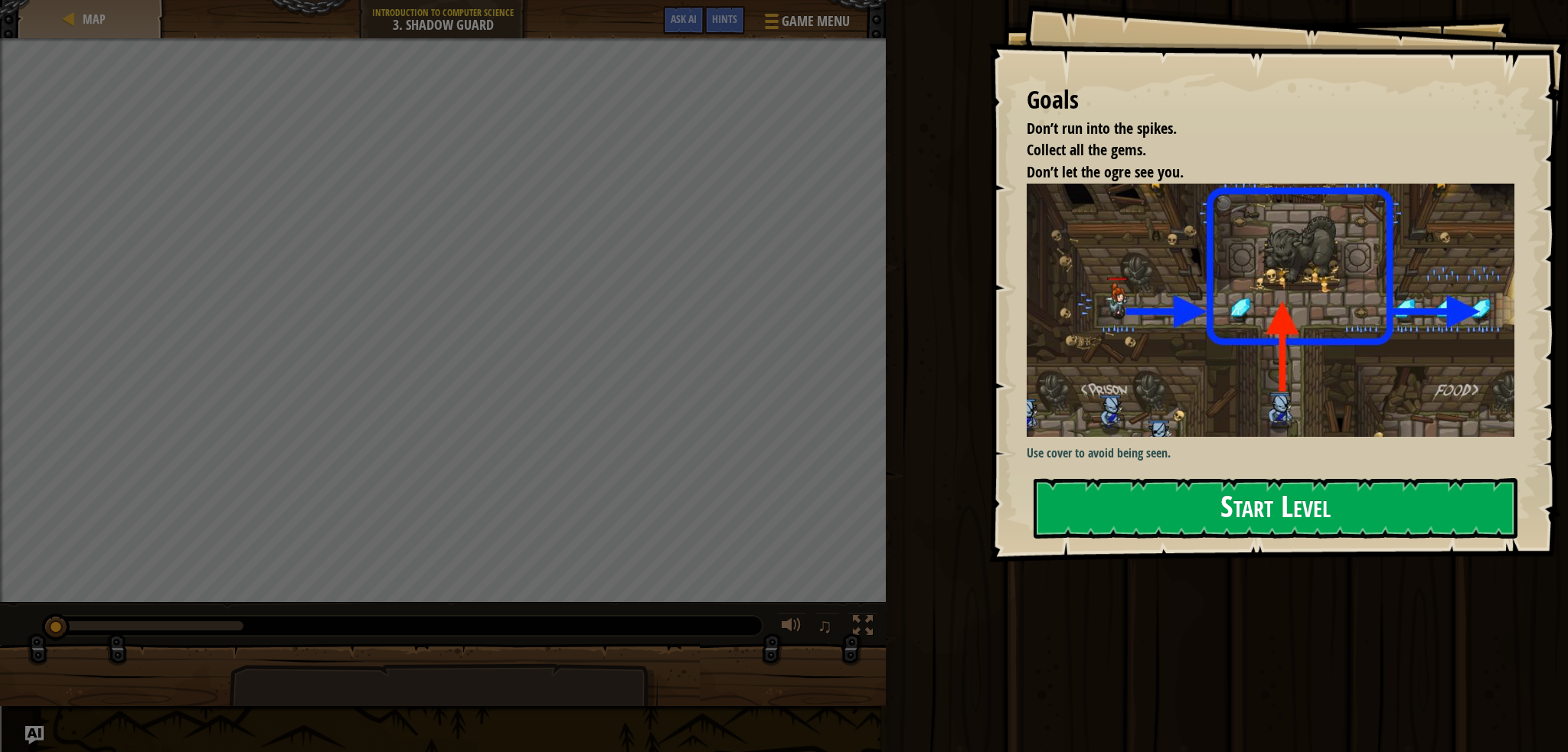
click at [1107, 507] on button "Start Level" at bounding box center [1275, 508] width 484 height 60
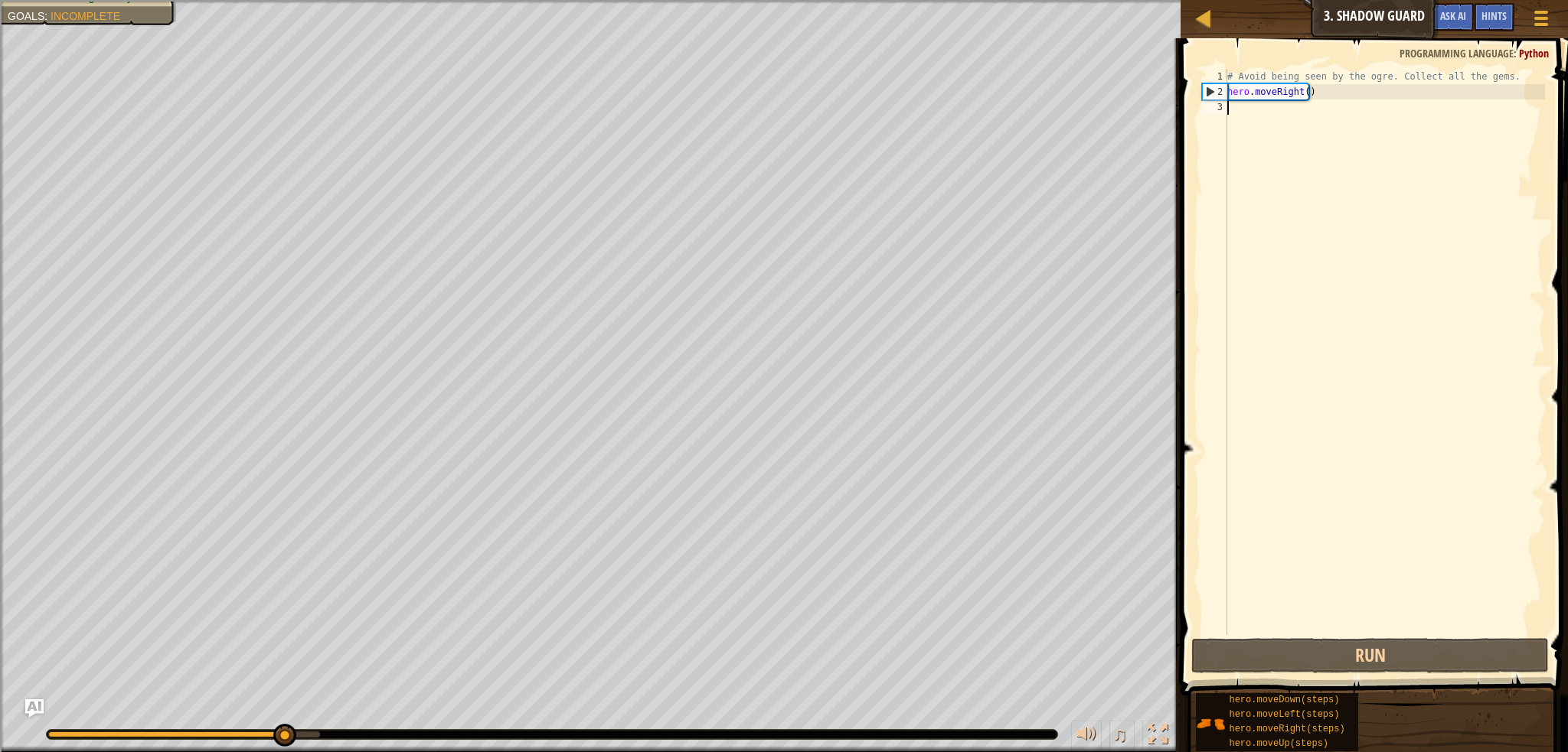
type textarea "h"
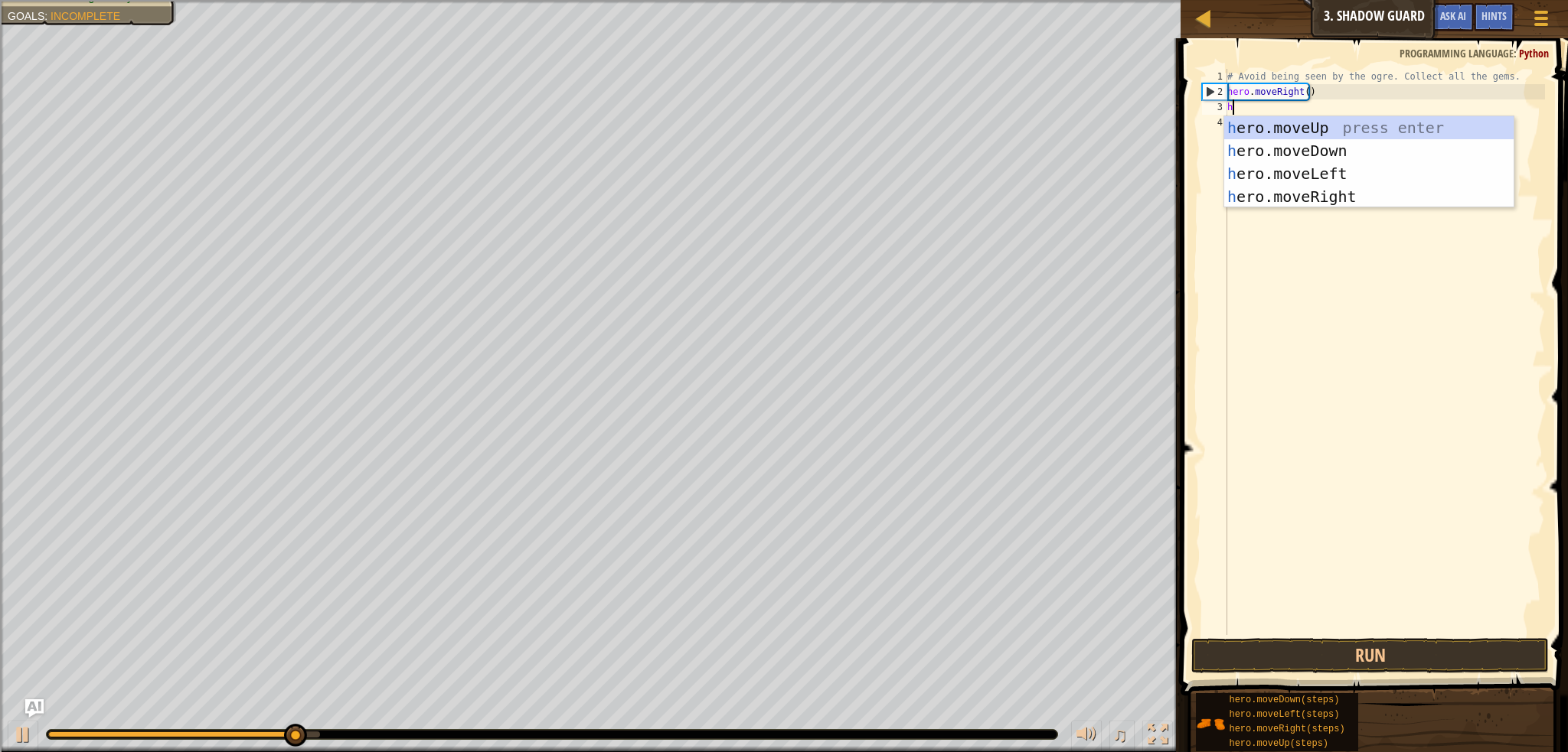
scroll to position [7, 0]
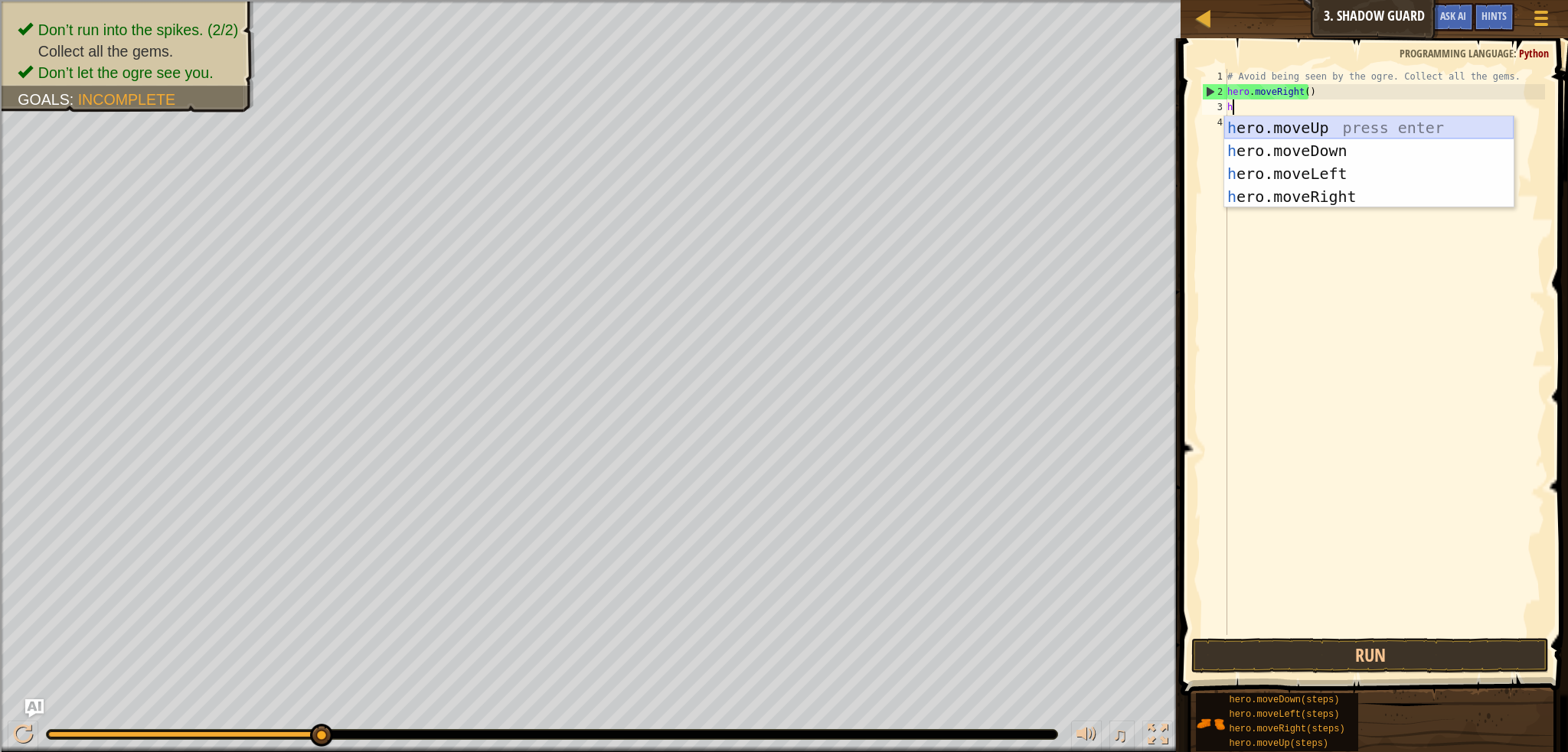
click at [1299, 125] on div "h ero.moveUp press enter h ero.moveDown press enter h ero.moveLeft press enter …" at bounding box center [1369, 185] width 289 height 138
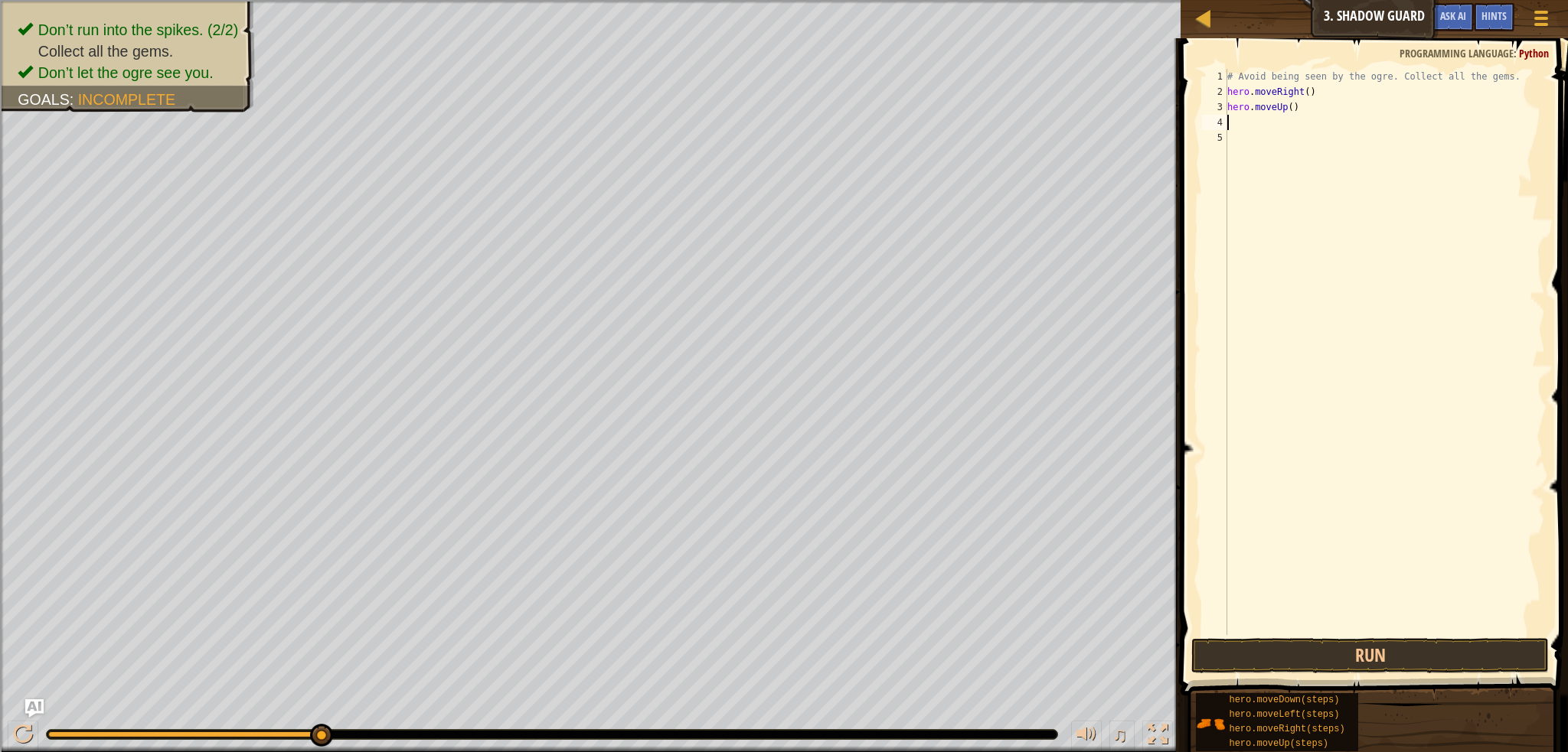
type textarea "ri"
click at [1299, 134] on div "hero.move Ri ght press enter" at bounding box center [1369, 166] width 289 height 69
type textarea "dow"
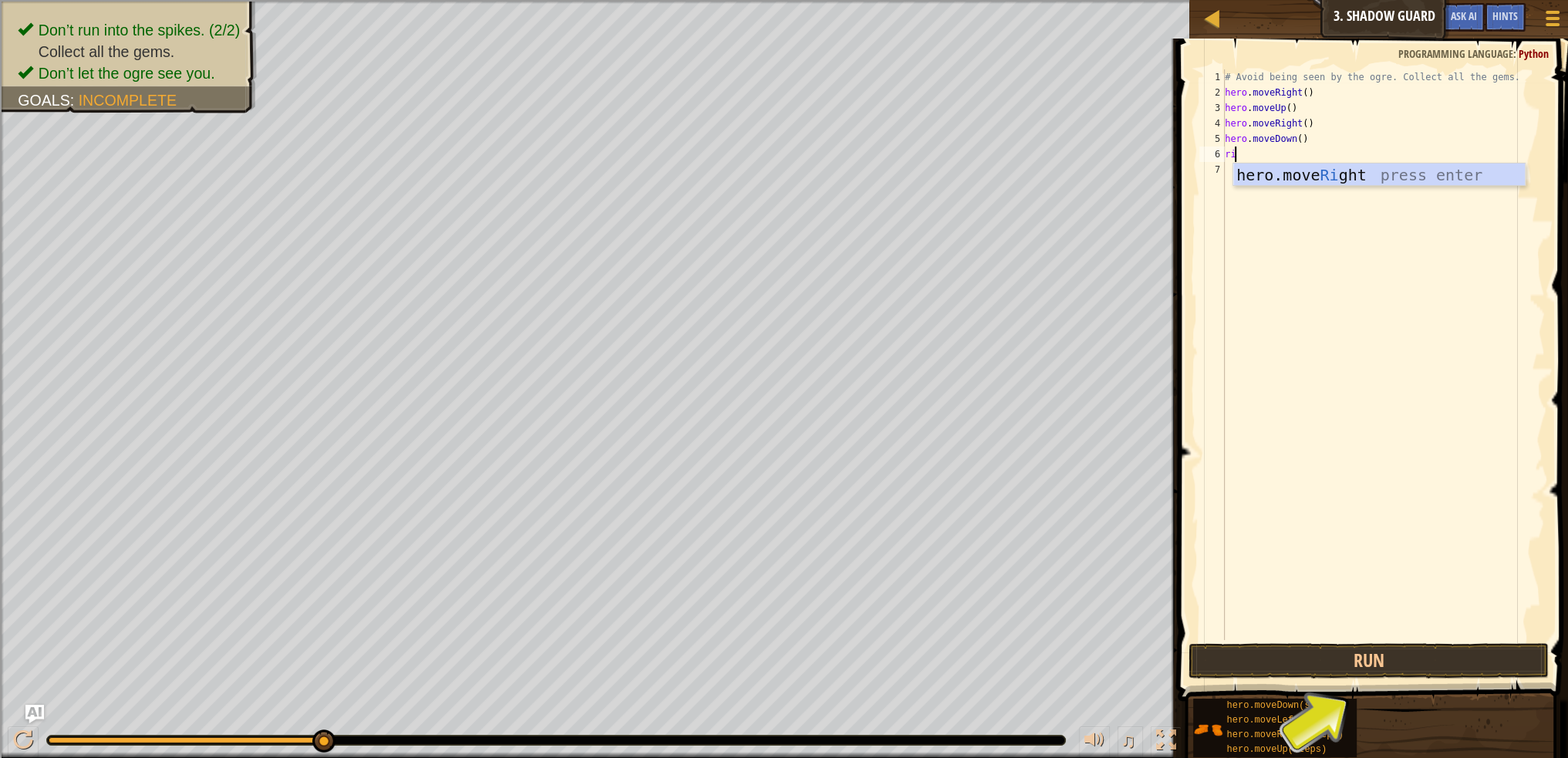
type textarea "rig"
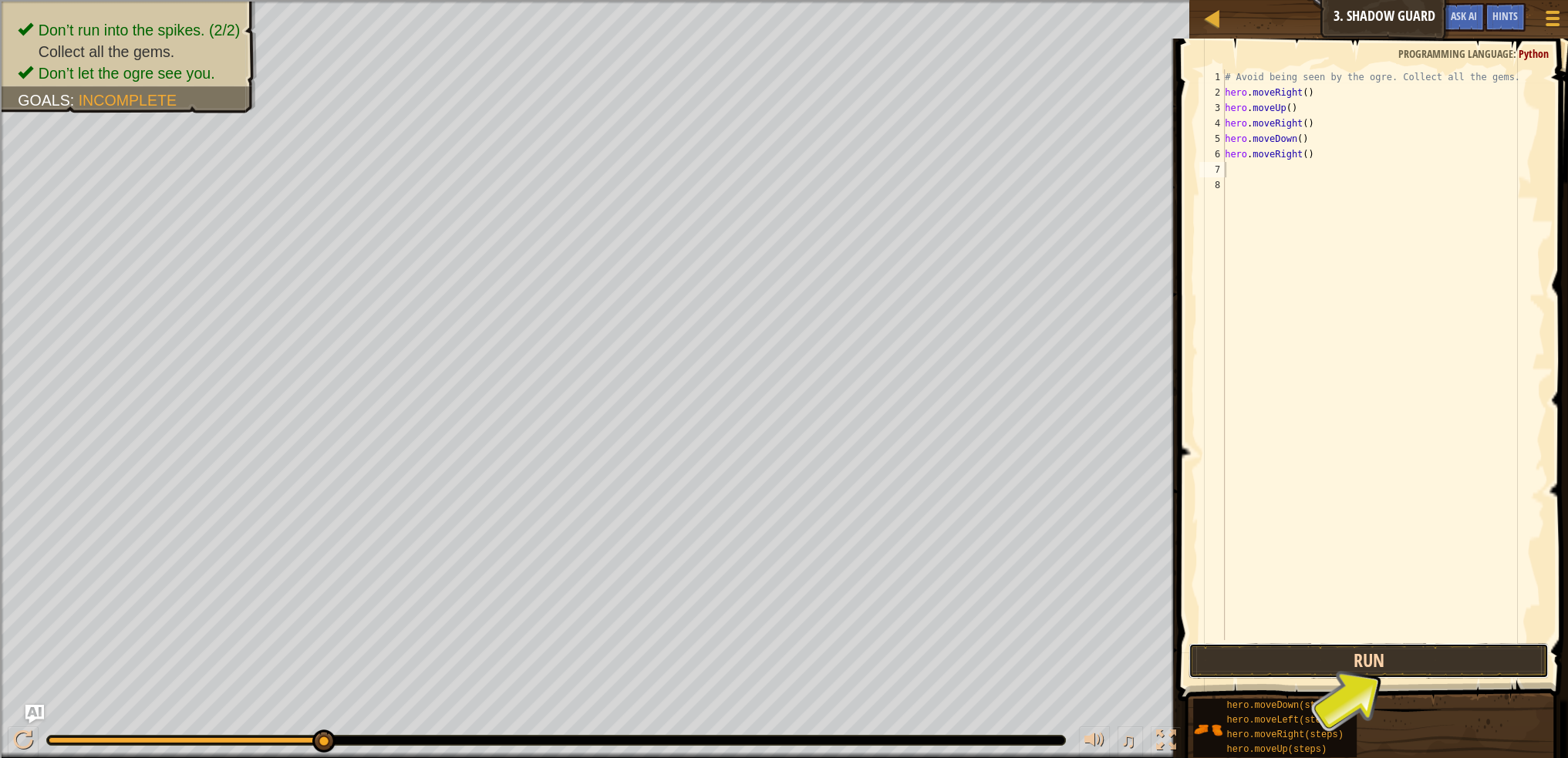
click at [1294, 662] on button "Run" at bounding box center [1368, 661] width 360 height 36
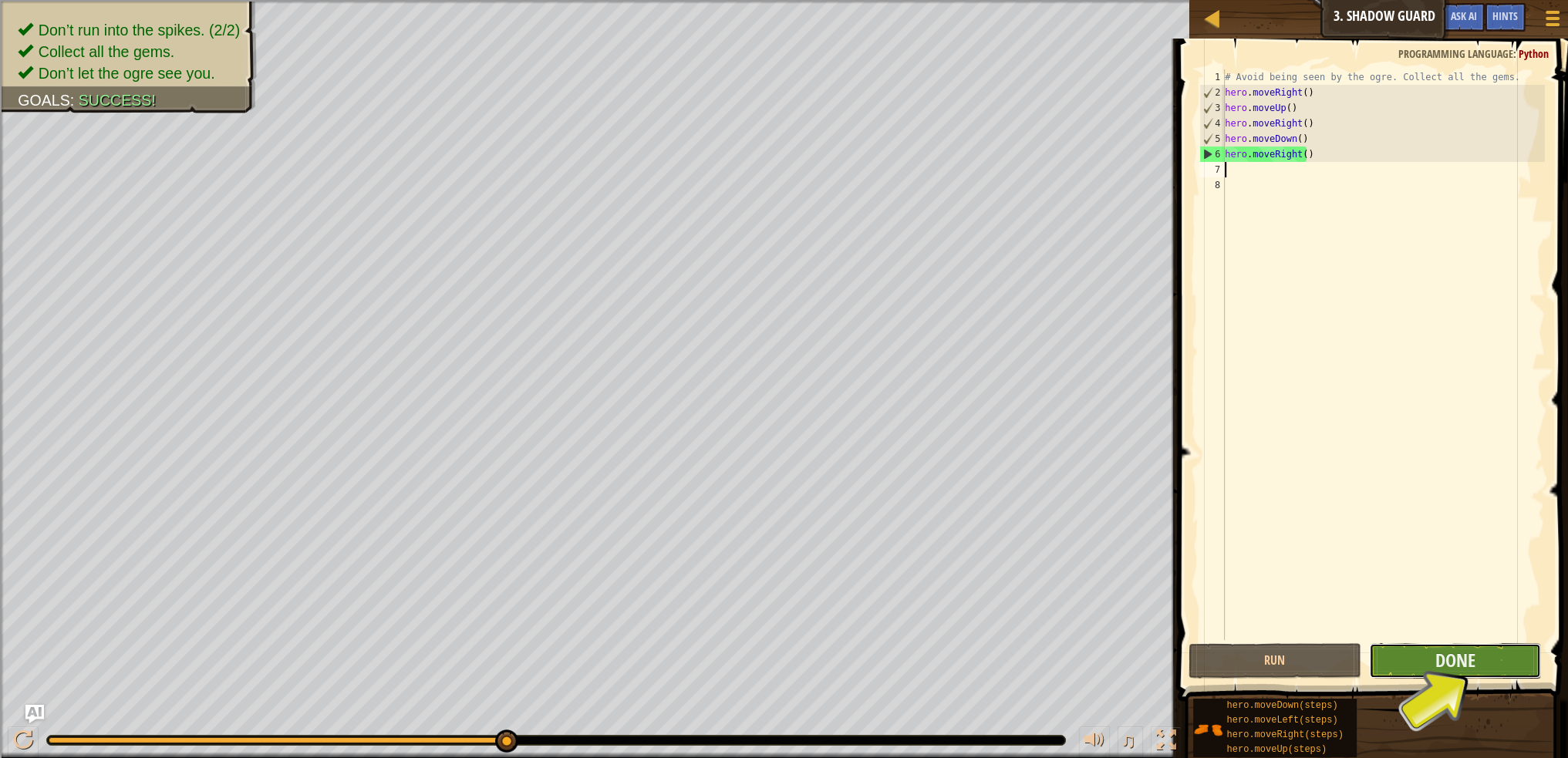
click at [1406, 644] on button "Done" at bounding box center [1455, 661] width 173 height 36
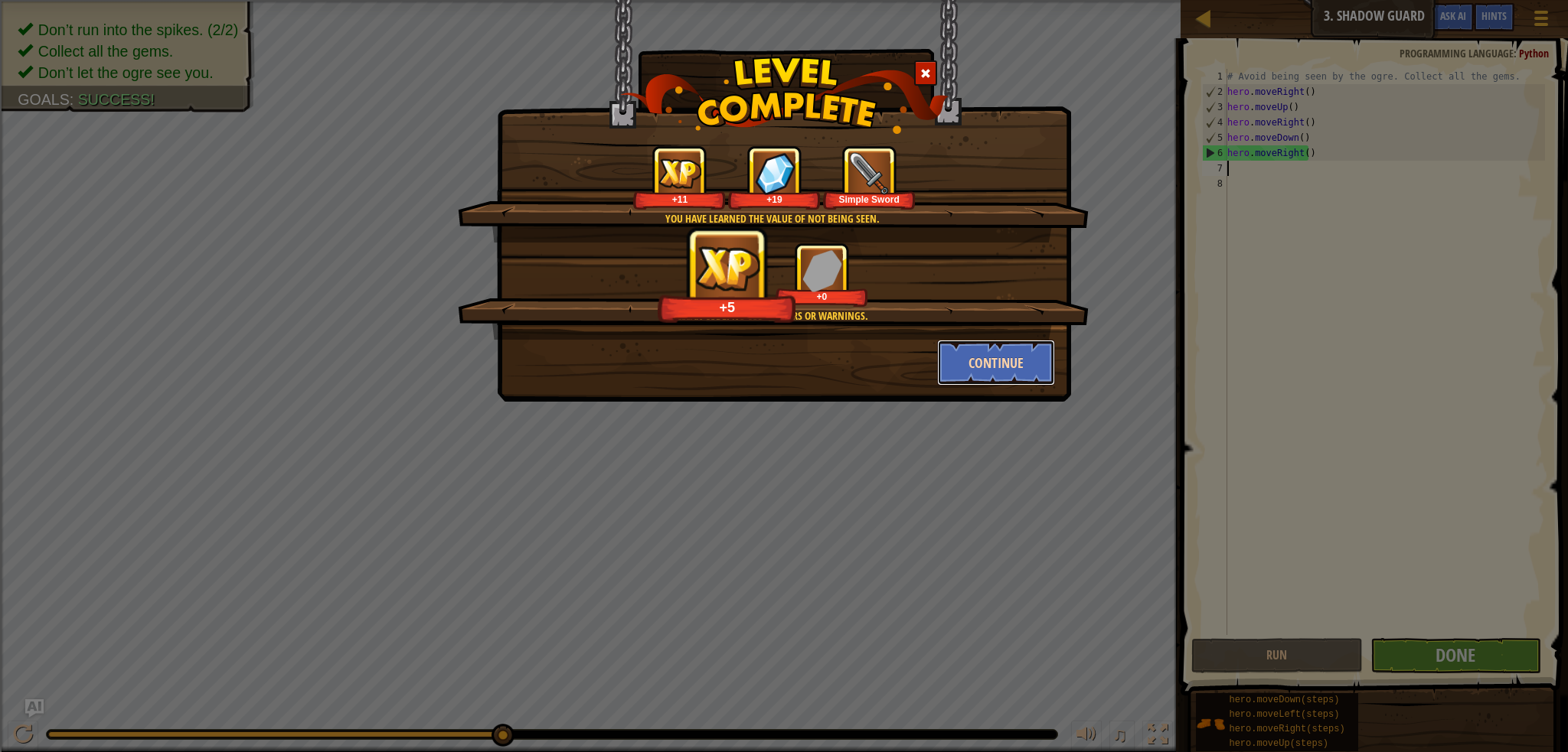
click at [1010, 383] on button "Continue" at bounding box center [996, 362] width 119 height 46
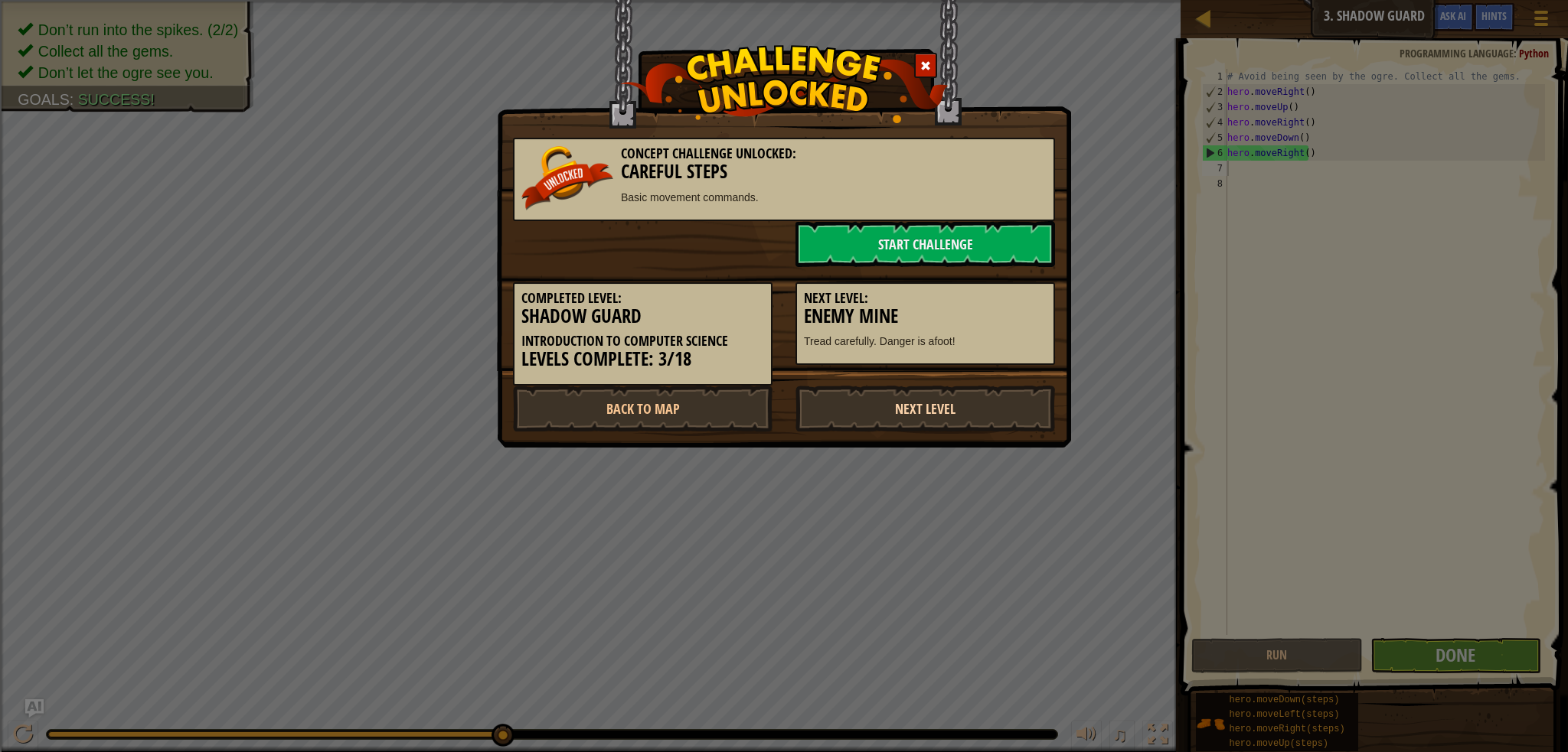
click at [946, 401] on link "Next Level" at bounding box center [925, 408] width 260 height 46
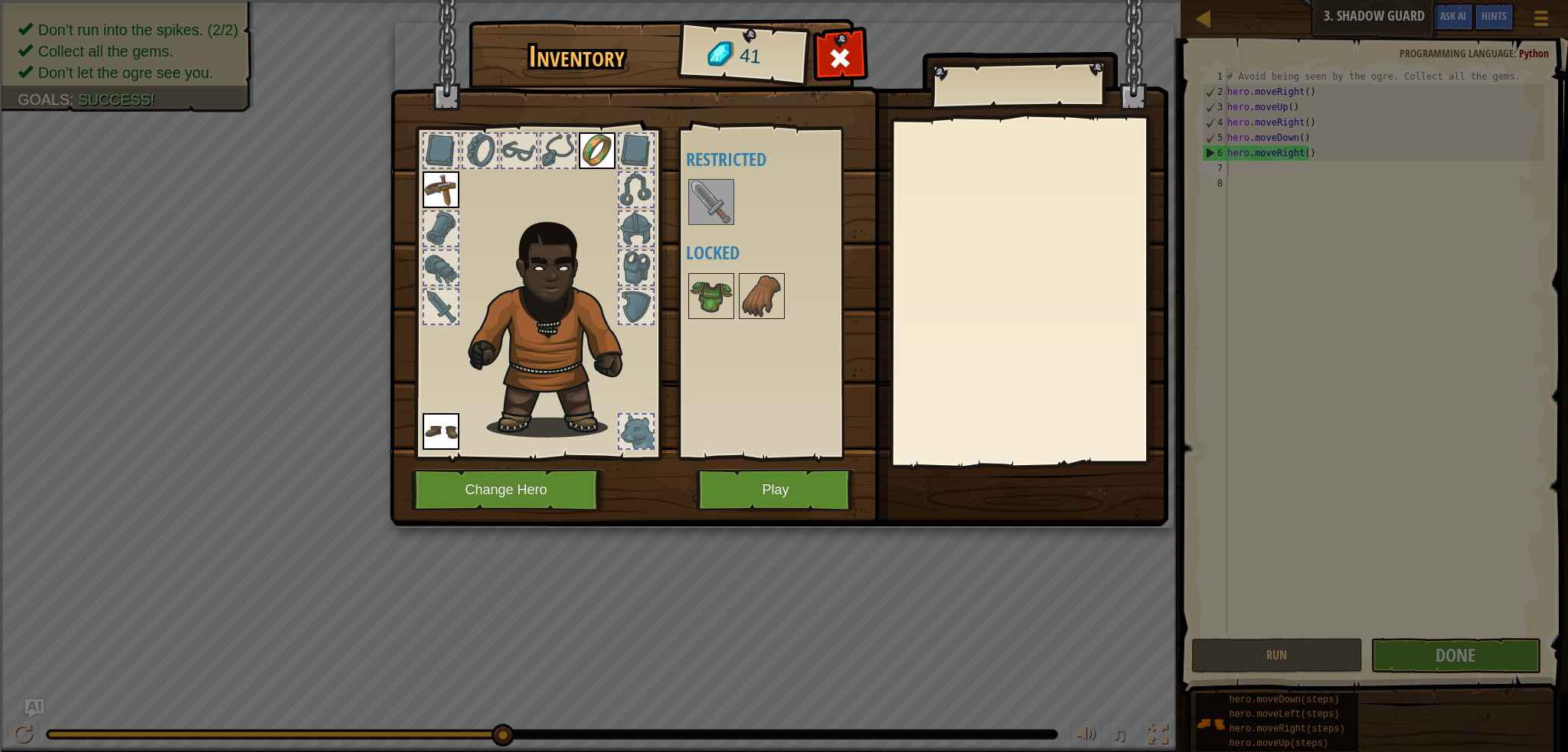
click at [729, 205] on img at bounding box center [711, 202] width 43 height 43
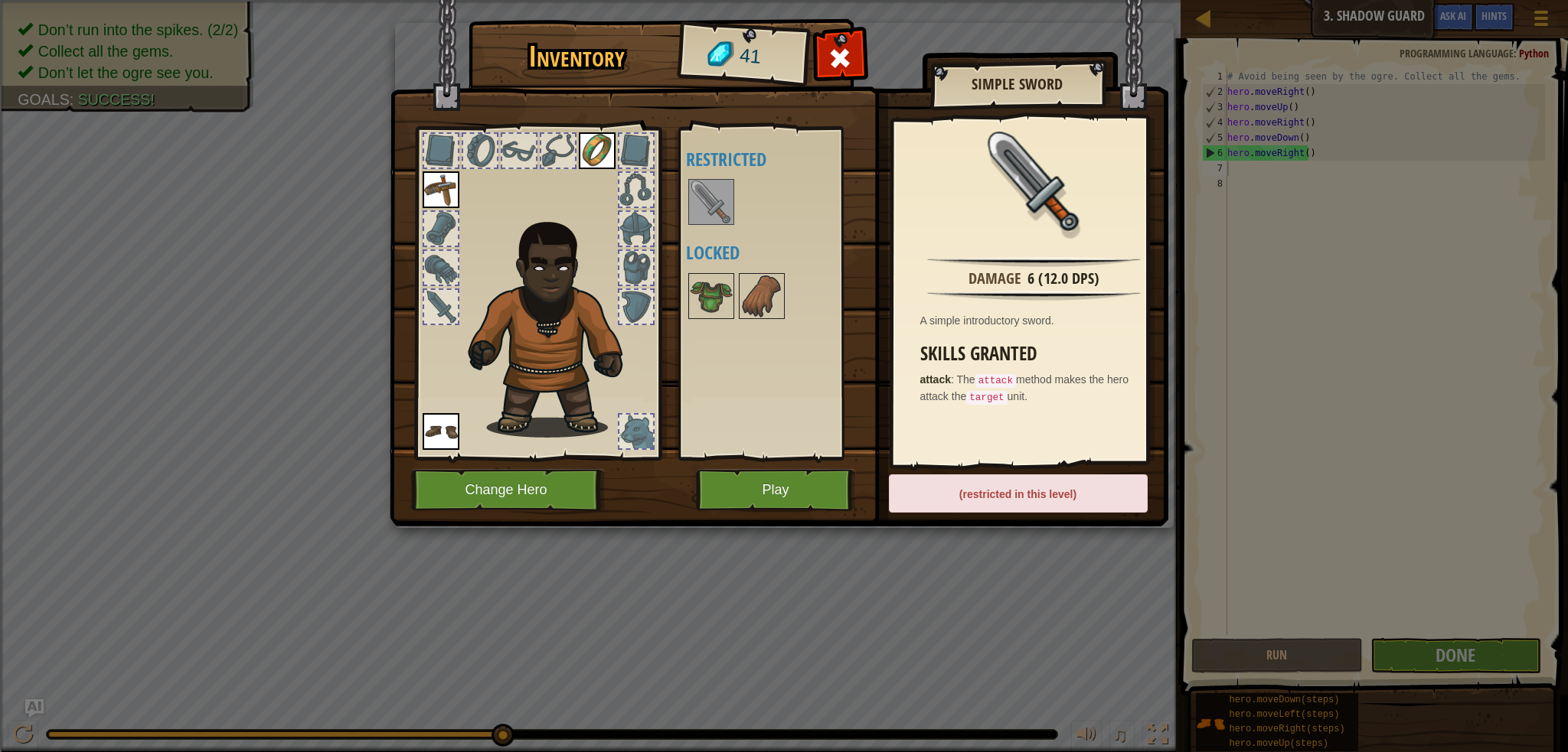
click at [729, 205] on img at bounding box center [711, 202] width 43 height 43
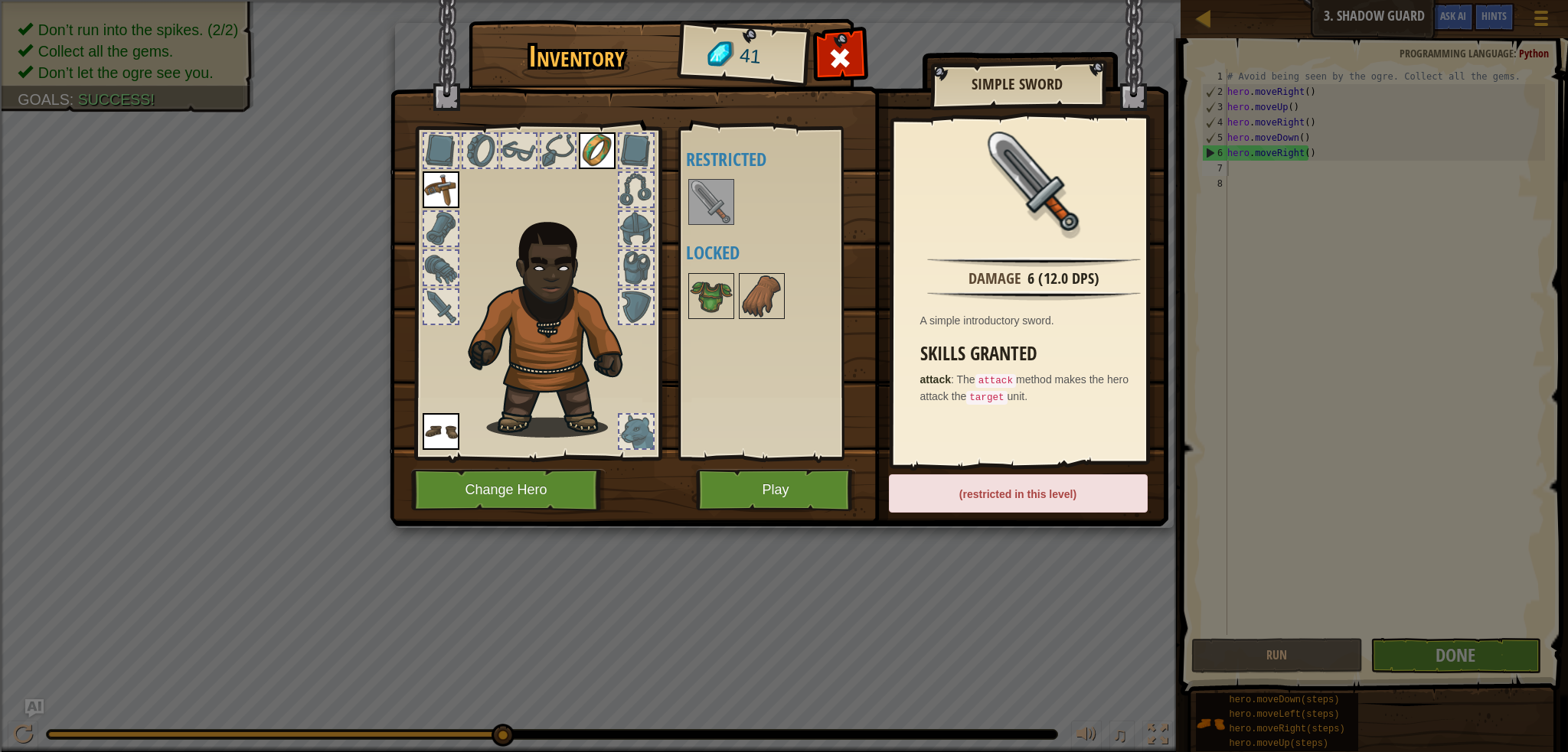
click at [729, 205] on img at bounding box center [711, 202] width 43 height 43
click at [724, 313] on img at bounding box center [711, 296] width 43 height 43
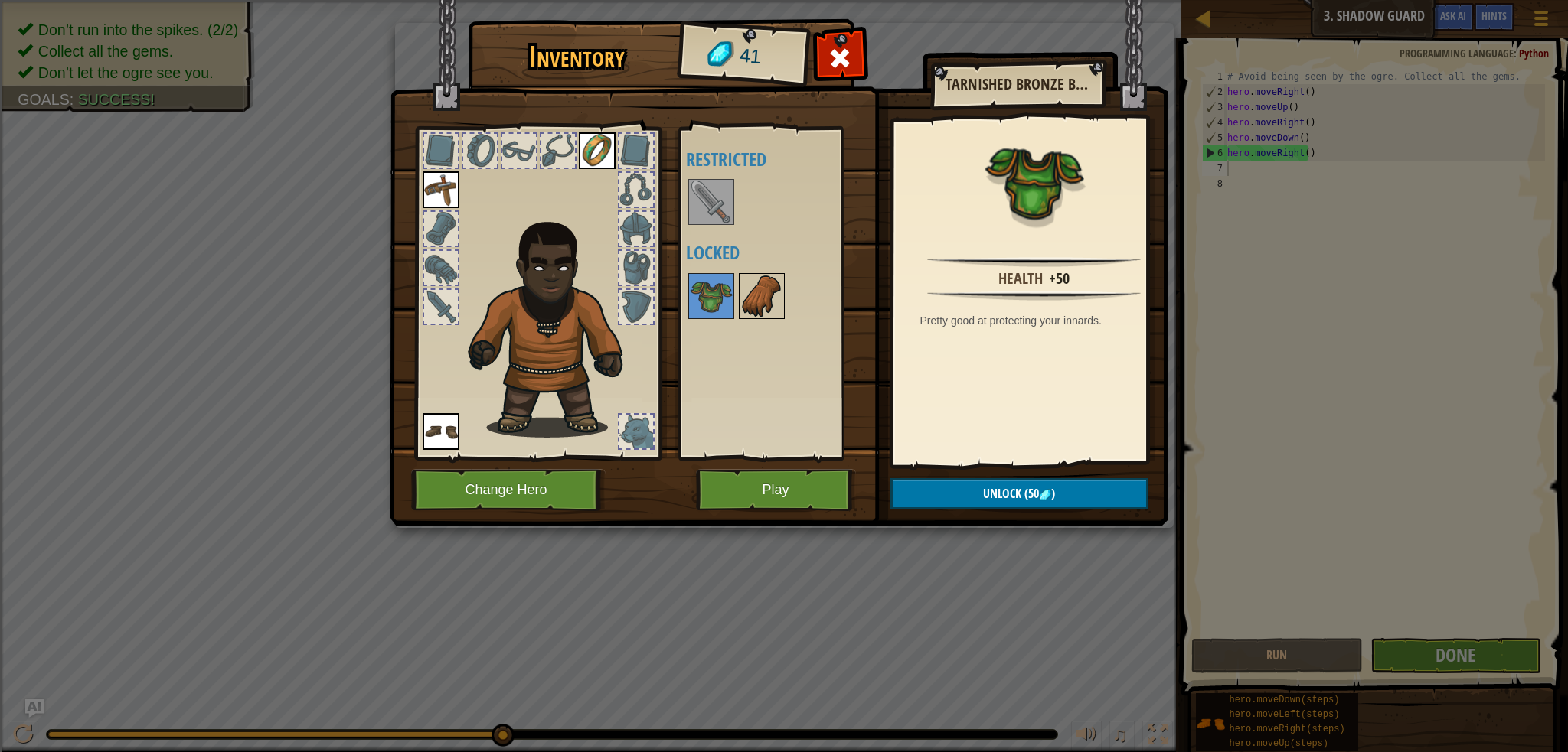
click at [746, 302] on img at bounding box center [762, 296] width 43 height 43
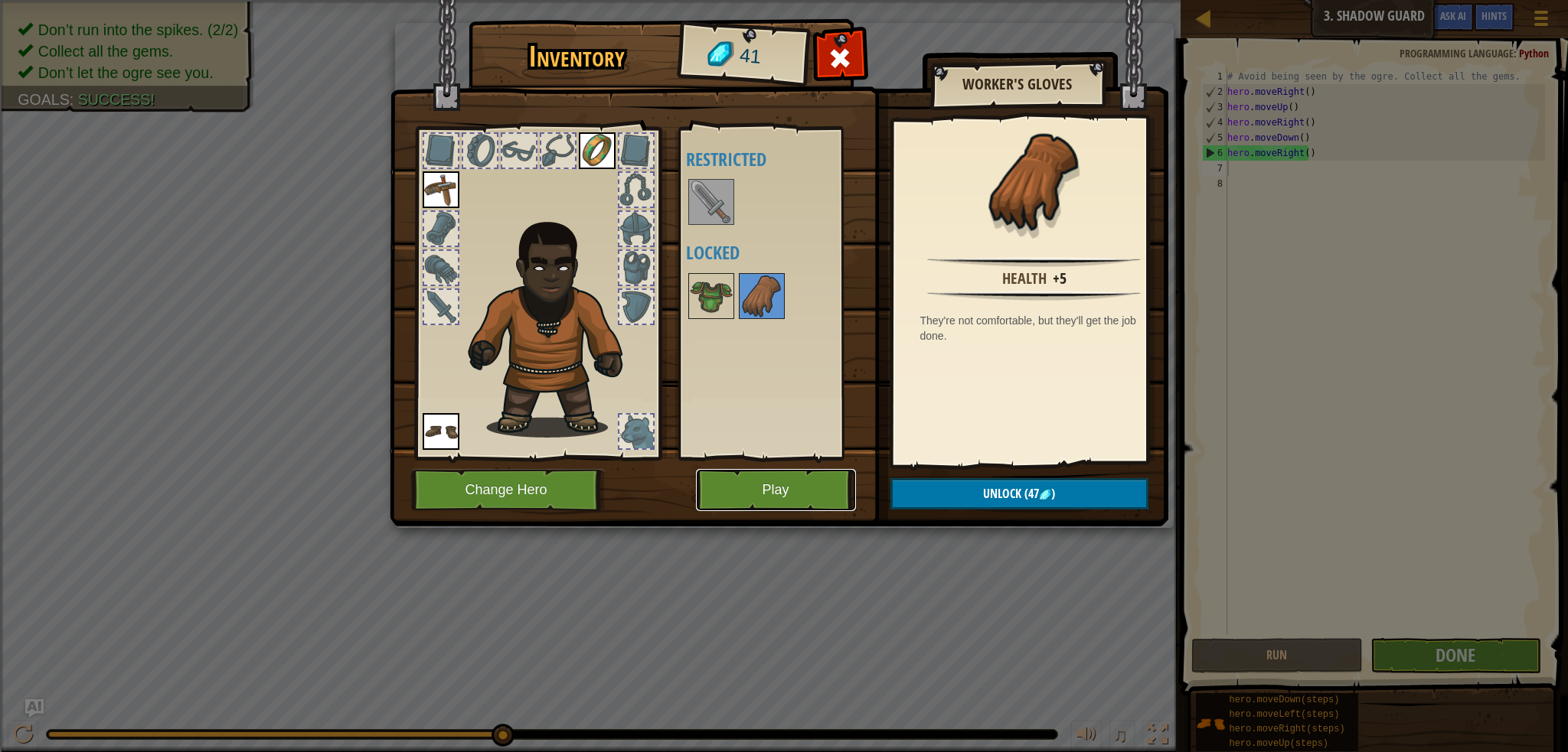
click at [827, 487] on button "Play" at bounding box center [776, 490] width 160 height 42
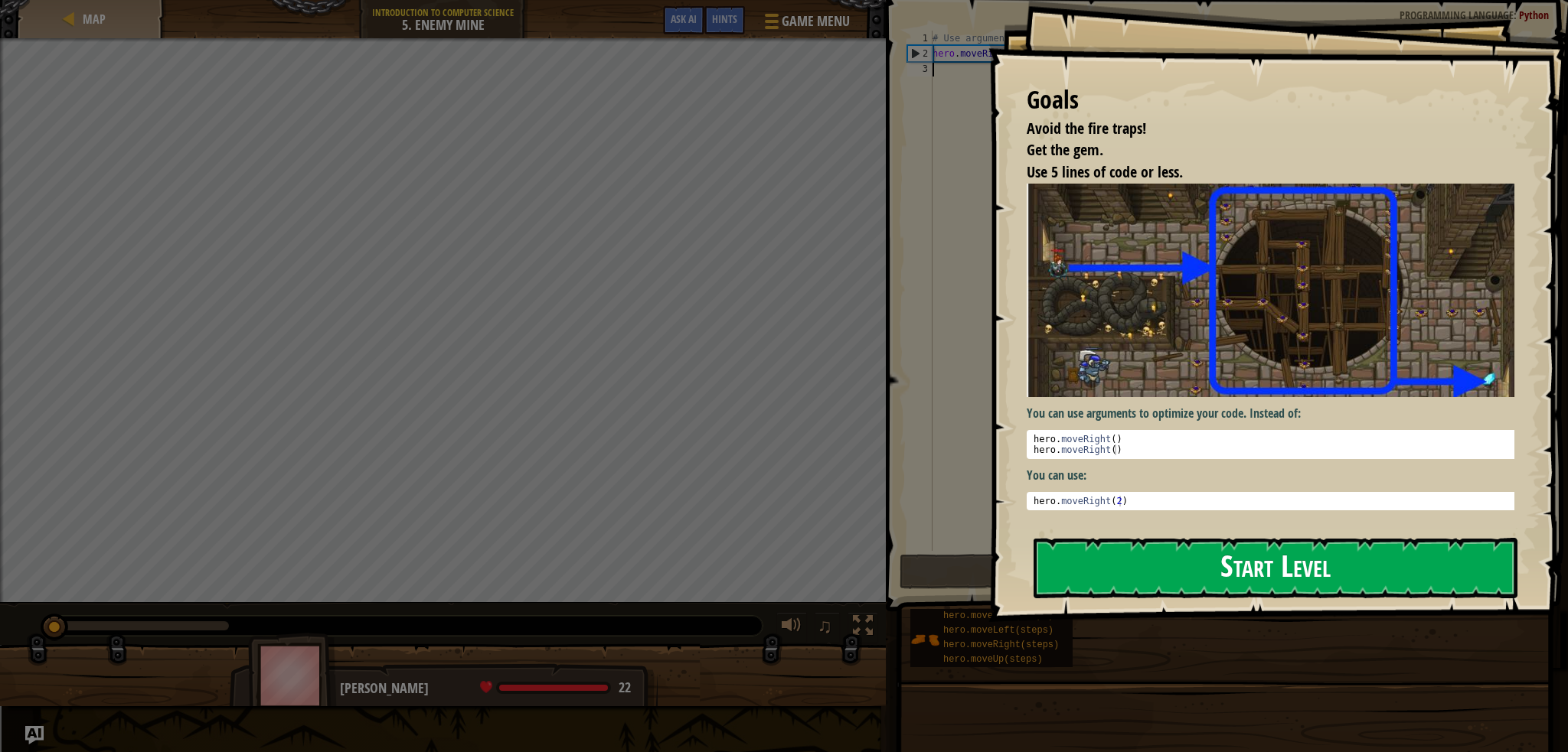
click at [1090, 565] on button "Start Level" at bounding box center [1275, 568] width 484 height 60
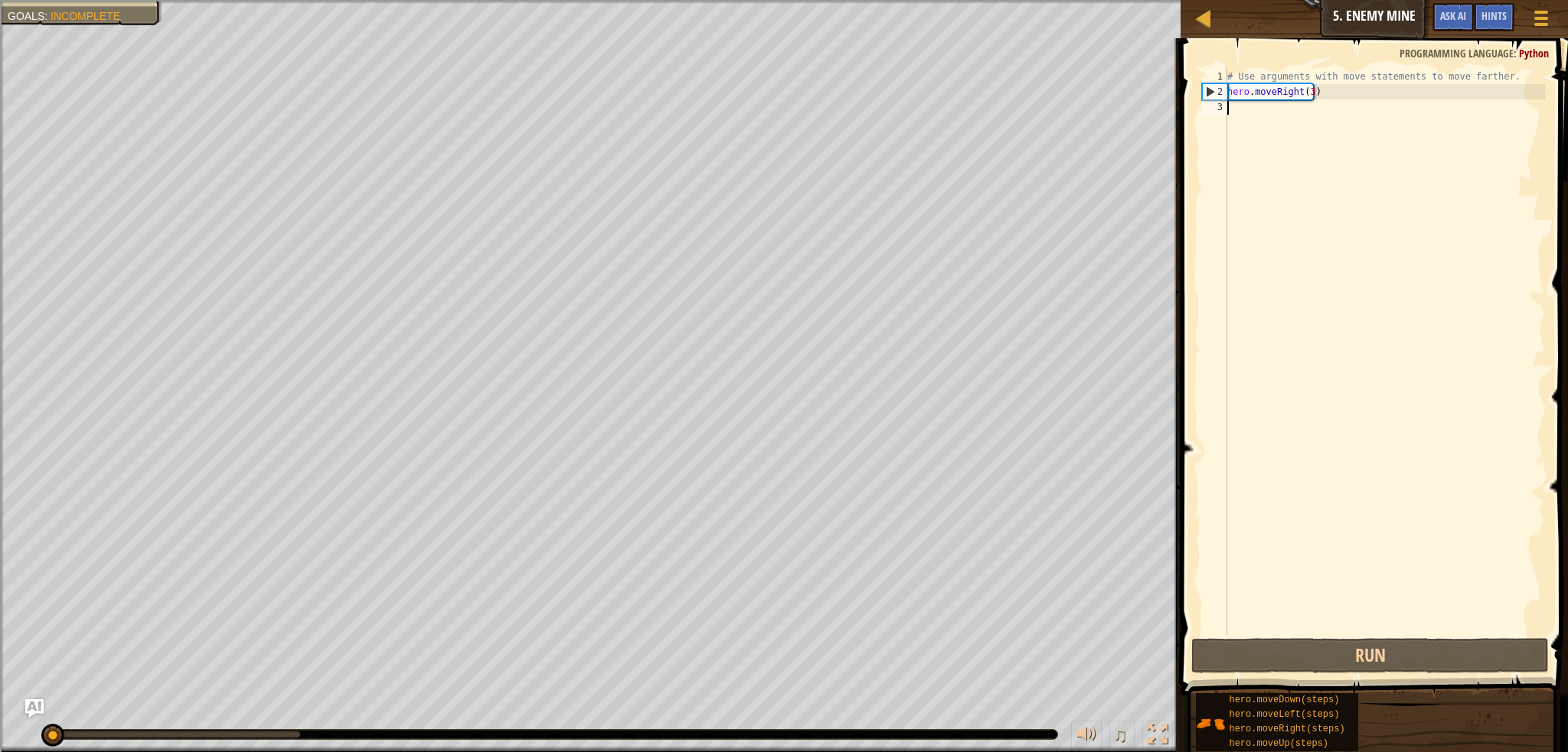
click at [1247, 105] on div "# Use arguments with move statements to move farther. hero . moveRight ( 3 )" at bounding box center [1385, 367] width 321 height 597
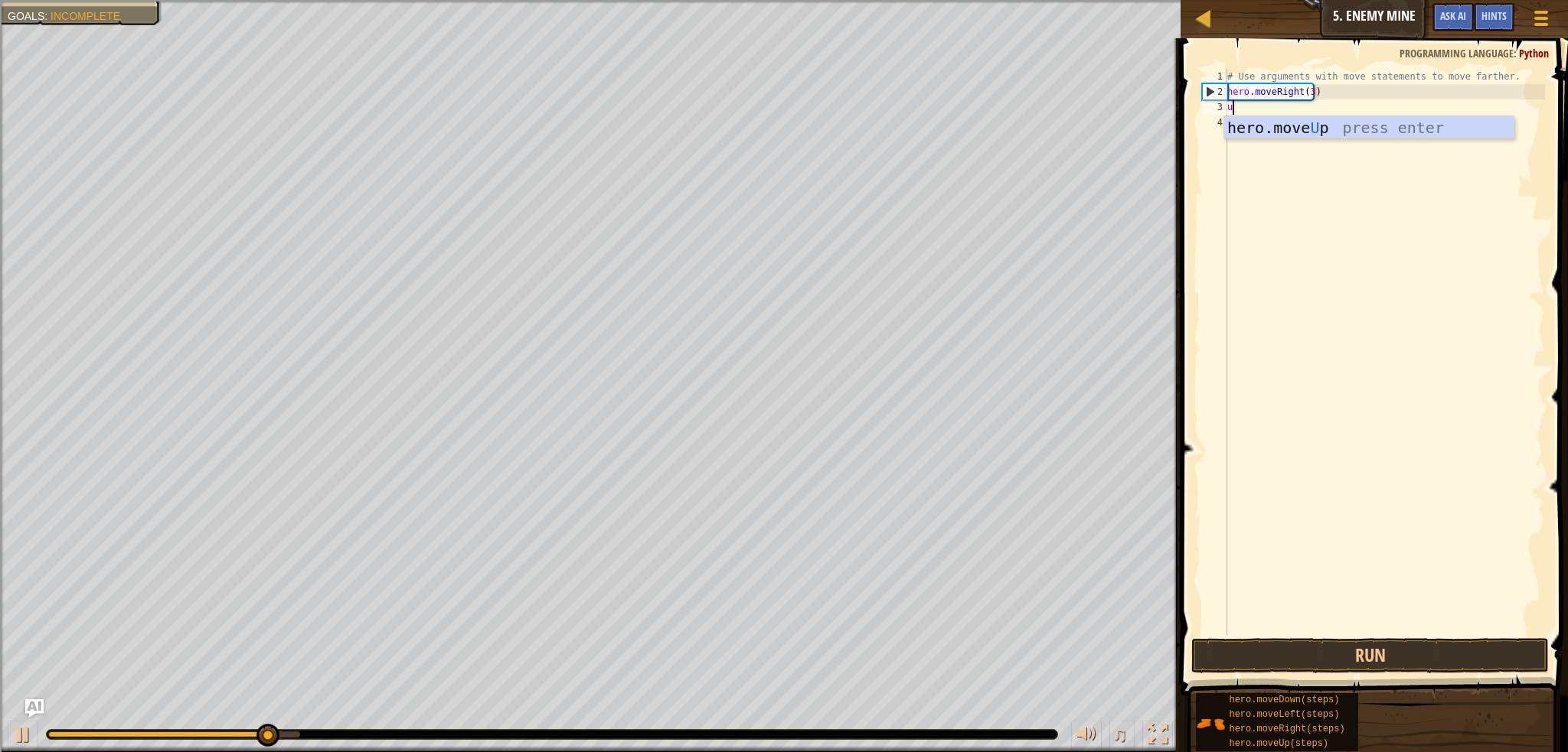
type textarea "up"
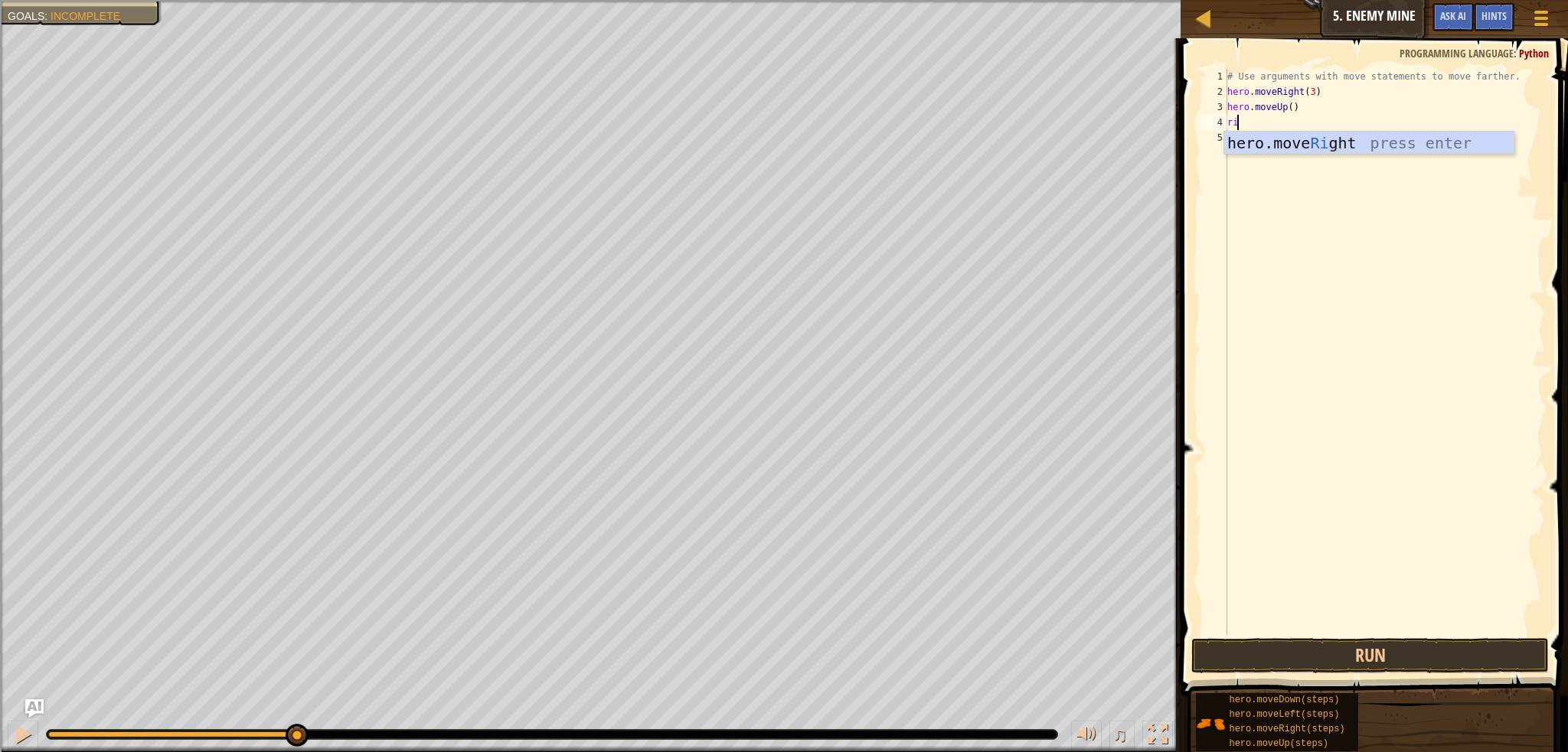
type textarea "rig"
type textarea "do"
click at [1298, 139] on div "# Use arguments with move statements to move farther. hero . moveRight ( 3 ) he…" at bounding box center [1385, 367] width 321 height 597
type textarea "hero.moveDown(3)"
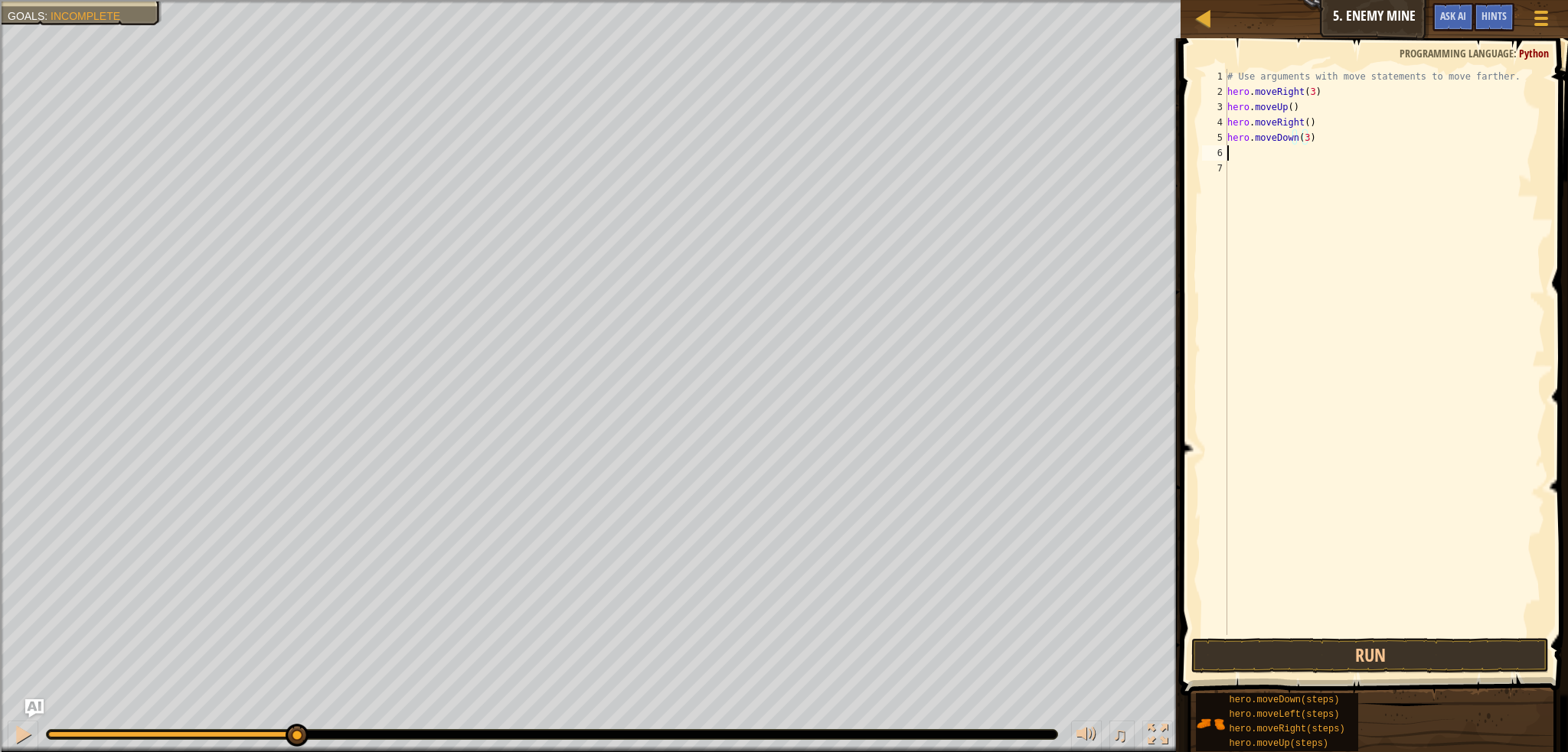
click at [1282, 155] on div "# Use arguments with move statements to move farther. hero . moveRight ( 3 ) he…" at bounding box center [1385, 367] width 321 height 597
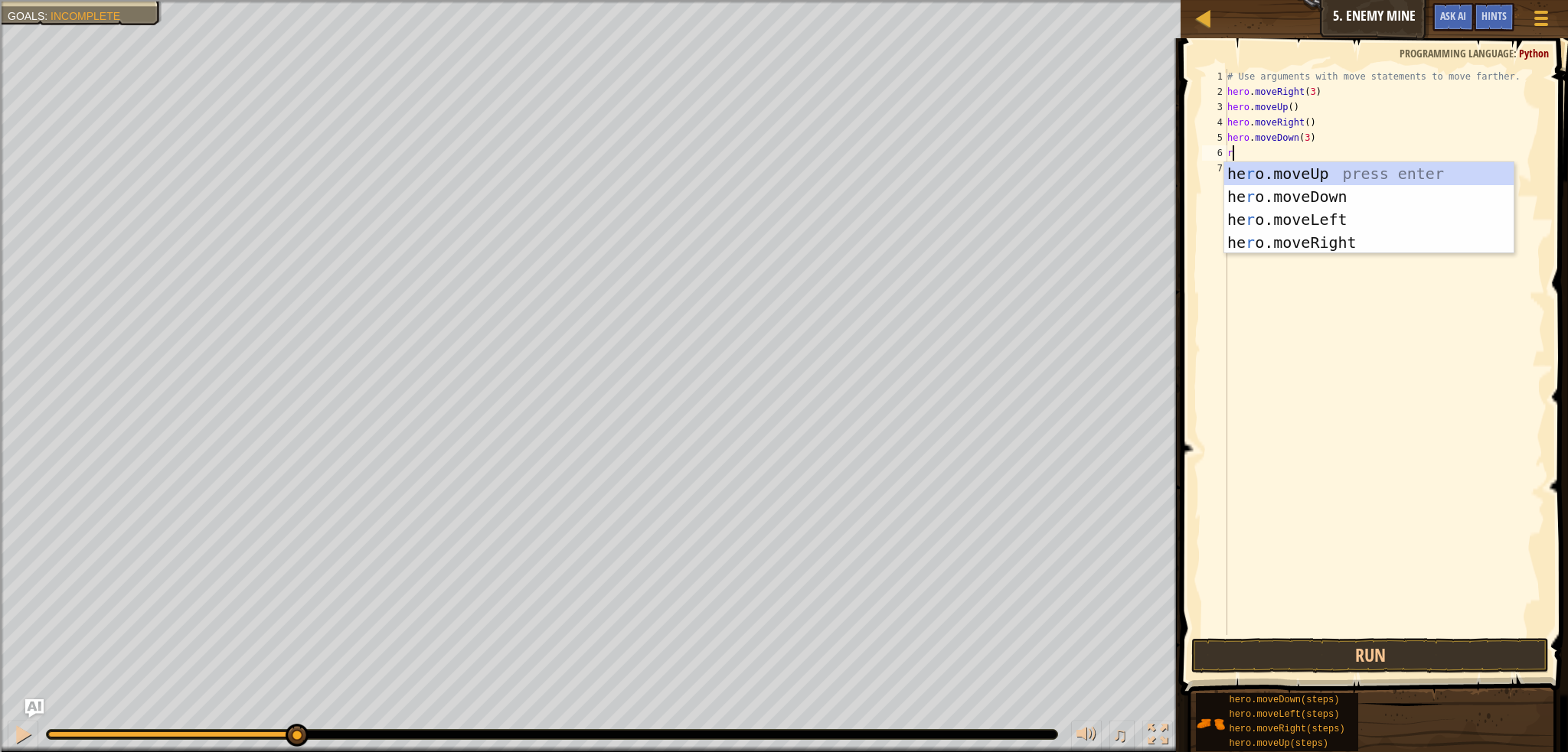
type textarea "ri"
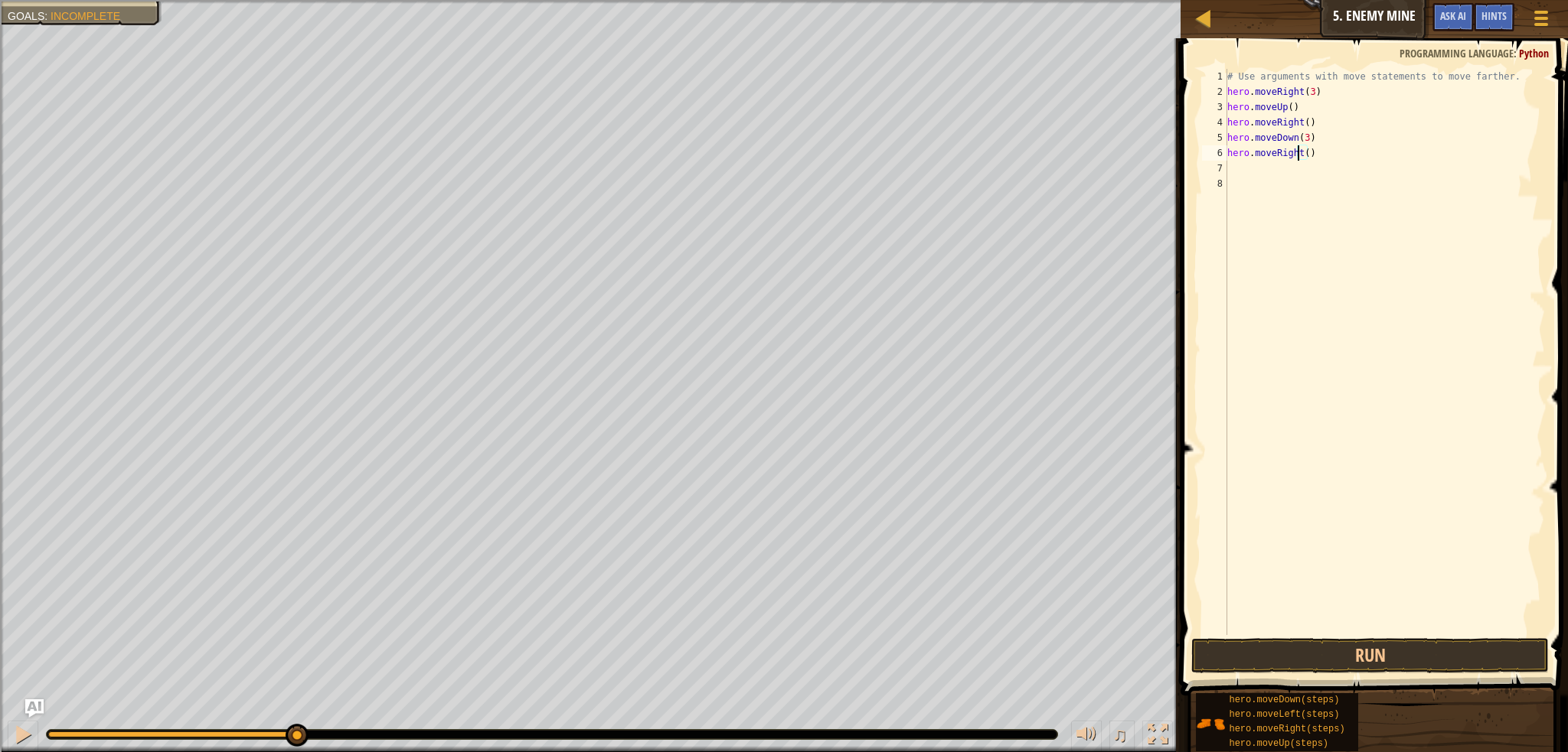
click at [1300, 150] on div "# Use arguments with move statements to move farther. hero . moveRight ( 3 ) he…" at bounding box center [1385, 367] width 321 height 597
type textarea "hero.moveRight(2)"
click at [1433, 657] on button "Run" at bounding box center [1370, 656] width 357 height 35
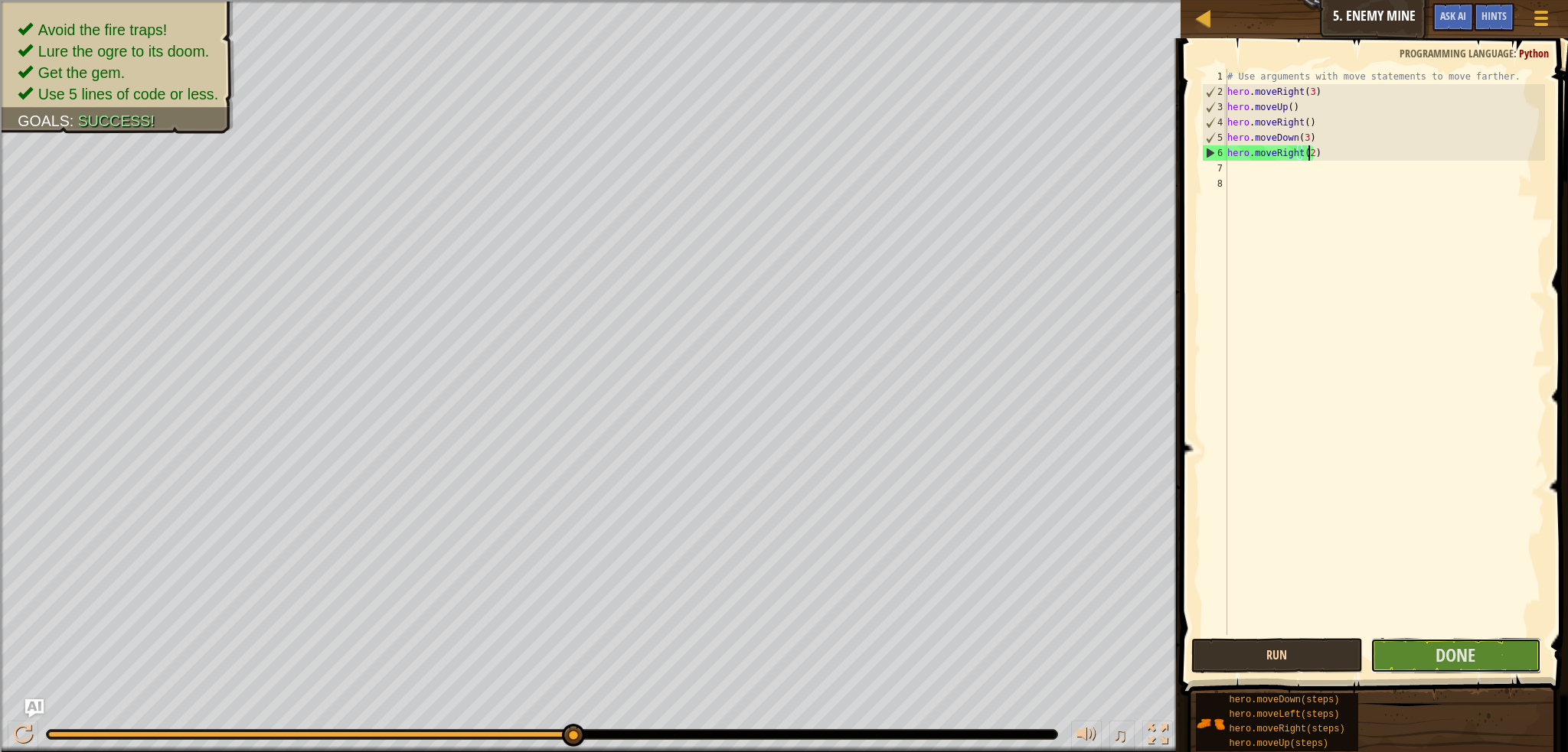
click at [1433, 657] on button "Done" at bounding box center [1456, 656] width 172 height 35
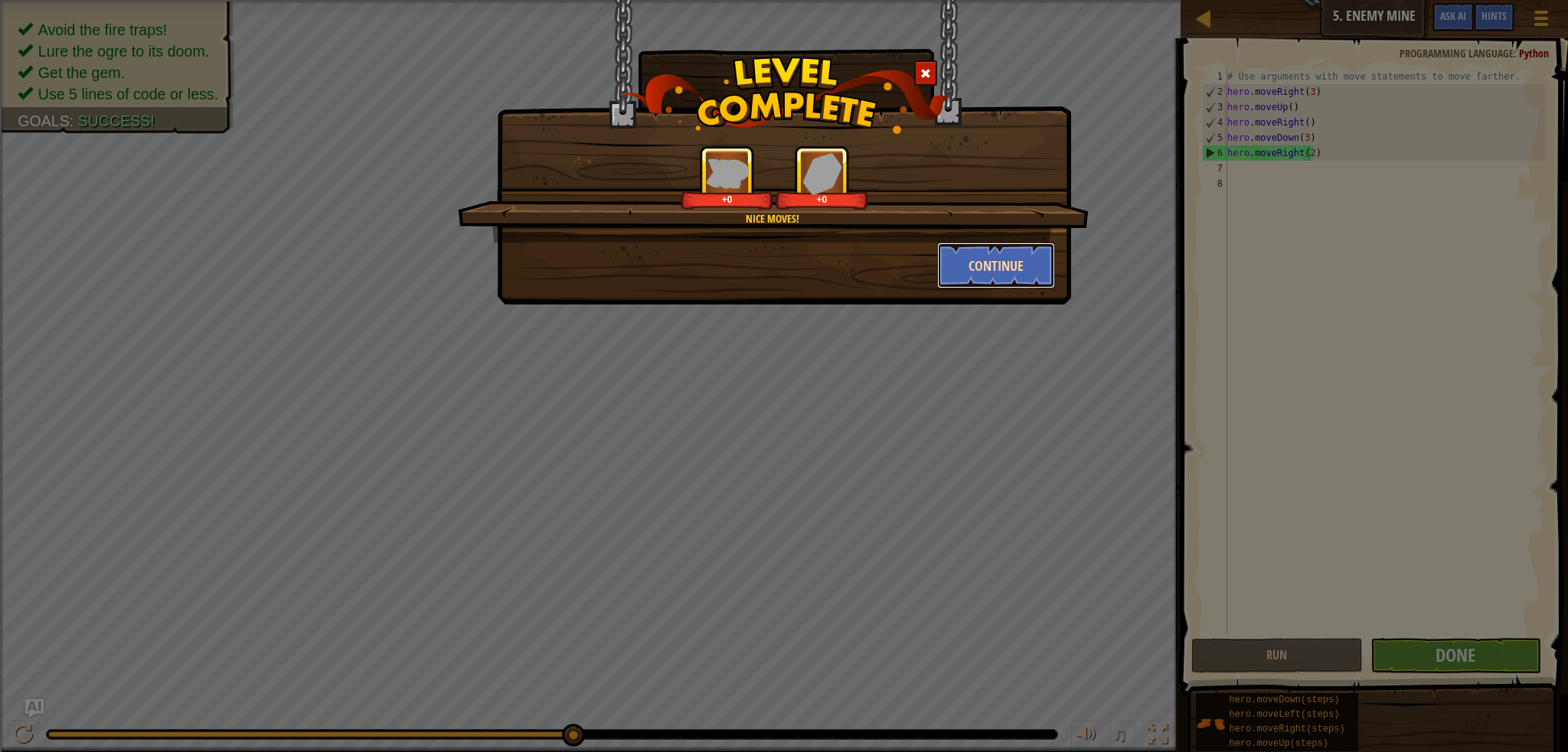
click at [1016, 257] on button "Continue" at bounding box center [996, 266] width 119 height 46
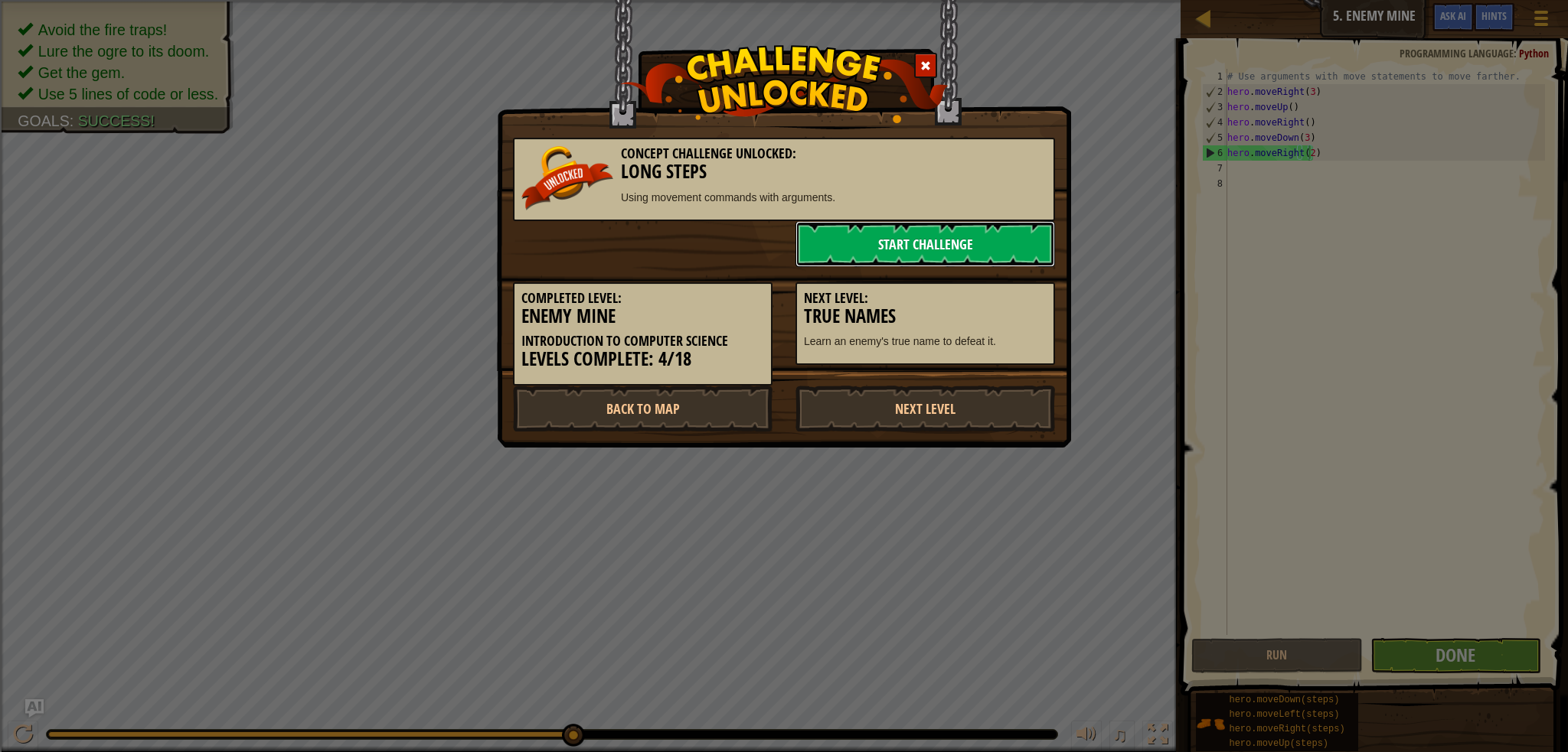
click at [1012, 255] on link "Start Challenge" at bounding box center [925, 244] width 260 height 46
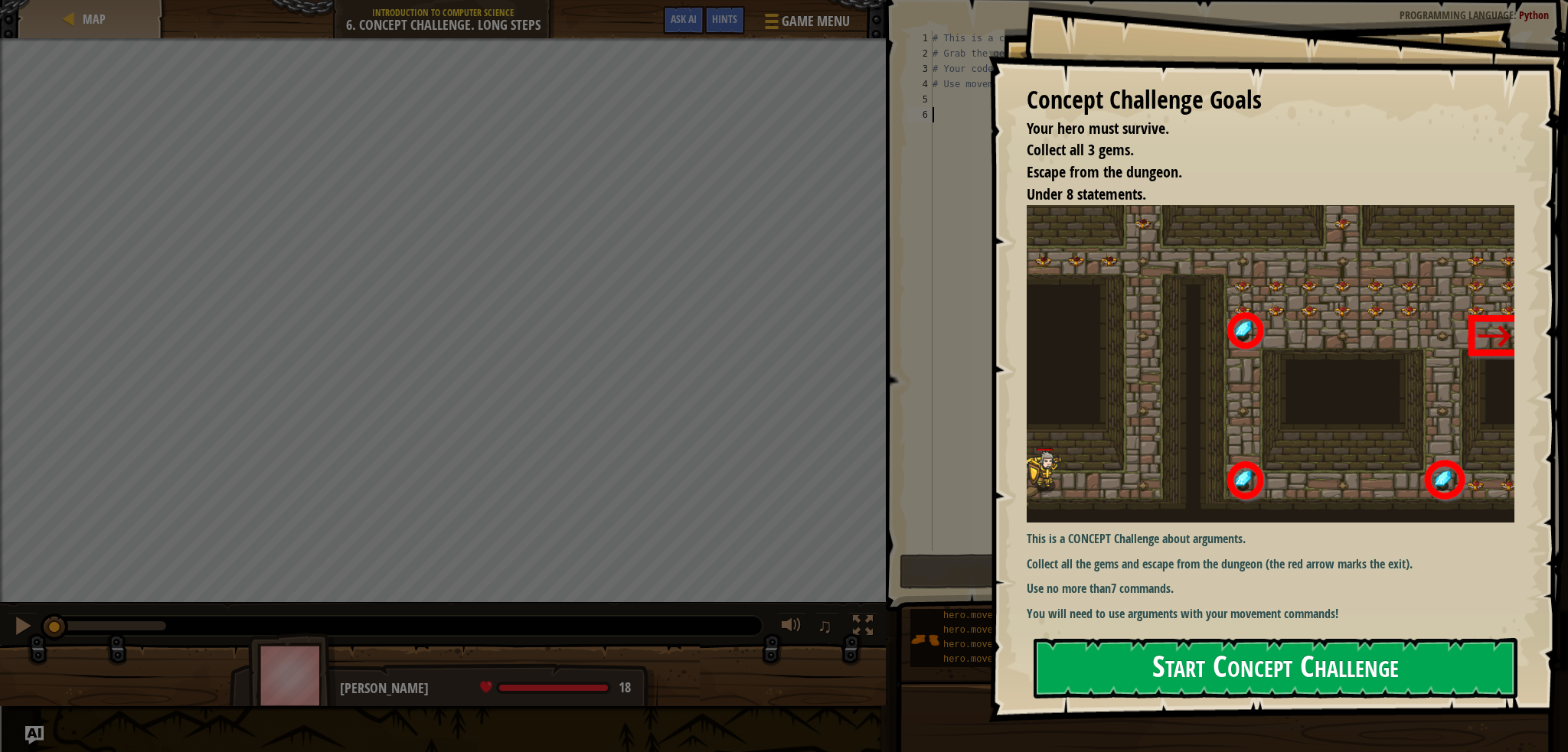
click at [1117, 674] on button "Start Concept Challenge" at bounding box center [1275, 669] width 484 height 60
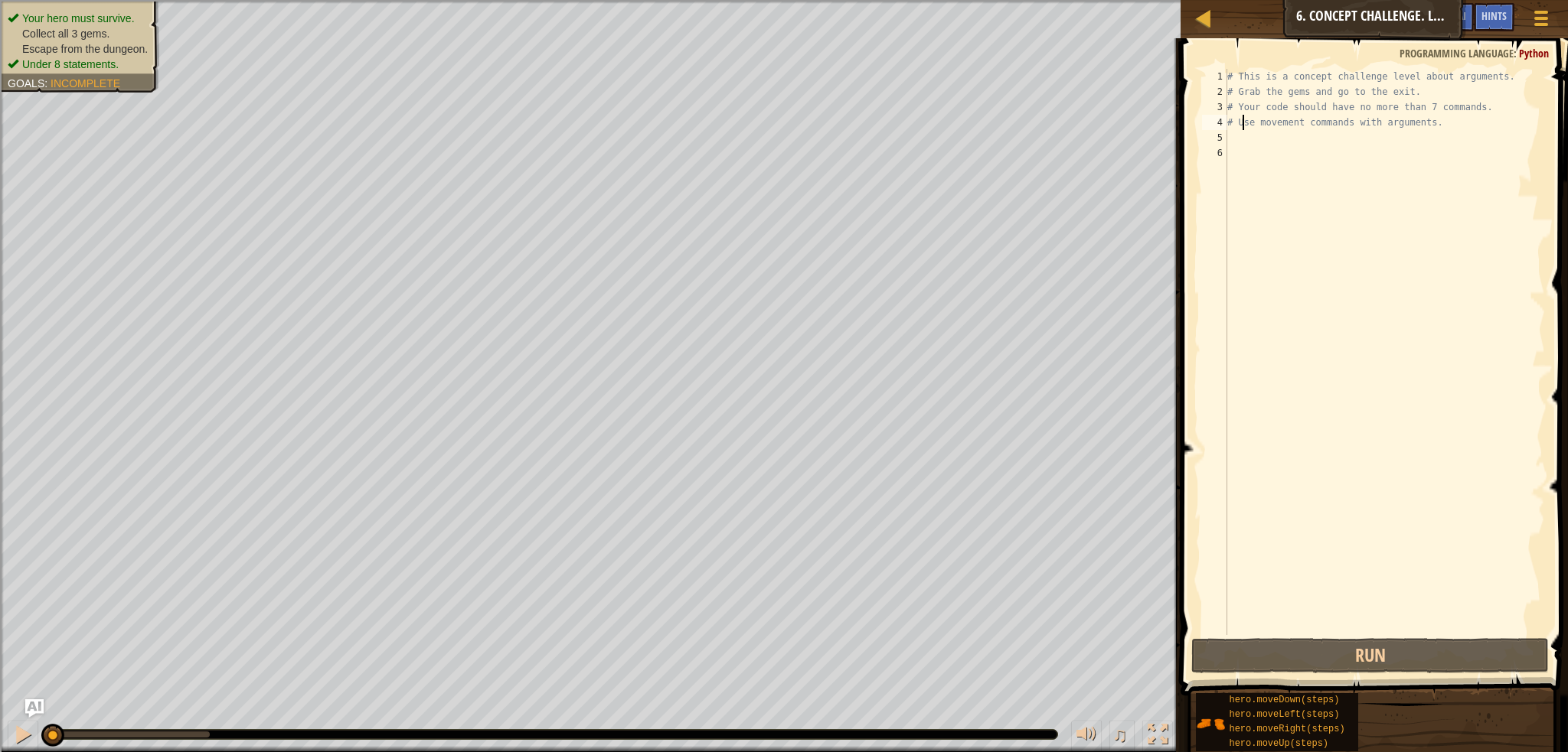
click at [1240, 128] on div "# This is a concept challenge level about arguments. # Grab the gems and go to …" at bounding box center [1385, 367] width 321 height 597
type textarea "# Use movement commands with arguments."
click at [1243, 133] on div "# This is a concept challenge level about arguments. # Grab the gems and go to …" at bounding box center [1385, 367] width 321 height 597
type textarea "ri"
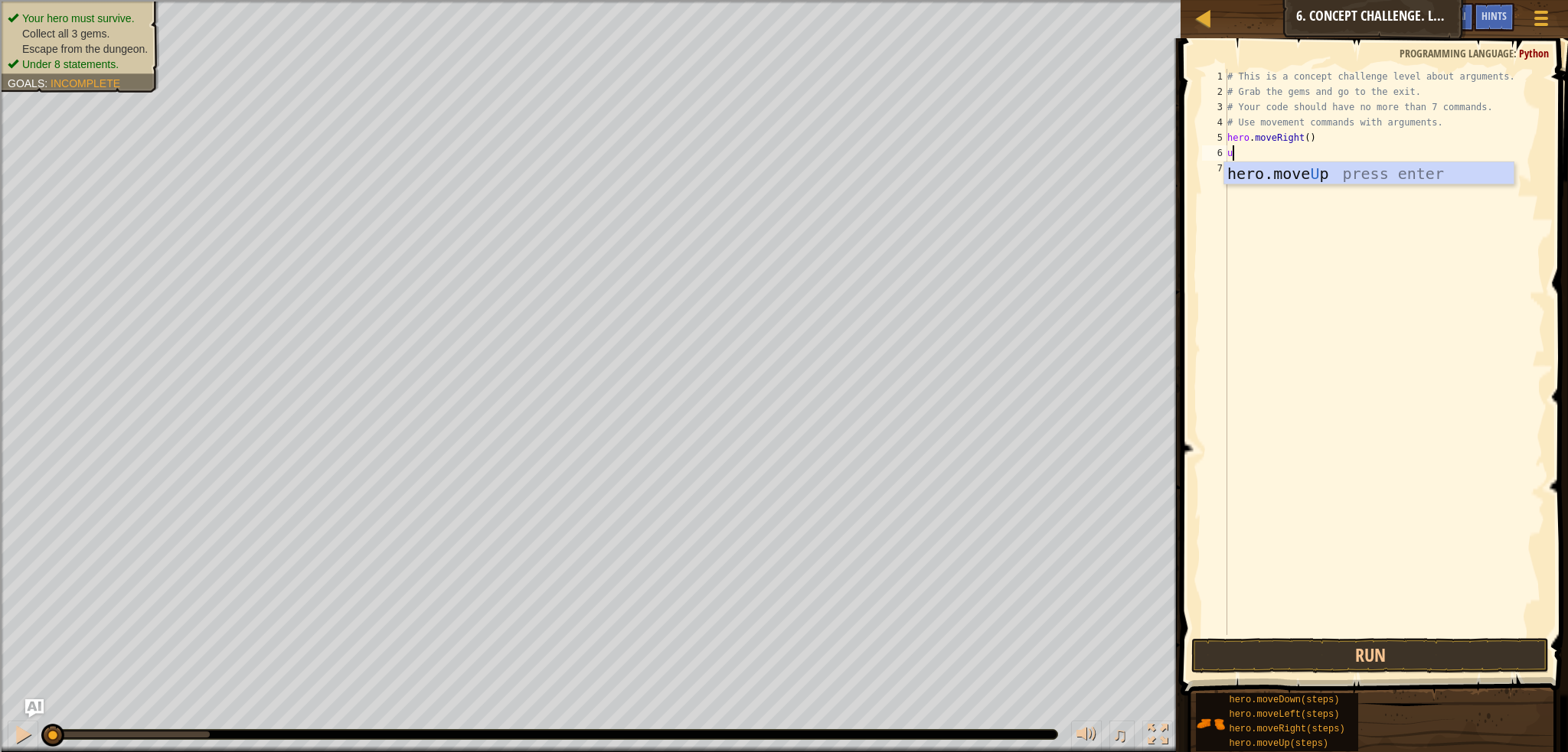
type textarea "up"
click at [1286, 146] on div "# This is a concept challenge level about arguments. # Grab the gems and go to …" at bounding box center [1385, 367] width 321 height 597
type textarea "hero.moveUp(3)"
click at [1282, 164] on div "# This is a concept challenge level about arguments. # Grab the gems and go to …" at bounding box center [1385, 367] width 321 height 597
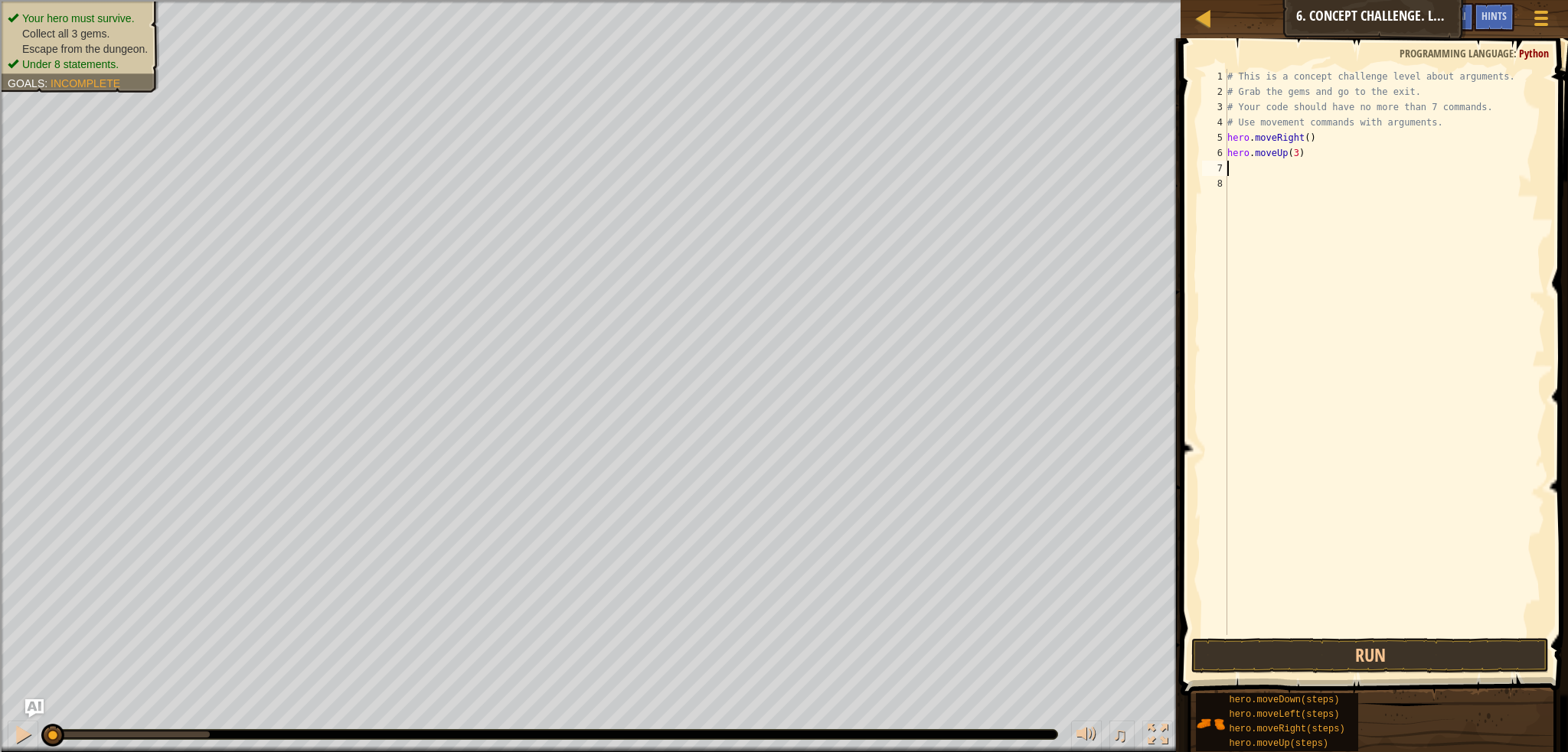
scroll to position [7, 0]
type textarea "r"
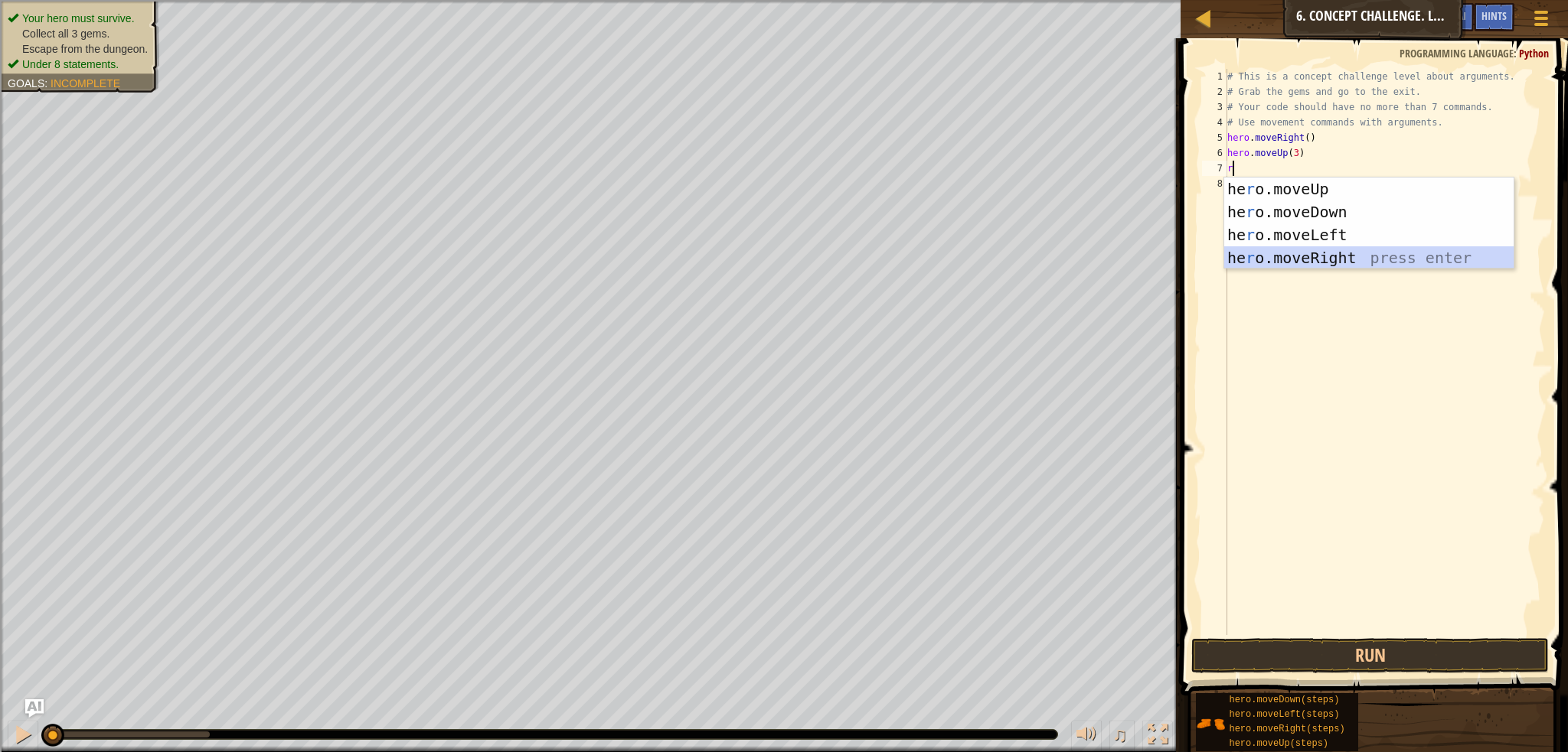
click at [1307, 263] on div "he r o.moveUp press enter he r o.moveDown press enter he r o.moveLeft press ent…" at bounding box center [1369, 246] width 289 height 138
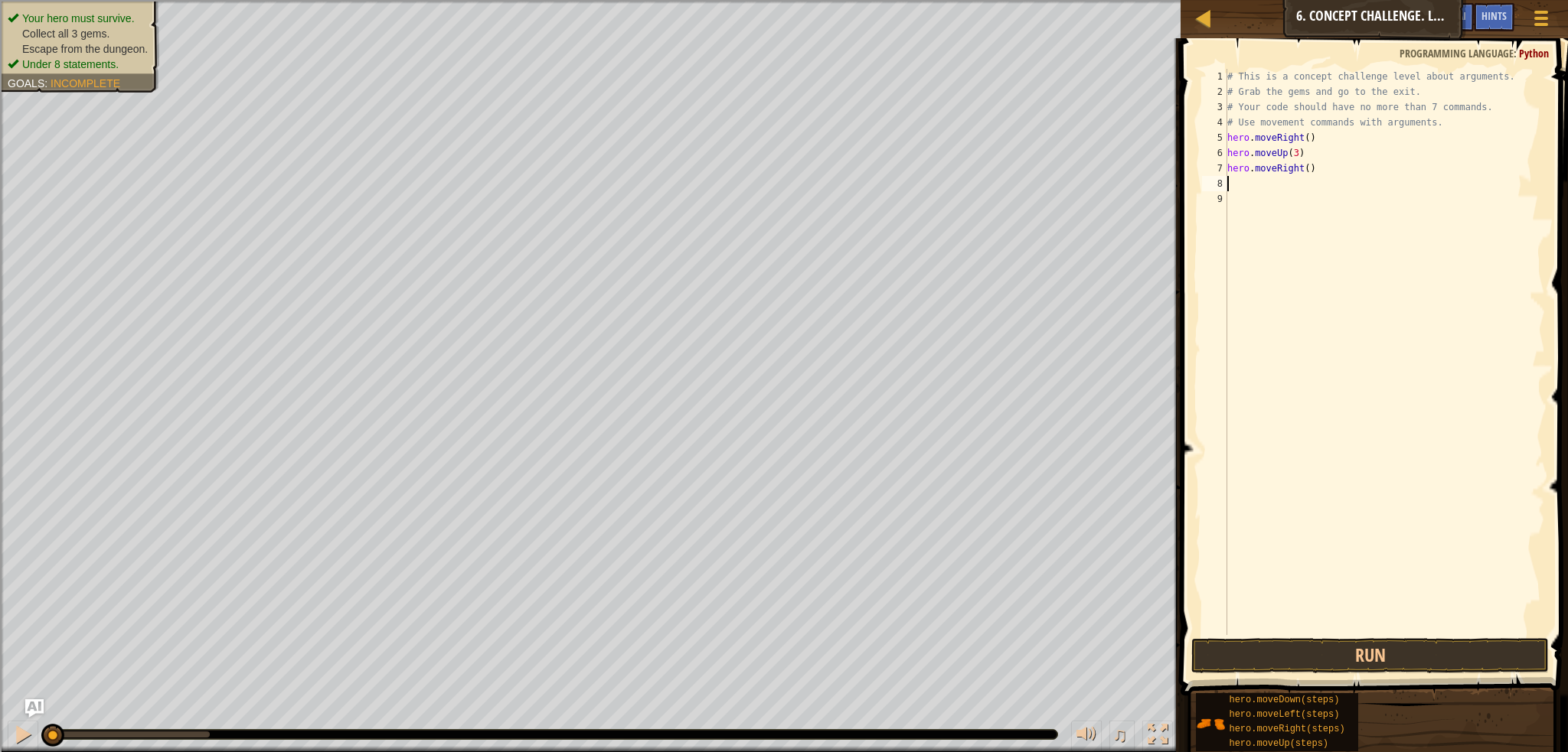
click at [1302, 168] on div "# This is a concept challenge level about arguments. # Grab the gems and go to …" at bounding box center [1385, 367] width 321 height 597
type textarea "hero.moveRight(2)"
click at [1302, 186] on div "# This is a concept challenge level about arguments. # Grab the gems and go to …" at bounding box center [1385, 367] width 321 height 597
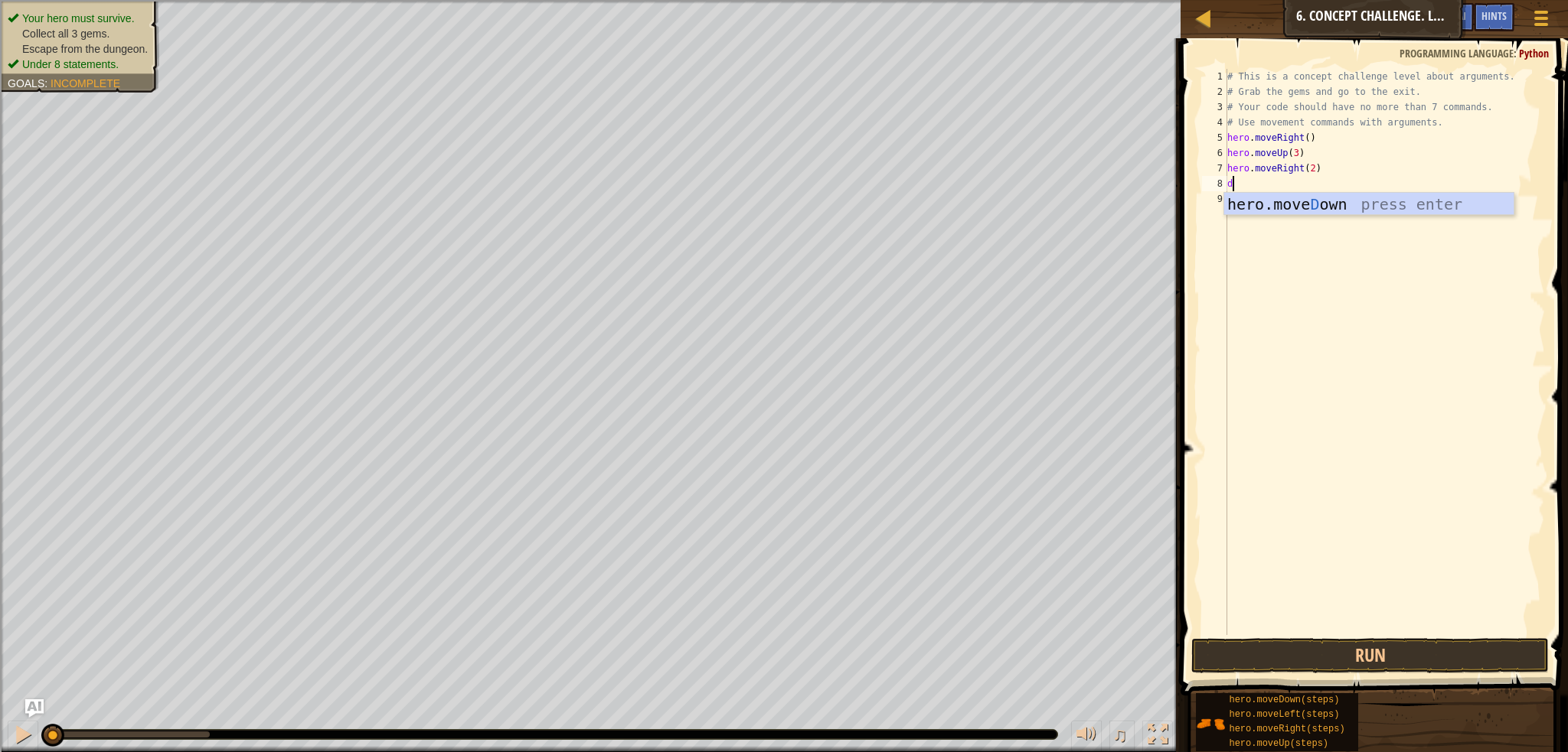
type textarea "do"
click at [1292, 198] on div "hero.move Do wn press enter" at bounding box center [1369, 227] width 289 height 69
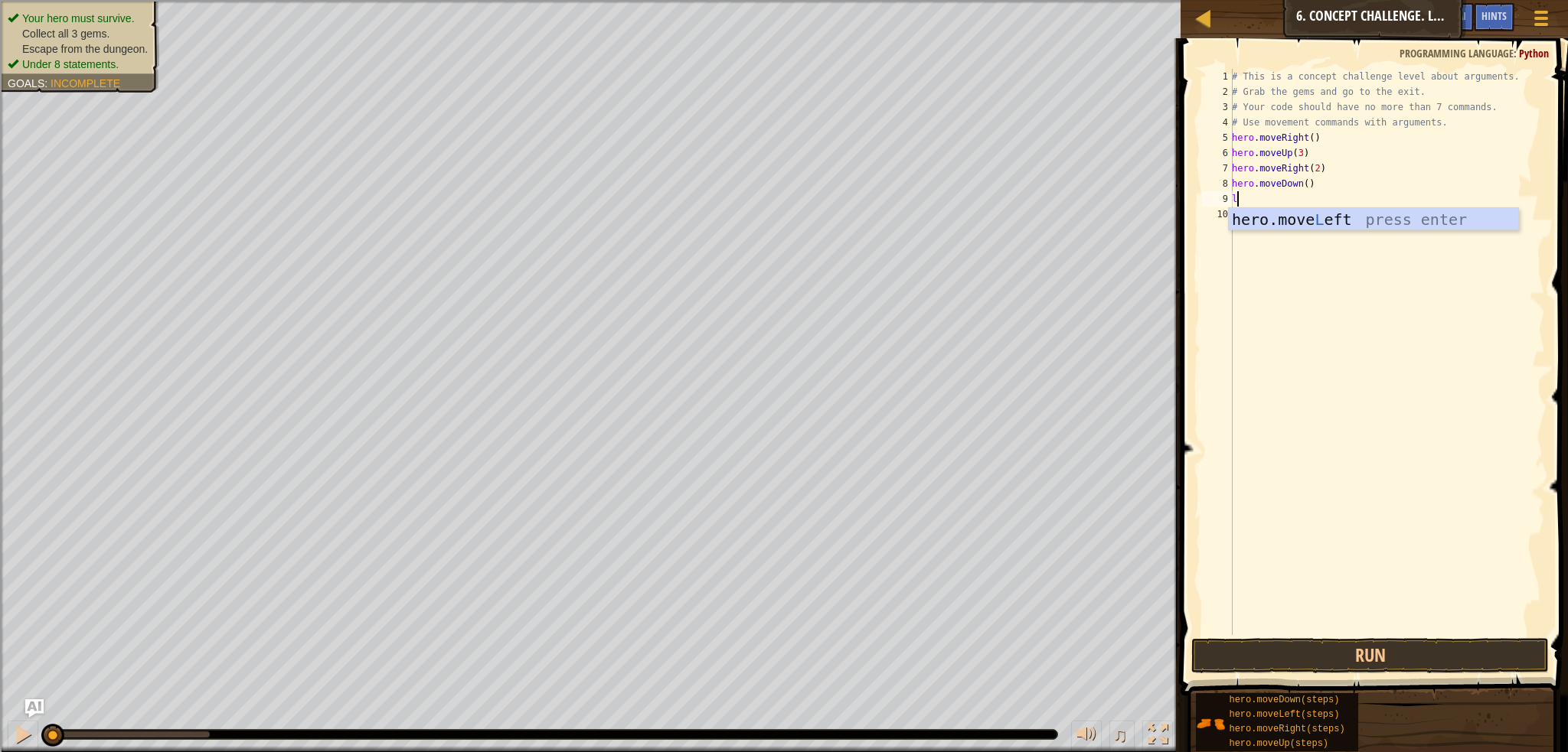
type textarea "le"
click at [1289, 221] on div "hero.move Le ft press enter" at bounding box center [1374, 243] width 289 height 69
type textarea "d"
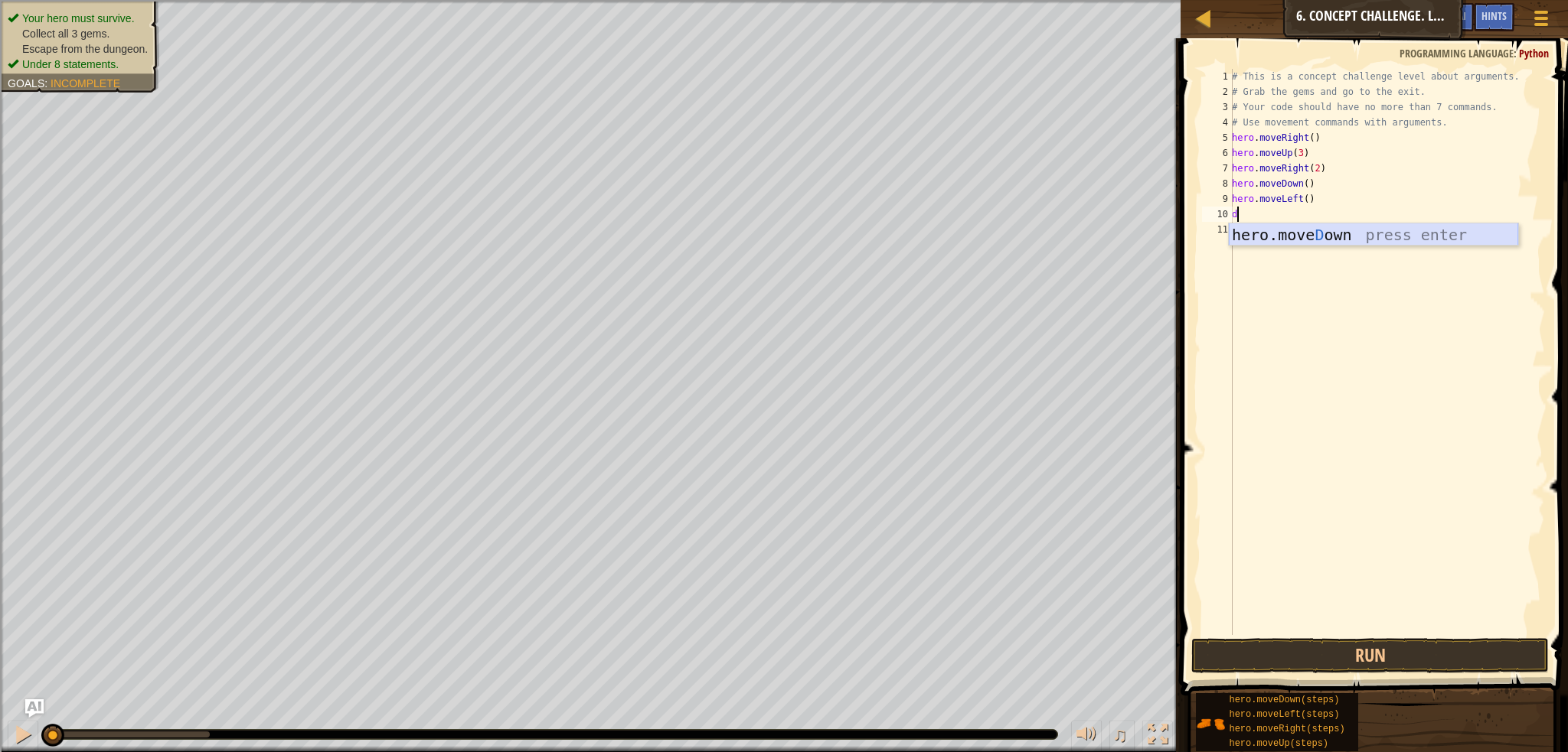
click at [1296, 229] on div "hero.move D own press enter" at bounding box center [1374, 258] width 289 height 69
click at [1304, 213] on div "# This is a concept challenge level about arguments. # Grab the gems and go to …" at bounding box center [1387, 367] width 316 height 597
type textarea "hero.moveDown(2)"
click at [1301, 220] on div "# This is a concept challenge level about arguments. # Grab the gems and go to …" at bounding box center [1387, 367] width 316 height 597
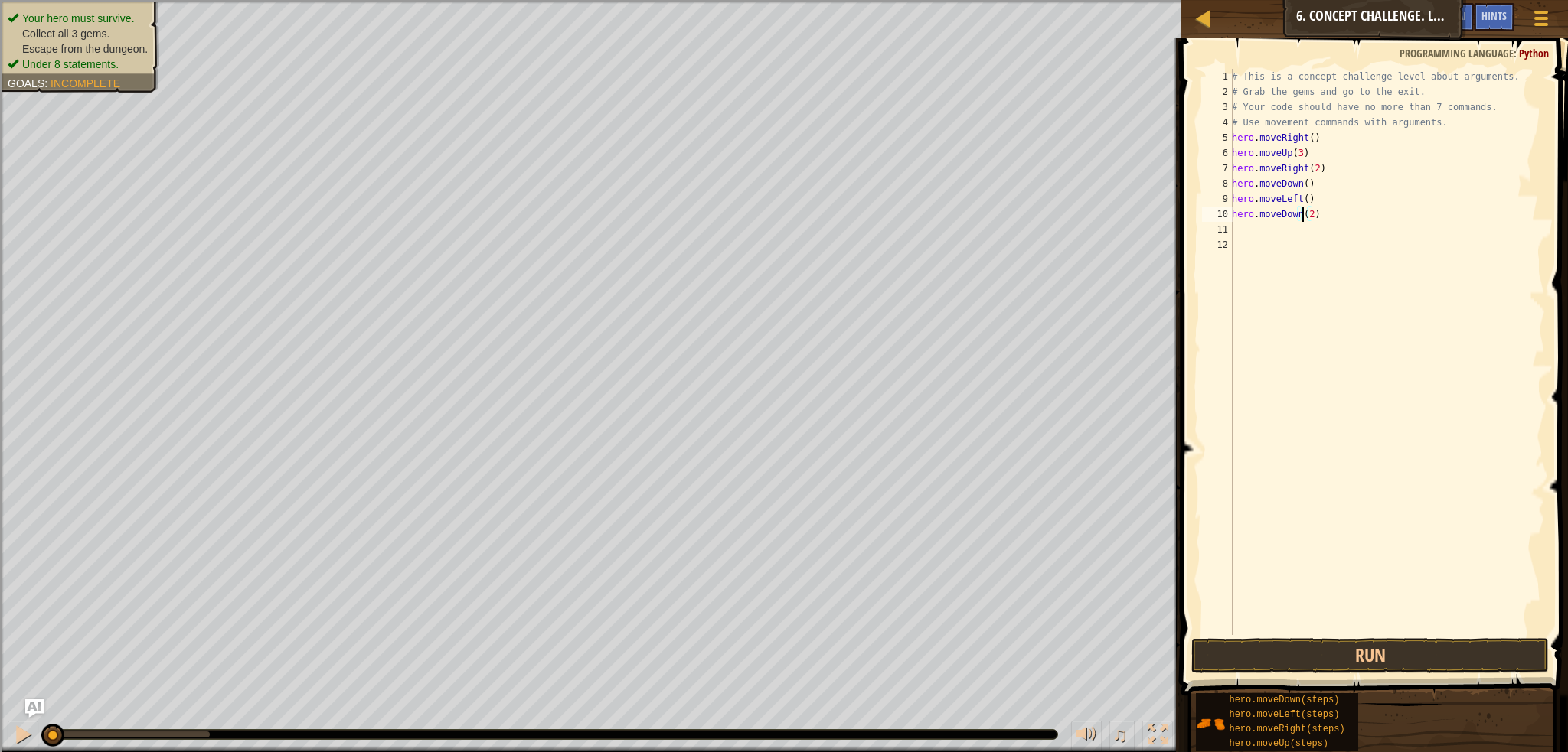
click at [1301, 227] on div "# This is a concept challenge level about arguments. # Grab the gems and go to …" at bounding box center [1387, 367] width 316 height 597
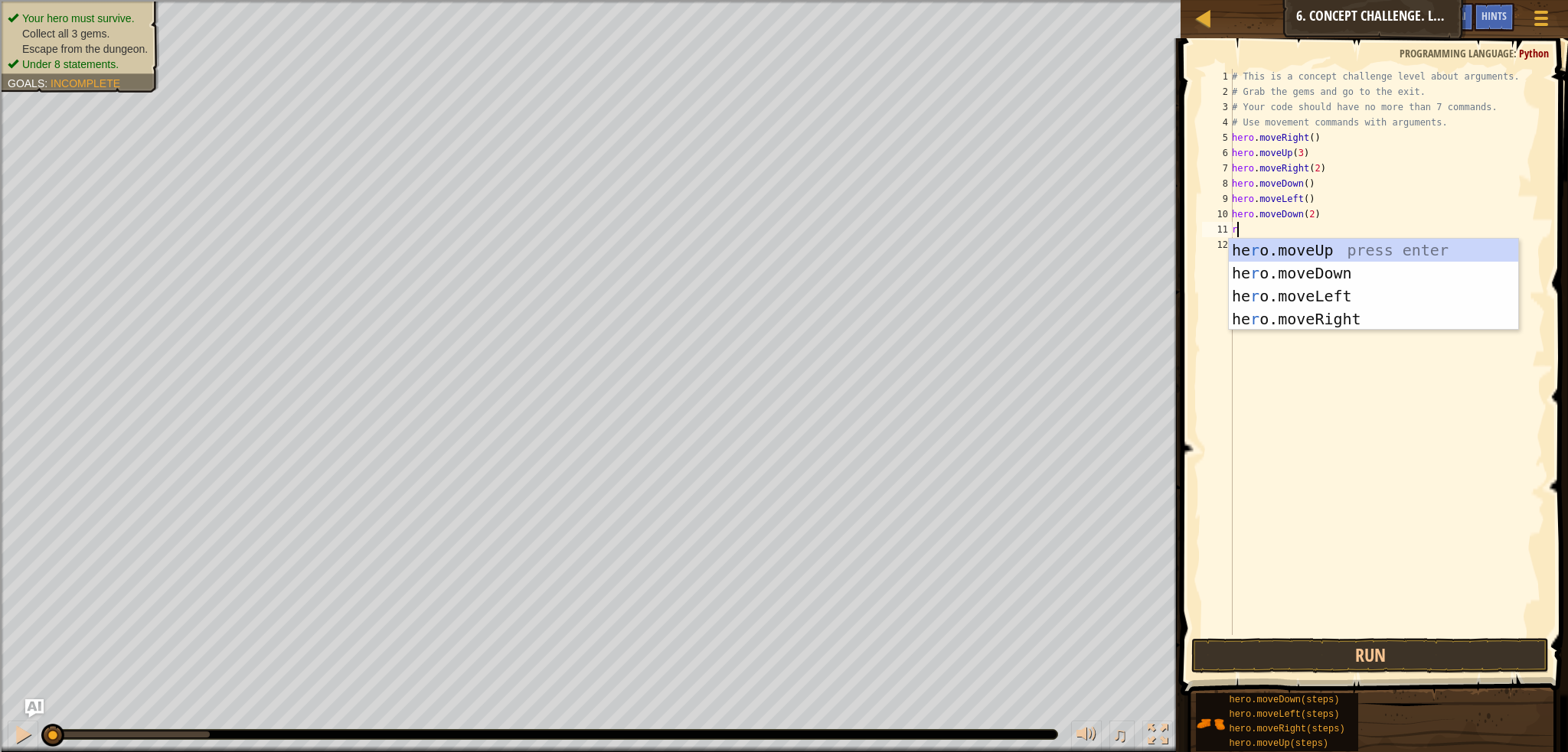
type textarea "ri"
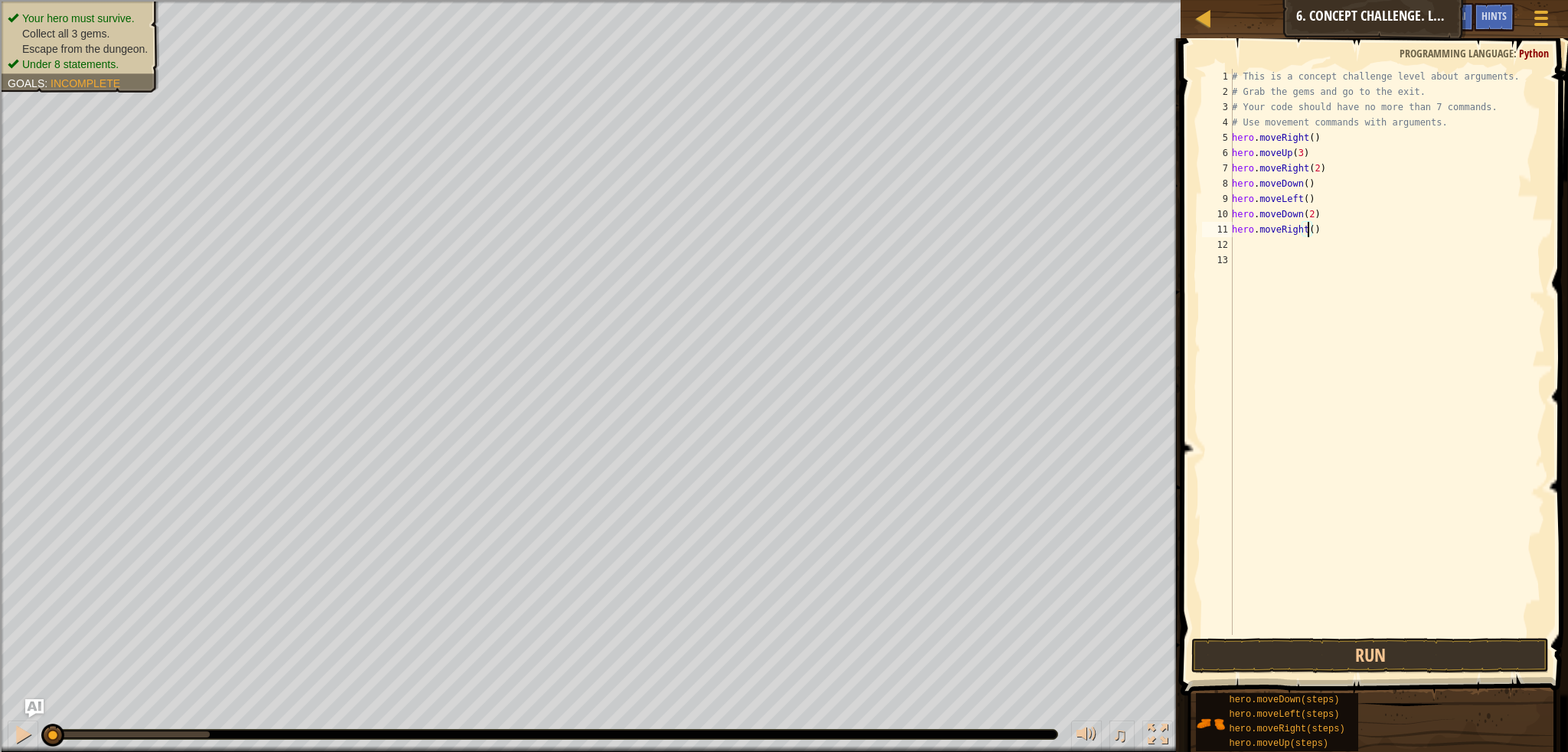
click at [1306, 223] on div "# This is a concept challenge level about arguments. # Grab the gems and go to …" at bounding box center [1387, 367] width 316 height 597
type textarea "hero.moveRight(2)"
click at [1301, 242] on div "# This is a concept challenge level about arguments. # Grab the gems and go to …" at bounding box center [1387, 367] width 316 height 597
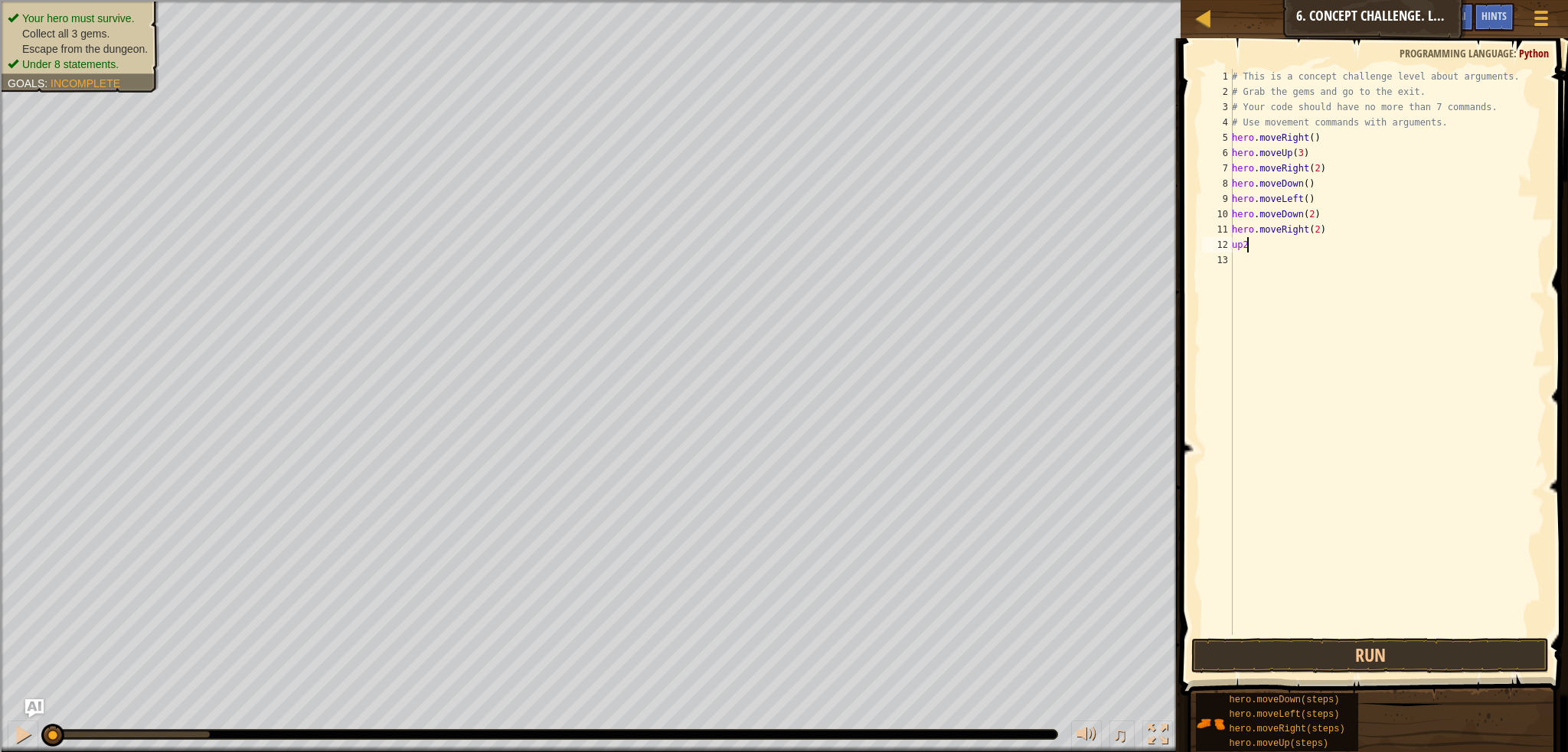
type textarea "u"
type textarea "up"
click at [1292, 240] on div "# This is a concept challenge level about arguments. # Grab the gems and go to …" at bounding box center [1387, 367] width 316 height 597
type textarea "hero.moveUp(2)"
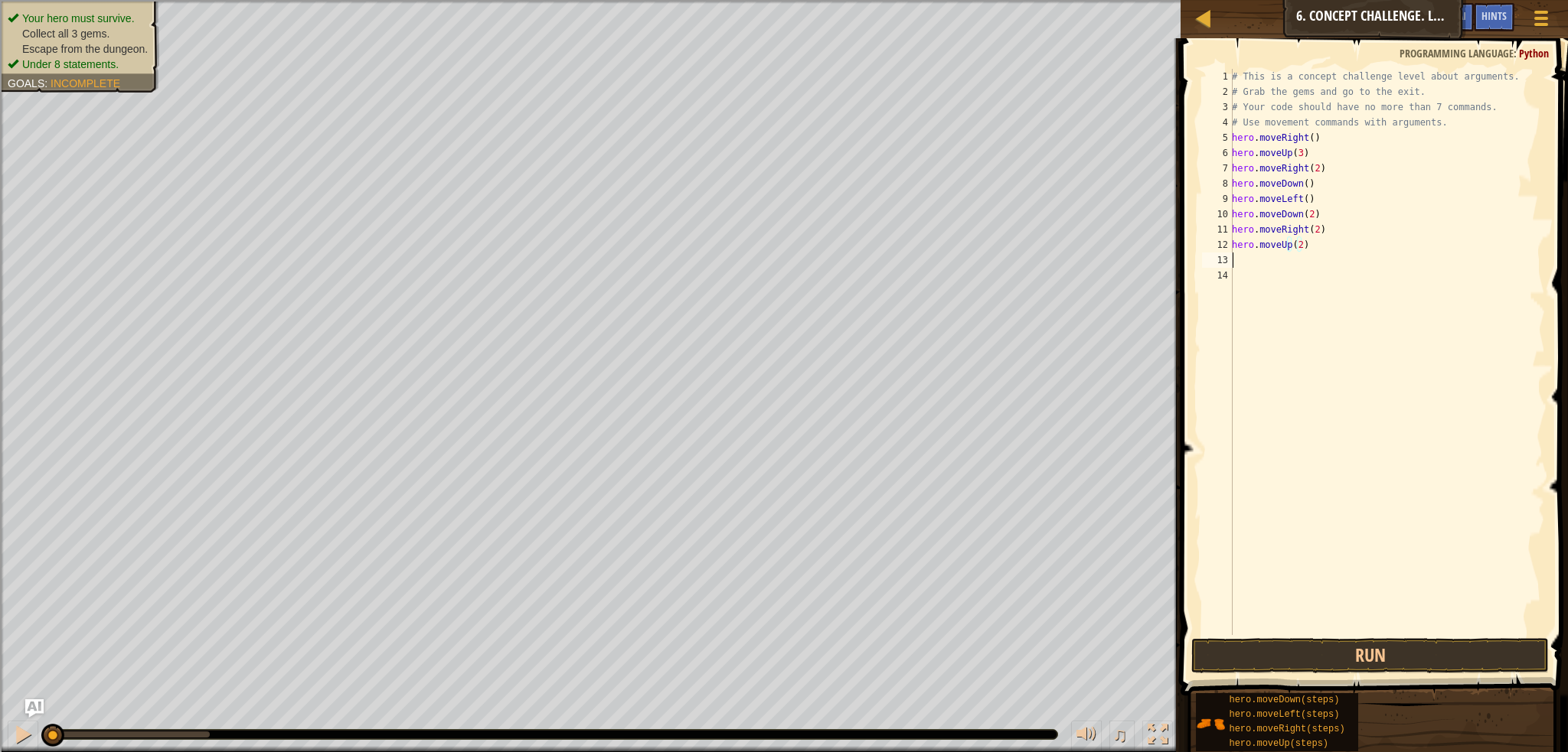
click at [1286, 259] on div "# This is a concept challenge level about arguments. # Grab the gems and go to …" at bounding box center [1387, 367] width 316 height 597
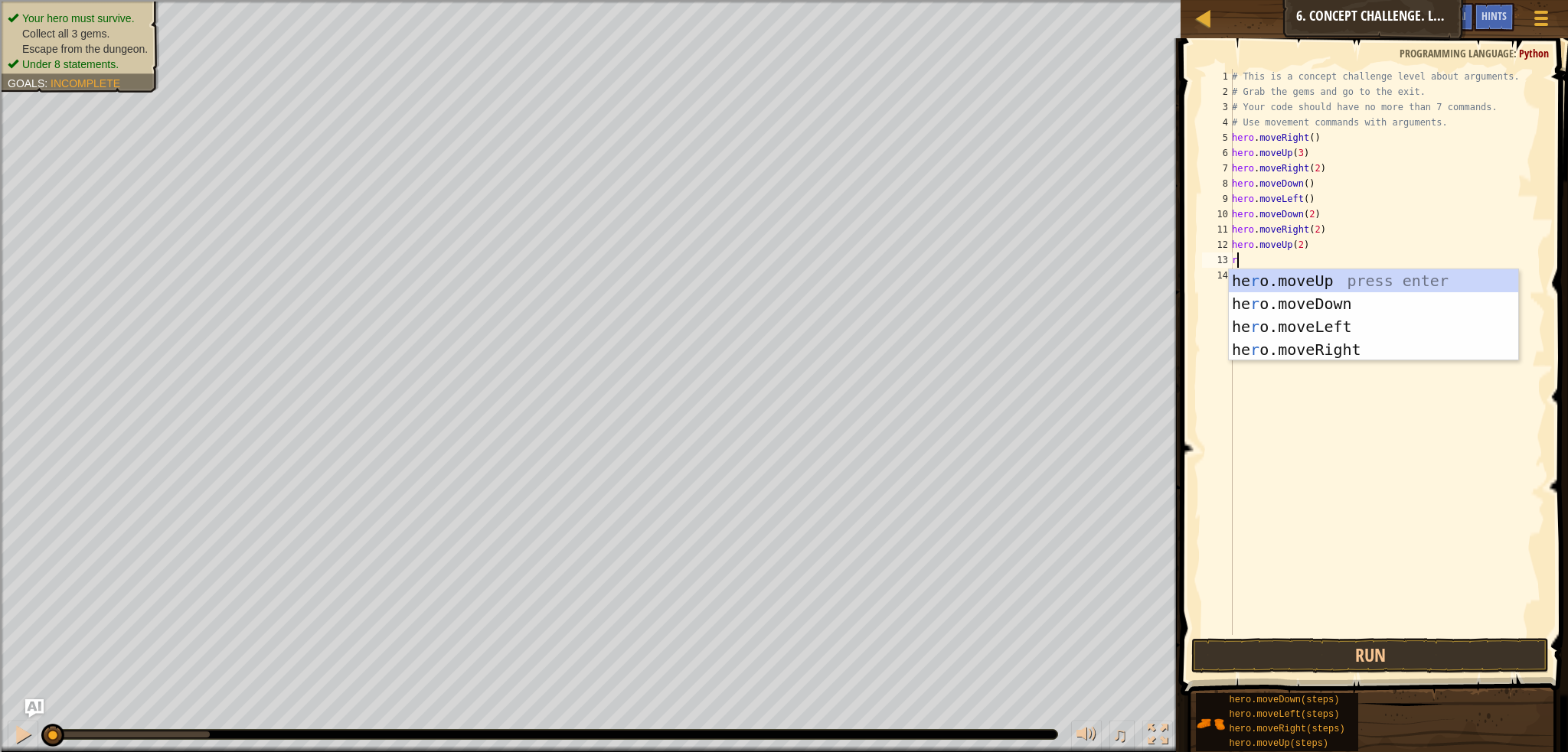
type textarea "ri"
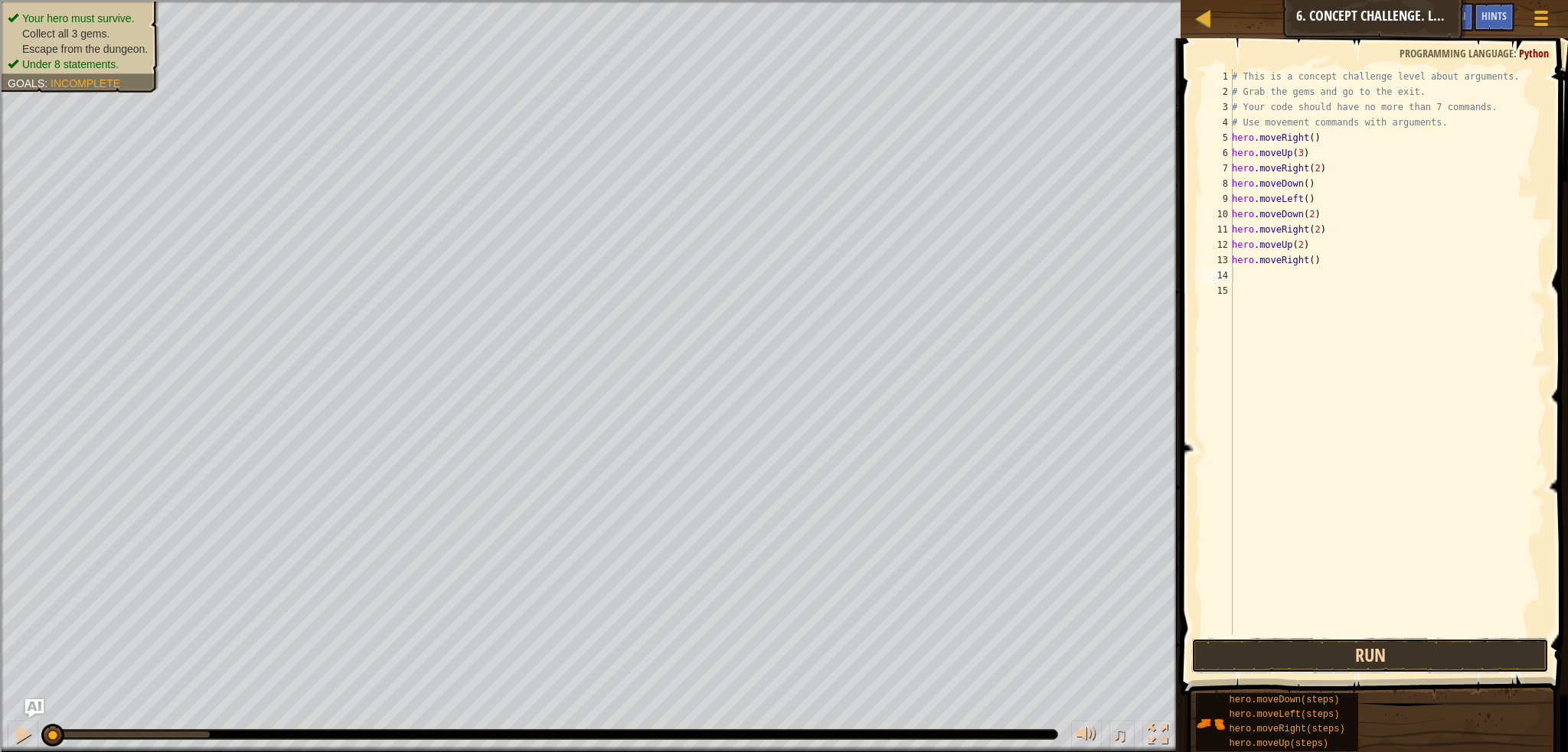
click at [1342, 658] on button "Run" at bounding box center [1370, 656] width 357 height 35
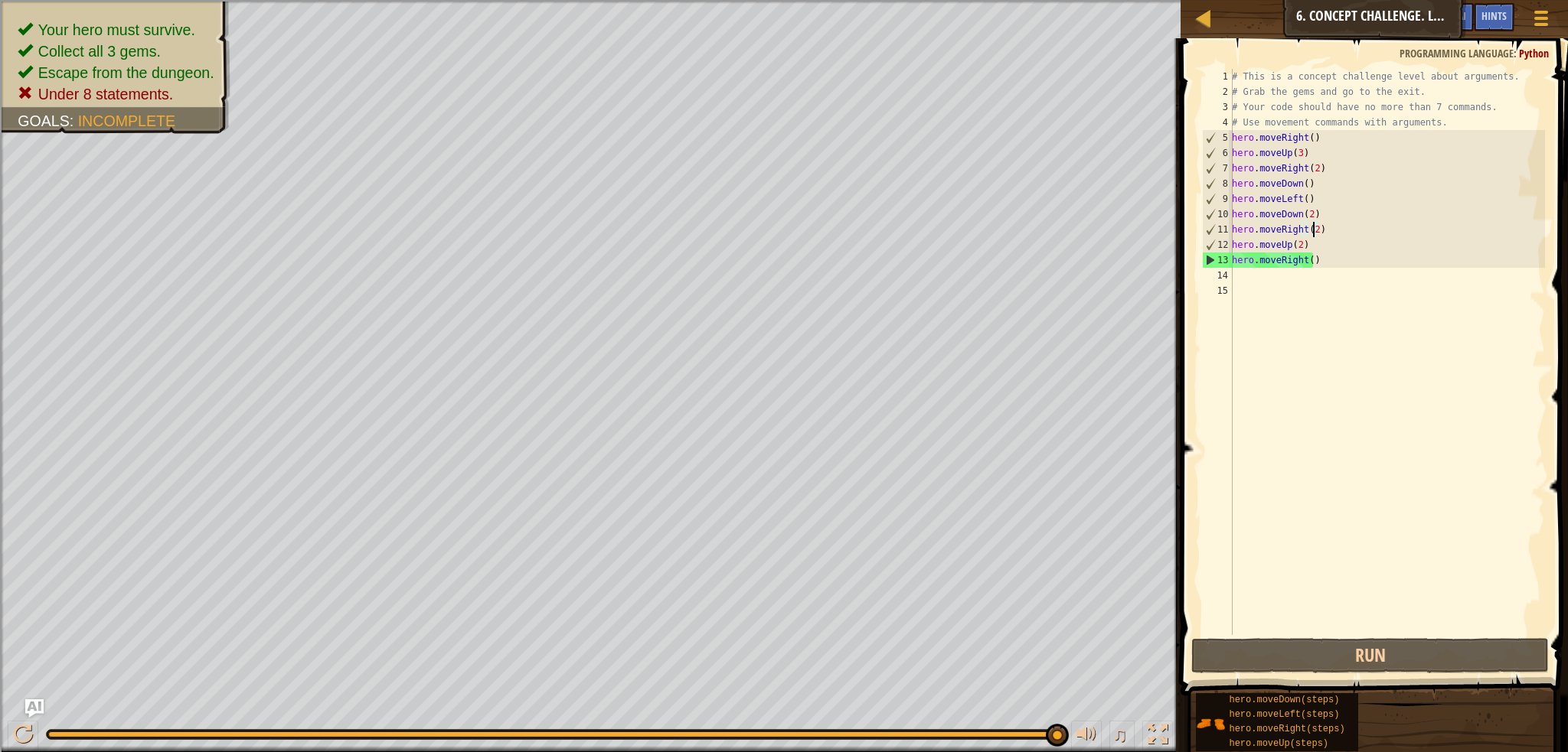
click at [1312, 228] on div "# This is a concept challenge level about arguments. # Grab the gems and go to …" at bounding box center [1387, 367] width 316 height 597
type textarea "hero.moveRight()"
